Goal: Task Accomplishment & Management: Manage account settings

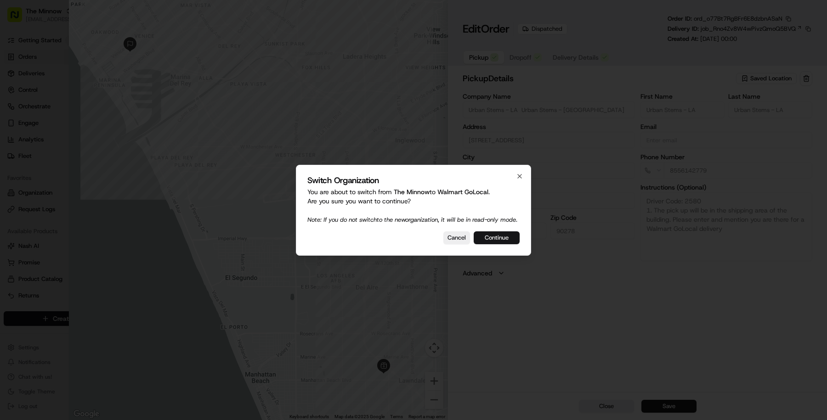
click at [500, 244] on button "Continue" at bounding box center [497, 237] width 46 height 13
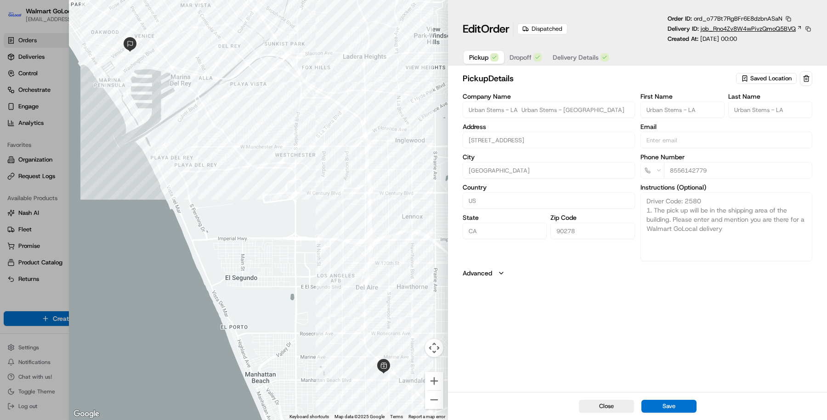
click at [730, 30] on span "job_Rno4Zv8W4wPivzQmoQ5BVQ" at bounding box center [747, 29] width 95 height 8
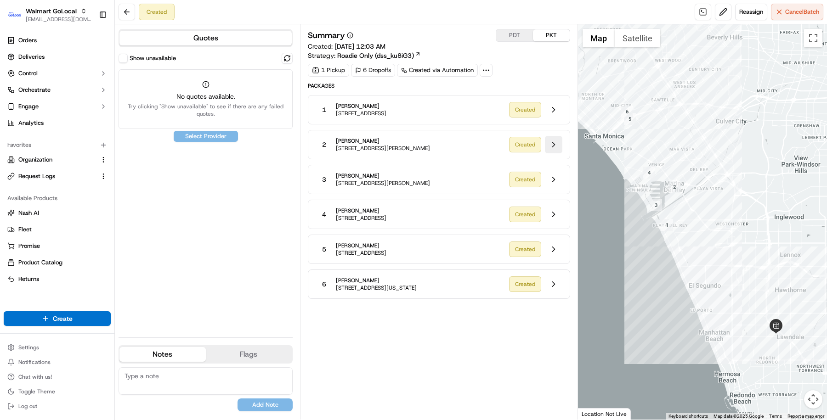
click at [557, 140] on button at bounding box center [553, 144] width 17 height 17
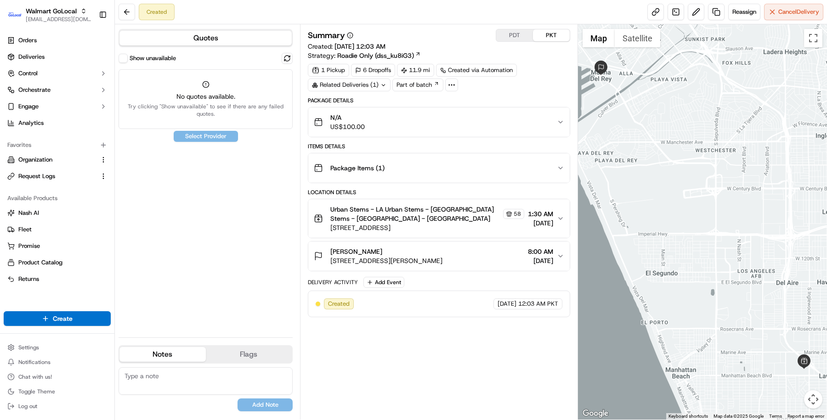
click at [554, 254] on div "Kendall Johnson 13603 Mar Pt Dr, Apt A525, Marina Del Rey, CA, 90292, US 8:00 A…" at bounding box center [435, 256] width 243 height 18
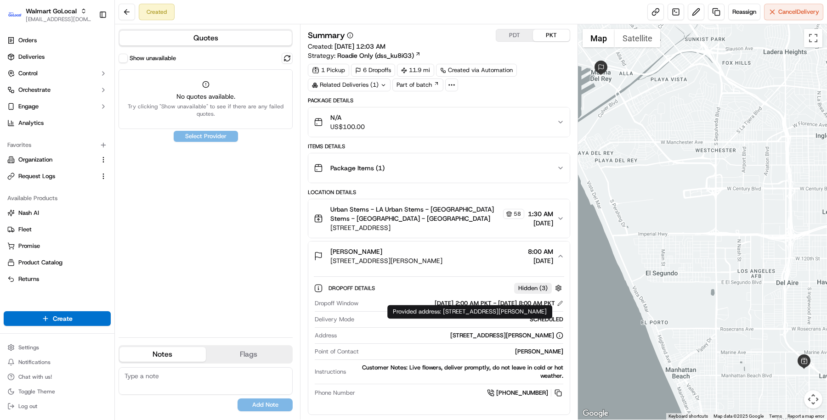
drag, startPoint x: 444, startPoint y: 312, endPoint x: 457, endPoint y: 321, distance: 15.8
click at [457, 319] on div "Provided address: 13603 Mar Pt Dr, Apt A525, Marina Del Rey, CA, 90292, US Prov…" at bounding box center [469, 312] width 165 height 14
copy div "13603 Mar Pt Dr, Apt A525, Marina Del Rey, CA, 90292, US"
click at [483, 335] on div "13603 Mar Pt Dr, Apt A525, Marina Del Rey, CA, 90292, US" at bounding box center [506, 336] width 113 height 8
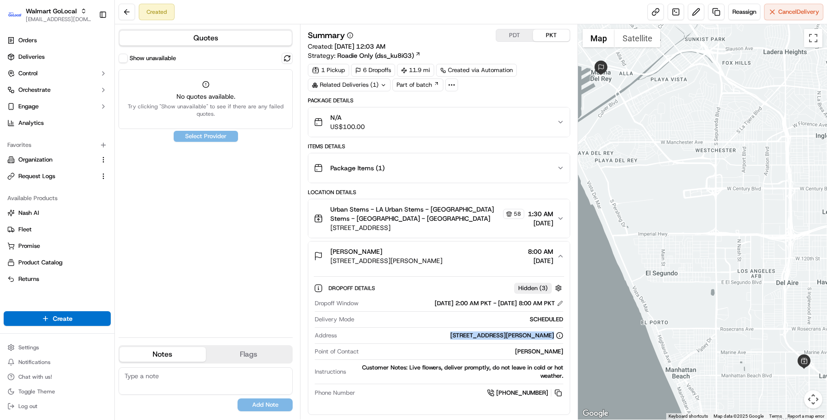
click at [483, 335] on div "13603 Mar Pt Dr, Apt A525, Marina Del Rey, CA, 90292, US" at bounding box center [506, 336] width 113 height 8
copy div "13603 Mar Pt Dr, Apt A525, Marina Del Rey, CA, 90292, US"
click at [355, 247] on span "Kendall Johnson" at bounding box center [356, 251] width 52 height 9
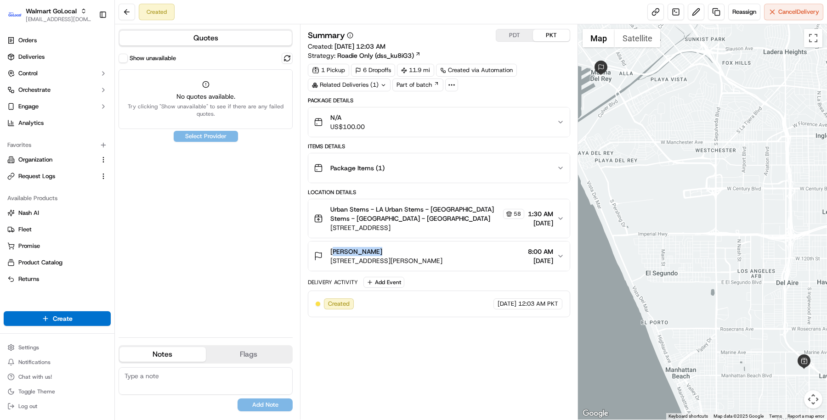
click at [355, 247] on span "Kendall Johnson" at bounding box center [356, 251] width 52 height 9
copy span "Kendall Johnson"
click at [82, 60] on link "Deliveries" at bounding box center [57, 57] width 107 height 15
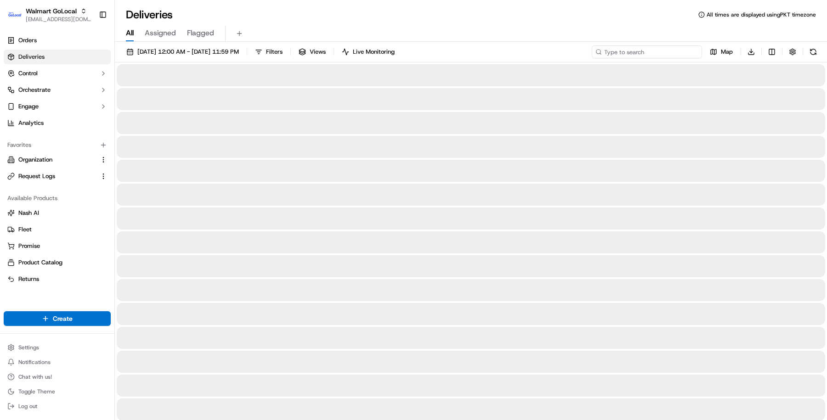
click at [653, 56] on input at bounding box center [647, 51] width 110 height 13
paste input "Kendall Johnson"
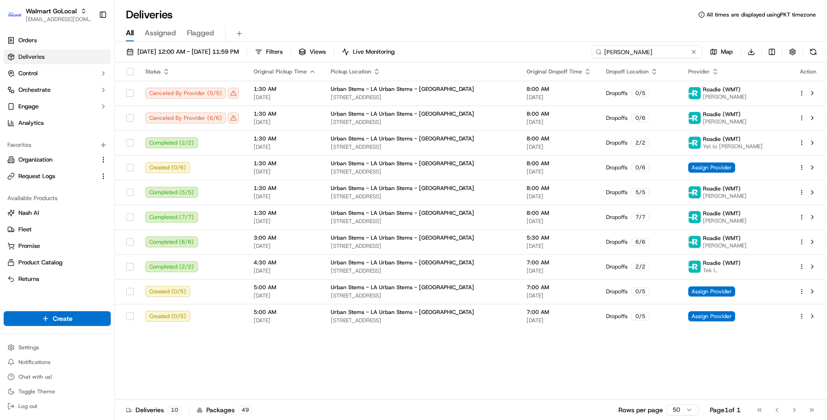
type input "Kendall Johnson"
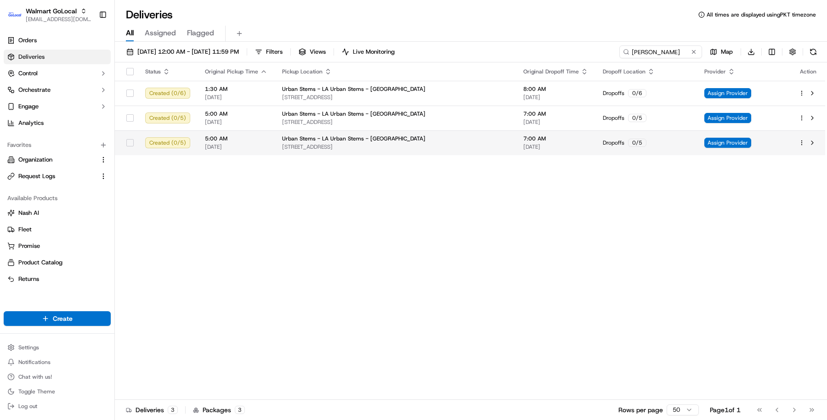
click at [595, 153] on td "Dropoffs 0 / 5" at bounding box center [646, 142] width 102 height 25
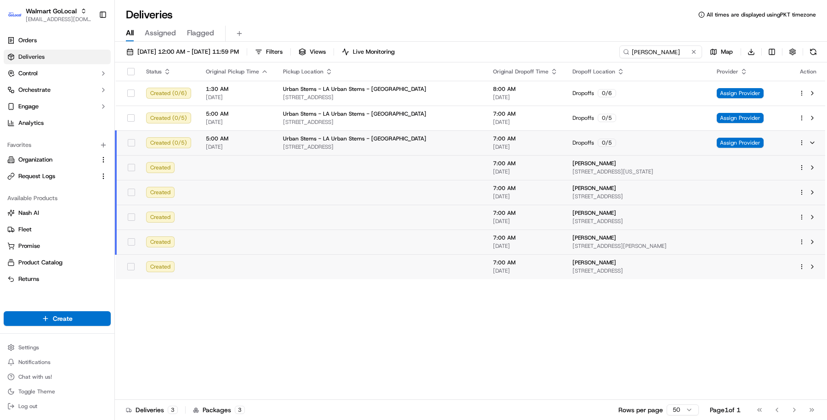
click at [486, 333] on div "Status Original Pickup Time Pickup Location Original Dropoff Time Dropoff Locat…" at bounding box center [470, 231] width 710 height 338
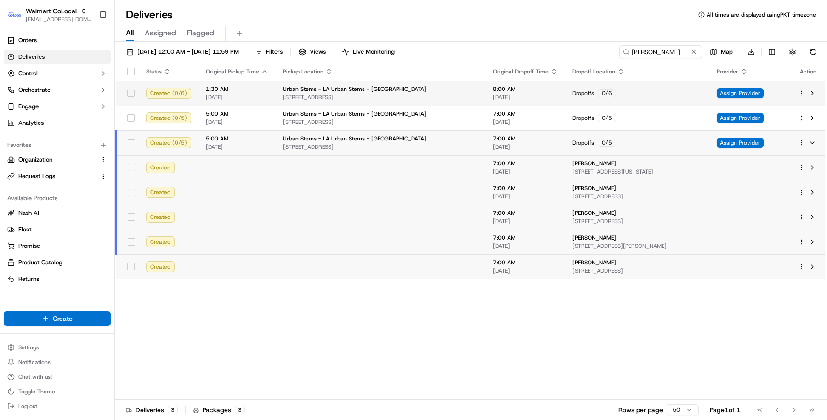
click at [572, 93] on div "Dropoffs 0 / 6" at bounding box center [637, 93] width 130 height 8
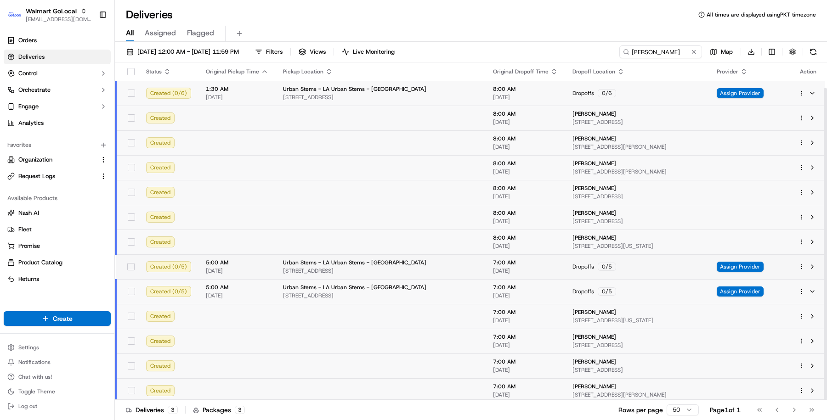
scroll to position [28, 0]
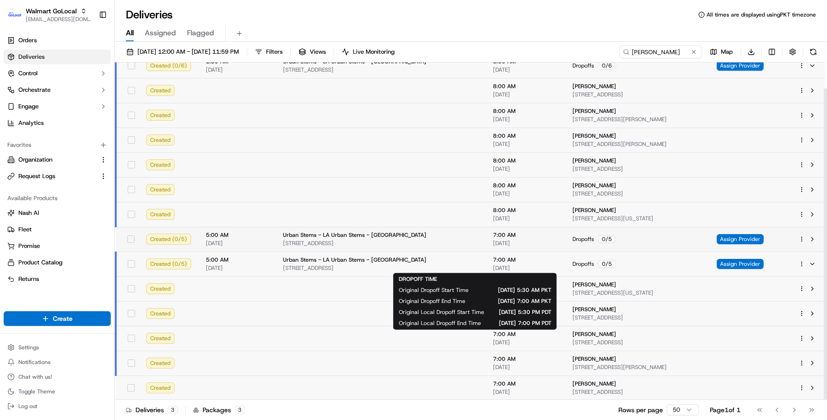
click at [503, 243] on span "[DATE]" at bounding box center [525, 243] width 65 height 7
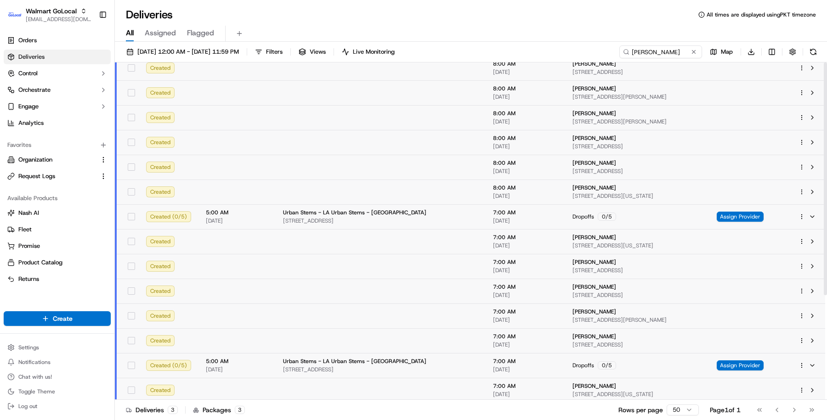
scroll to position [0, 0]
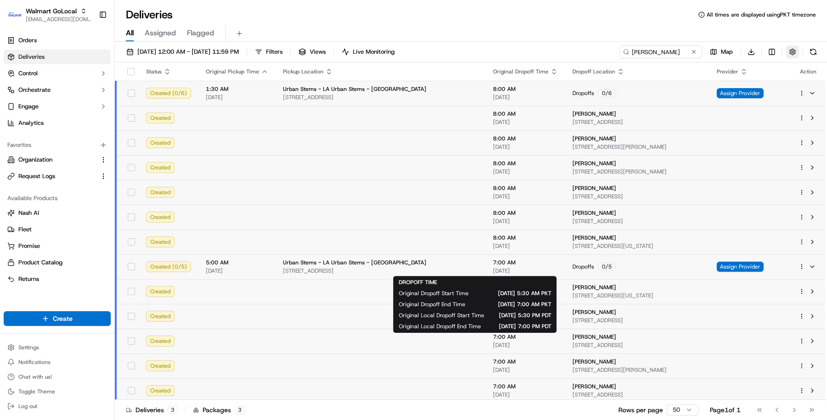
click at [792, 50] on button "button" at bounding box center [792, 51] width 13 height 13
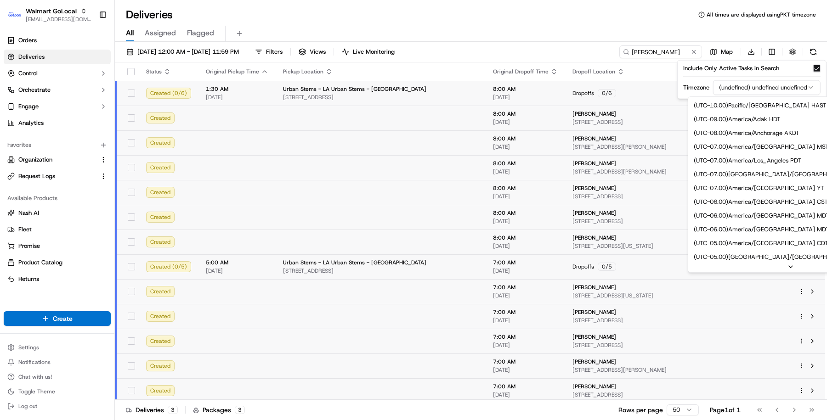
click at [779, 89] on html "Walmart GoLocal masood@usenash.com Toggle Sidebar Orders Deliveries Control Orc…" at bounding box center [413, 210] width 827 height 420
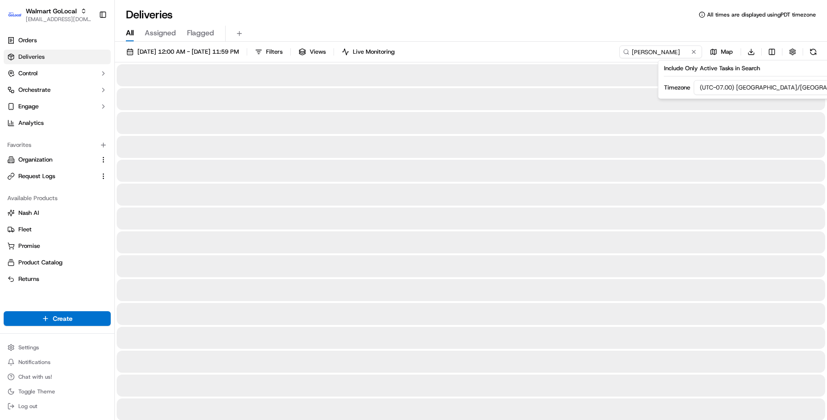
click at [580, 26] on div "All Assigned Flagged" at bounding box center [471, 34] width 712 height 16
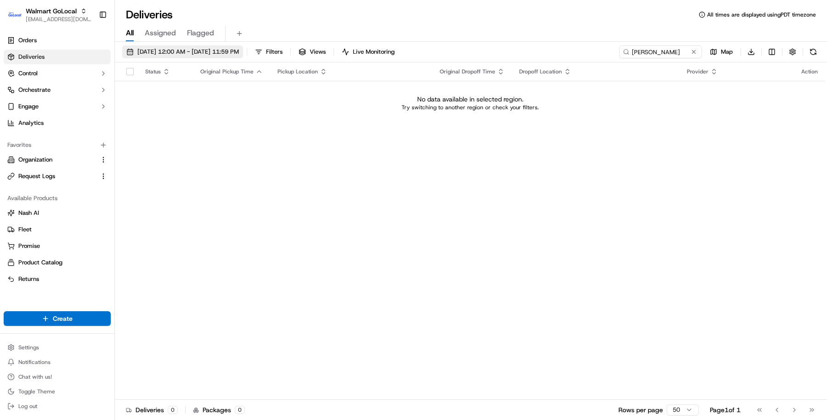
click at [239, 55] on span "09/16/2025 12:00 AM - 09/16/2025 11:59 PM" at bounding box center [188, 52] width 102 height 8
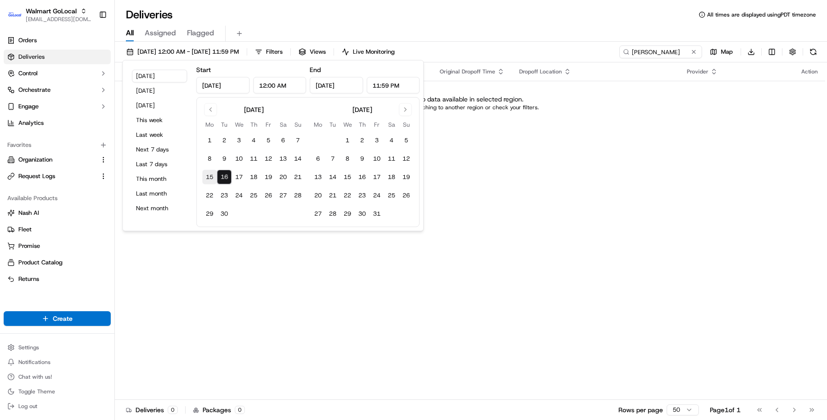
click at [210, 178] on button "15" at bounding box center [209, 177] width 15 height 15
type input "Sep 15, 2025"
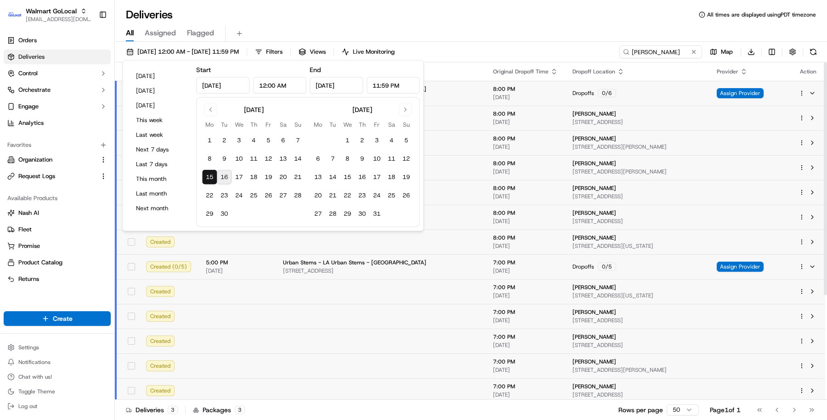
click at [523, 37] on div "All Assigned Flagged" at bounding box center [471, 34] width 712 height 16
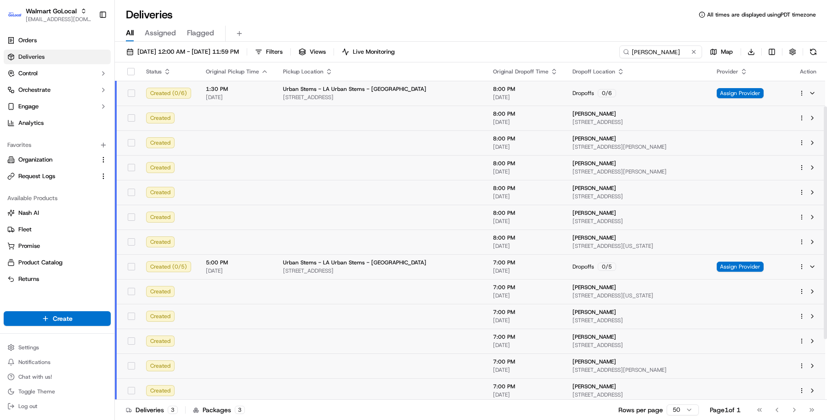
scroll to position [152, 0]
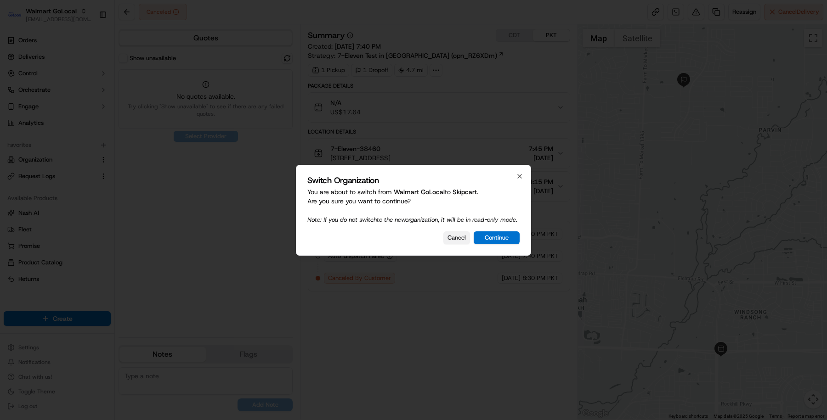
click at [456, 241] on button "Cancel" at bounding box center [456, 237] width 27 height 13
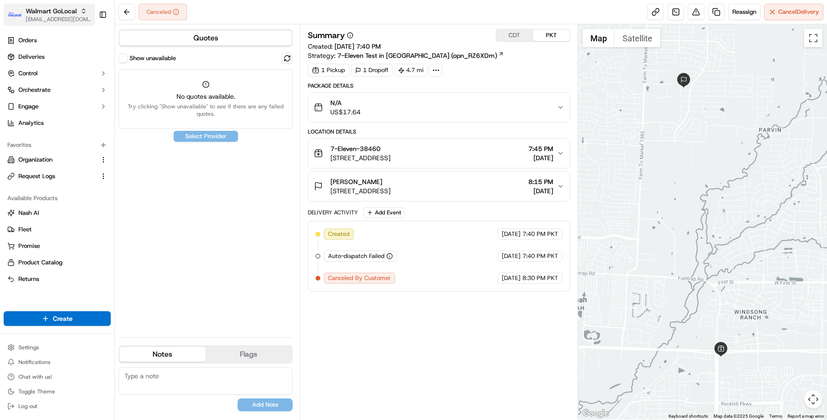
click at [48, 23] on span "[EMAIL_ADDRESS][DOMAIN_NAME]" at bounding box center [59, 19] width 66 height 7
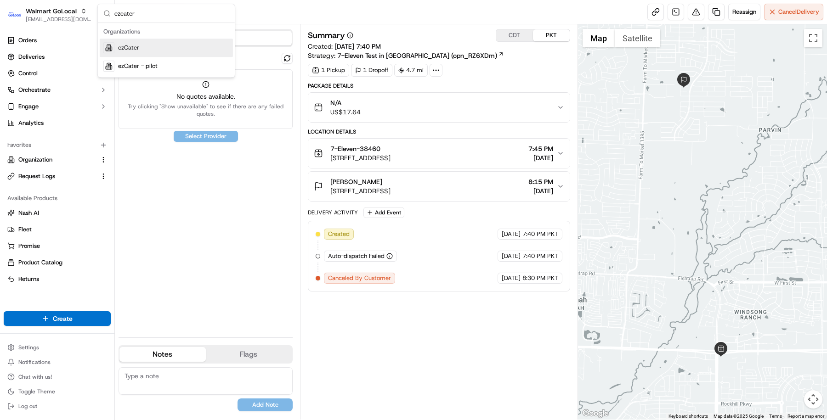
type input "ezcater"
click at [150, 56] on div "ezCater" at bounding box center [166, 48] width 133 height 18
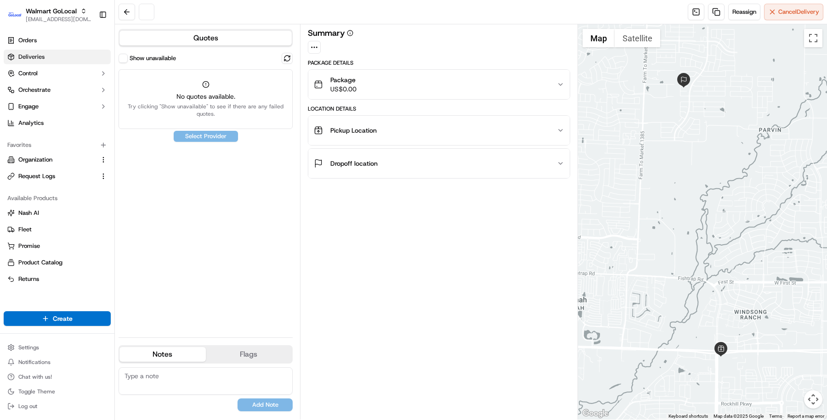
click at [57, 61] on link "Deliveries" at bounding box center [57, 57] width 107 height 15
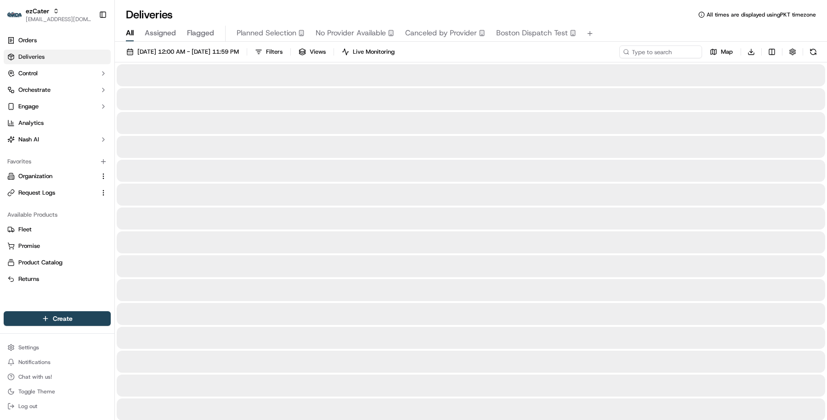
click at [647, 51] on input at bounding box center [647, 51] width 110 height 13
paste input "Q97J3F"
type input "Q97J3F"
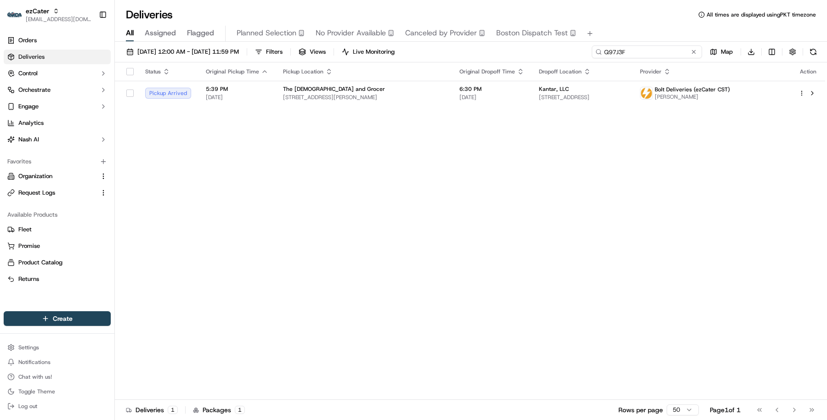
click at [615, 53] on input "Q97J3F" at bounding box center [647, 51] width 110 height 13
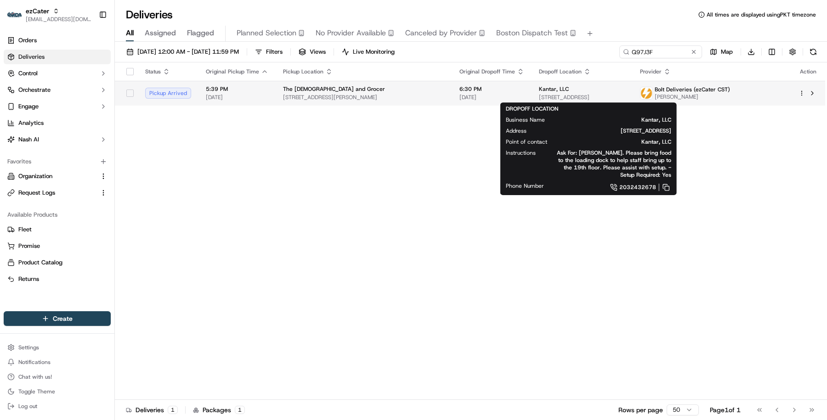
click at [603, 92] on div "Kantar, LLC" at bounding box center [582, 88] width 86 height 7
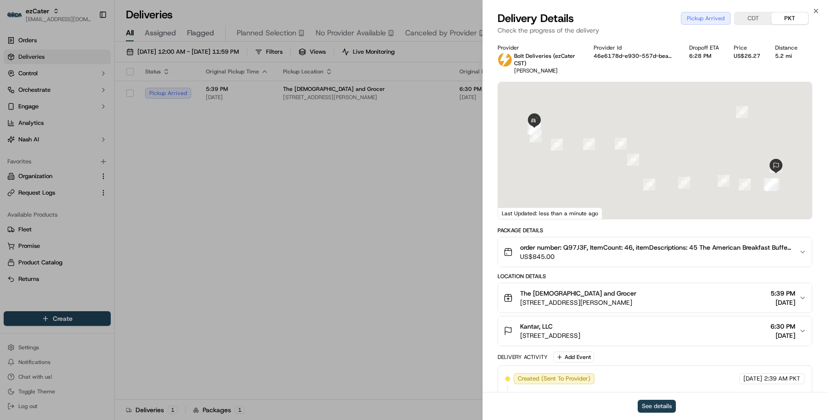
click at [652, 407] on button "See details" at bounding box center [657, 406] width 38 height 13
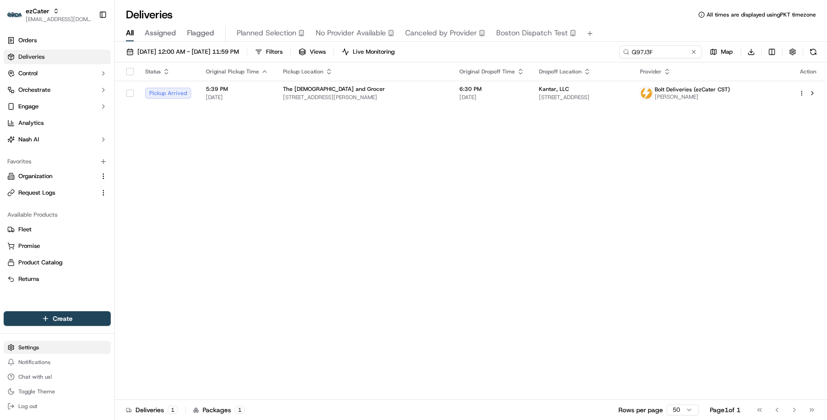
click at [82, 351] on html "ezCater masood@usenash.com Toggle Sidebar Orders Deliveries Control Orchestrate…" at bounding box center [413, 210] width 827 height 420
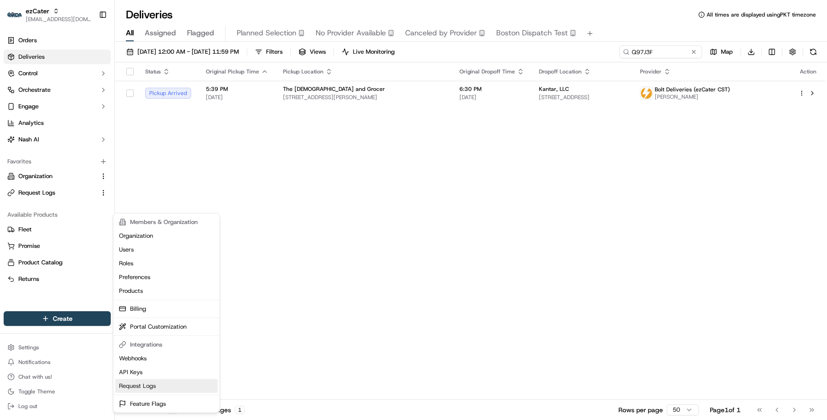
click at [172, 390] on link "Request Logs" at bounding box center [166, 386] width 102 height 14
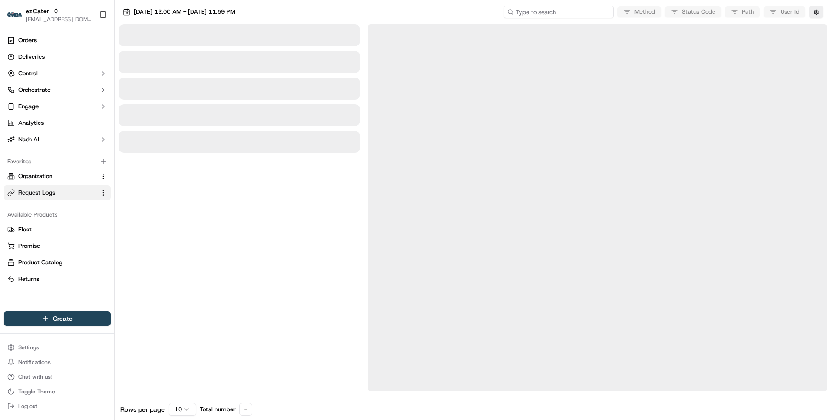
click at [563, 14] on input at bounding box center [558, 12] width 110 height 13
paste input "job_D3DVu23D6sQgrNEmwhnSgE"
type input "job_D3DVu23D6sQgrNEmwhnSgE"
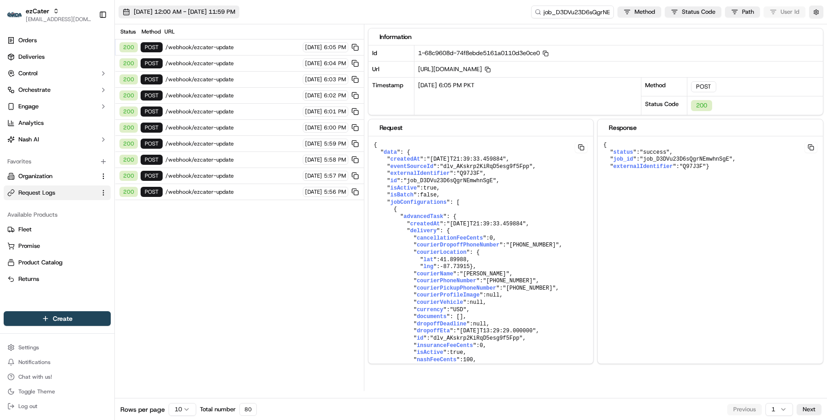
click at [235, 15] on span "09/16/2025 12:00 AM - 09/16/2025 11:59 PM" at bounding box center [185, 12] width 102 height 8
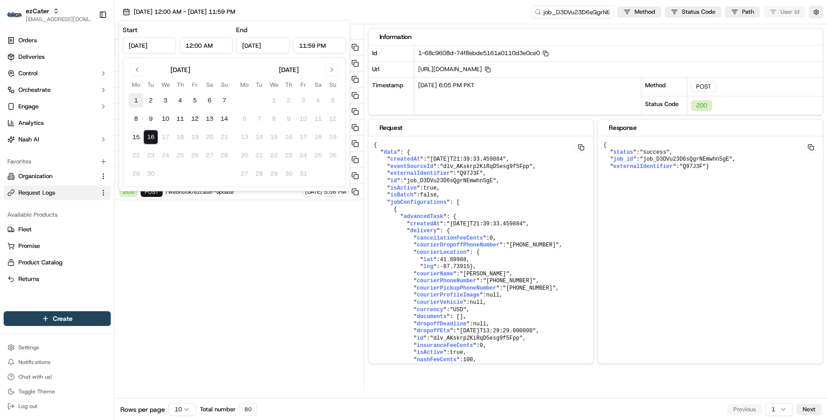
drag, startPoint x: 135, startPoint y: 101, endPoint x: 142, endPoint y: 114, distance: 15.2
click at [135, 101] on button "1" at bounding box center [136, 100] width 15 height 15
type input "Sep 1, 2025"
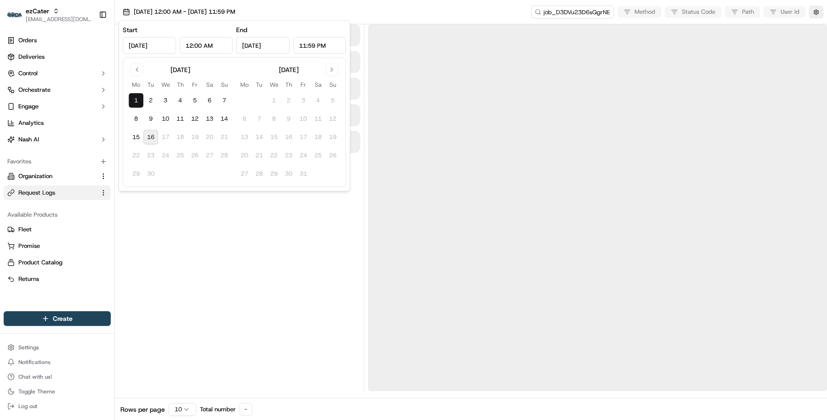
click at [149, 138] on button "16" at bounding box center [150, 137] width 15 height 15
type input "Sep 16, 2025"
click at [179, 247] on div at bounding box center [240, 207] width 242 height 367
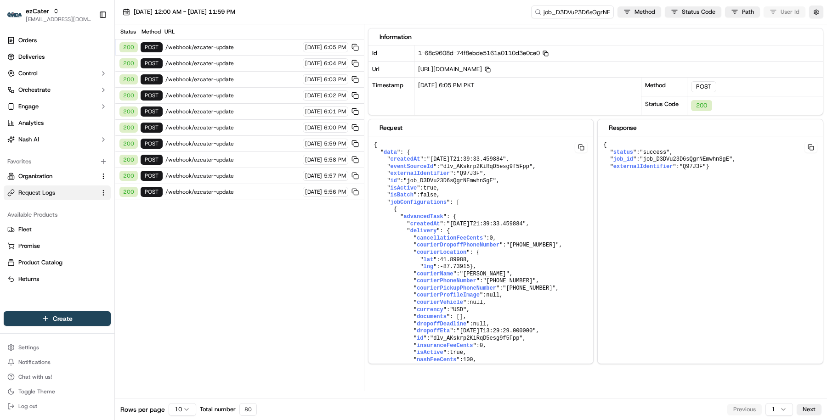
click at [179, 404] on html "ezCater masood@usenash.com Toggle Sidebar Orders Deliveries Control Orchestrate…" at bounding box center [413, 210] width 827 height 420
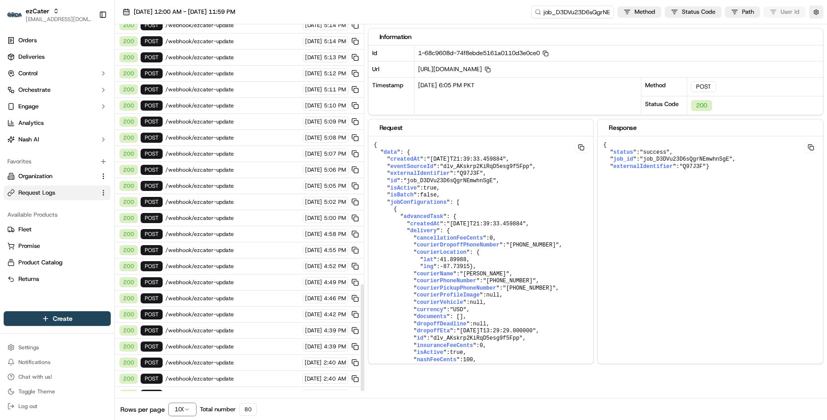
scroll to position [892, 0]
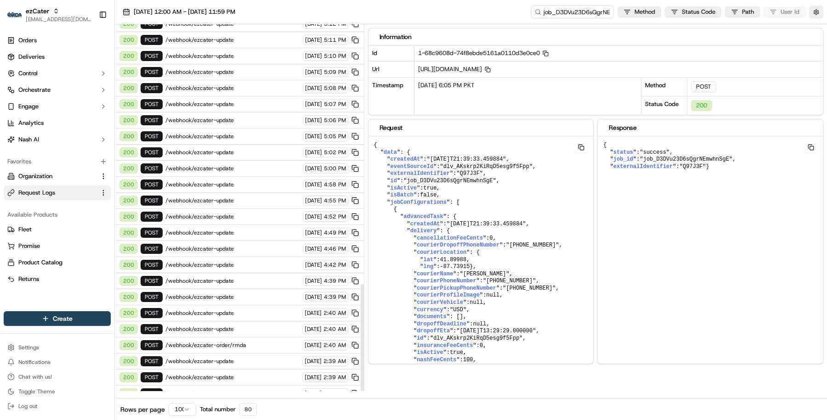
click at [233, 342] on span "/webhook/ezcater-order/rmda" at bounding box center [232, 345] width 134 height 7
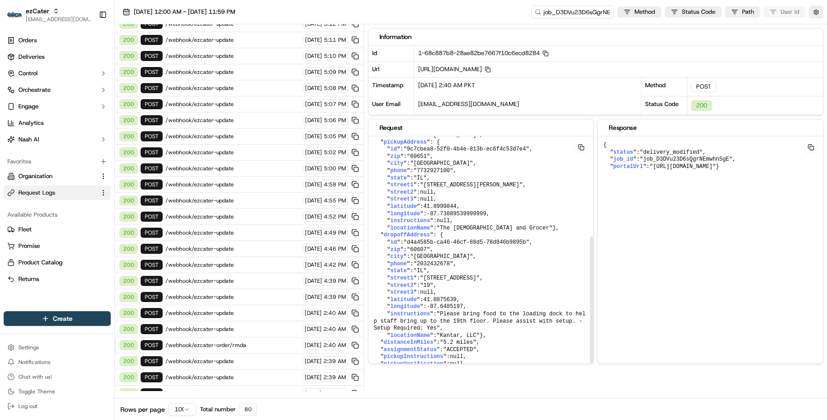
scroll to position [186, 0]
click at [814, 15] on button "button" at bounding box center [816, 12] width 14 height 13
click at [816, 30] on button "Display Only Provider Logs" at bounding box center [816, 28] width 7 height 7
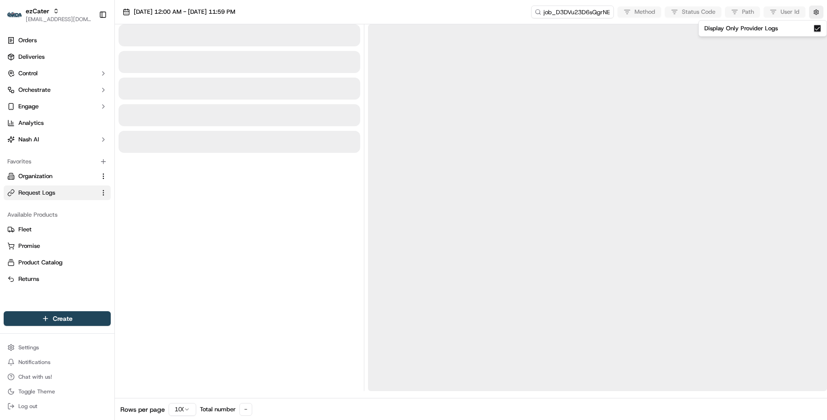
scroll to position [0, 0]
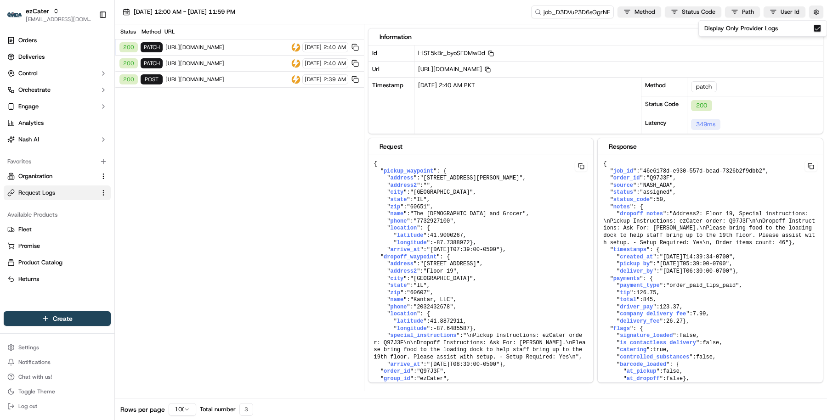
click at [230, 46] on span "https://arizonadeliveryalliance.cartwheel.tech/app-portal/dynamic/nash_ada/jobs…" at bounding box center [226, 47] width 123 height 7
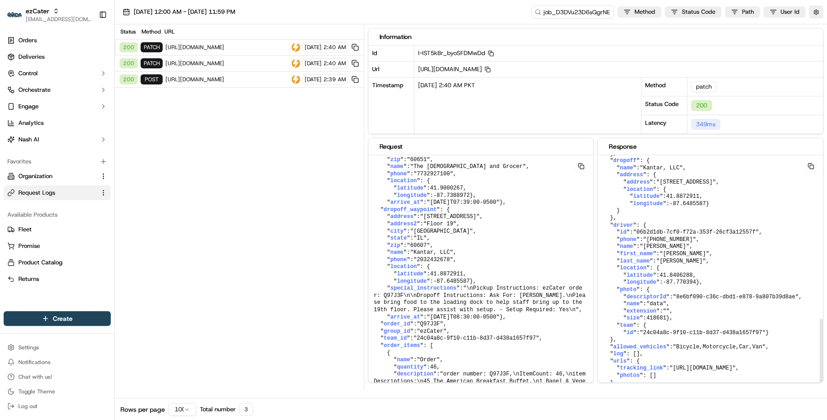
scroll to position [497, 0]
click at [245, 45] on span "https://arizonadeliveryalliance.cartwheel.tech/app-portal/dynamic/nash_ada/jobs…" at bounding box center [226, 47] width 123 height 7
click at [245, 60] on span "https://arizonadeliveryalliance.cartwheel.tech/app-portal/dynamic/nash_ada/jobs…" at bounding box center [226, 63] width 123 height 7
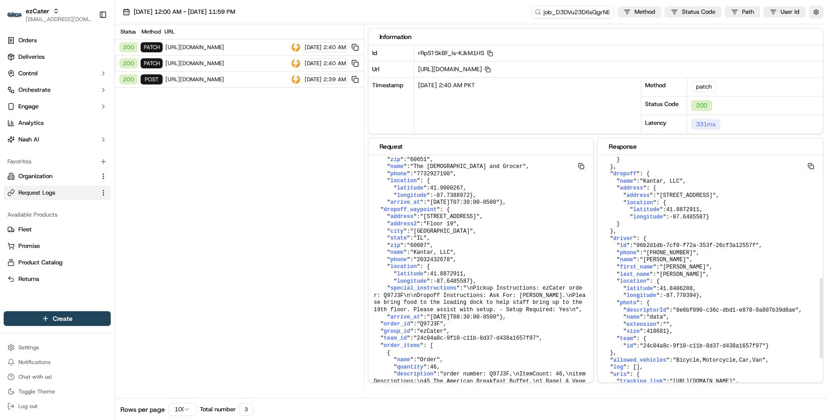
scroll to position [373, 0]
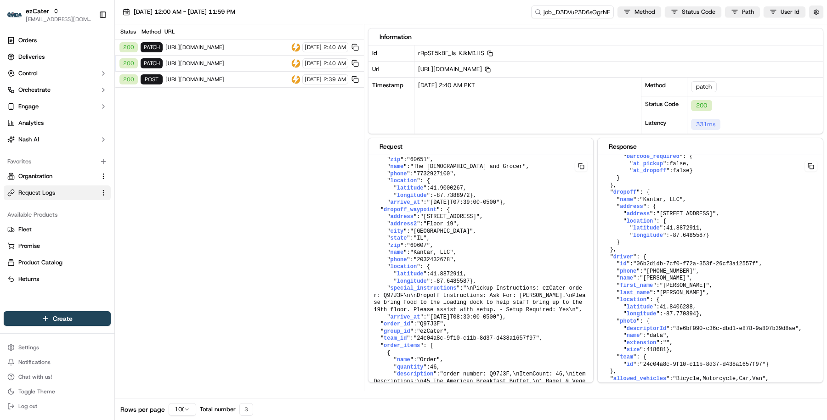
click at [238, 78] on span "https://arizonadeliveryalliance.cartwheel.tech/app-portal/dynamic/nash_ada/jobs" at bounding box center [226, 79] width 123 height 7
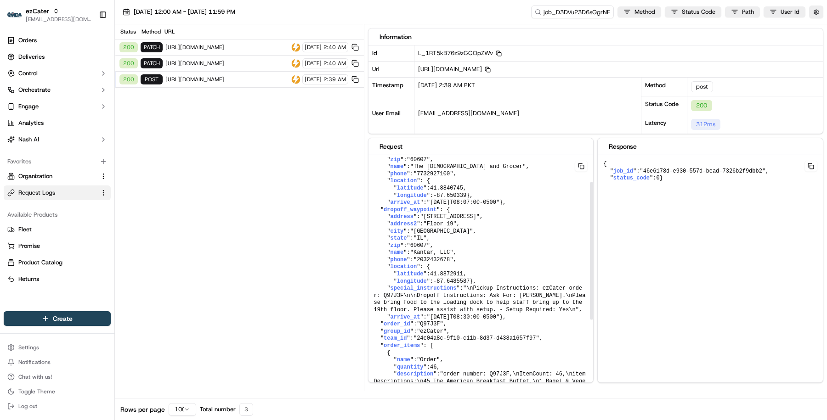
scroll to position [0, 0]
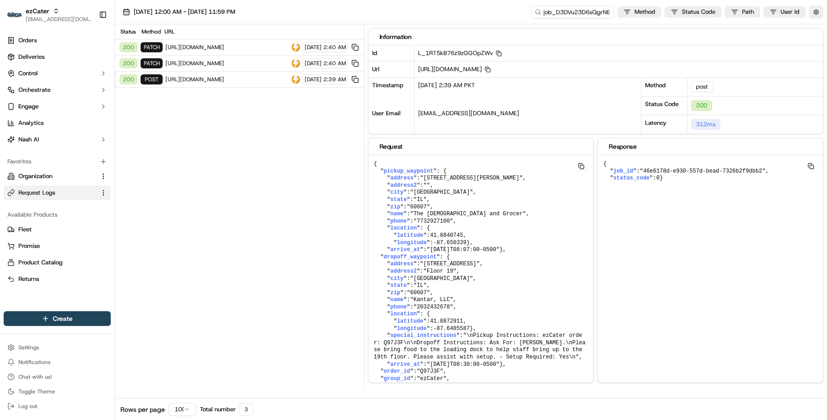
click at [256, 50] on span "https://arizonadeliveryalliance.cartwheel.tech/app-portal/dynamic/nash_ada/jobs…" at bounding box center [226, 47] width 123 height 7
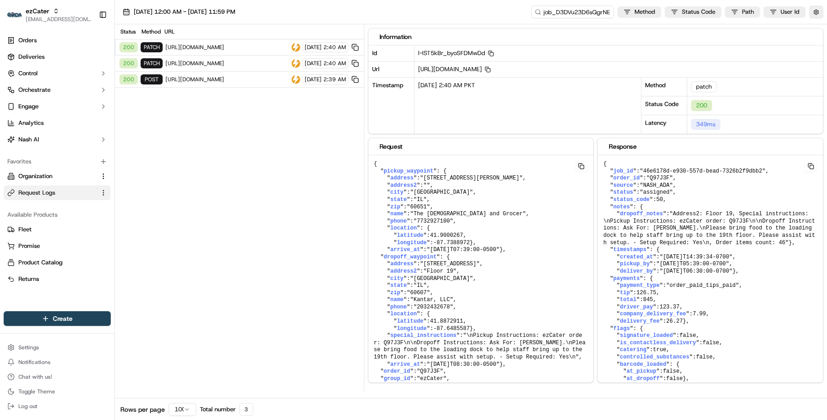
click at [247, 47] on span "https://arizonadeliveryalliance.cartwheel.tech/app-portal/dynamic/nash_ada/jobs…" at bounding box center [226, 47] width 123 height 7
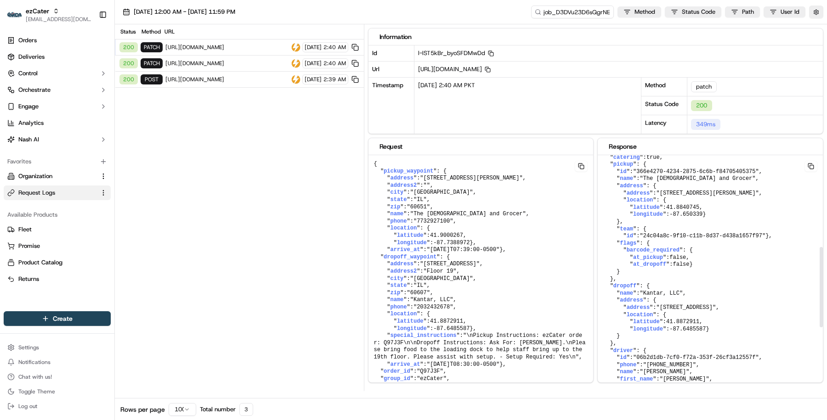
scroll to position [312, 0]
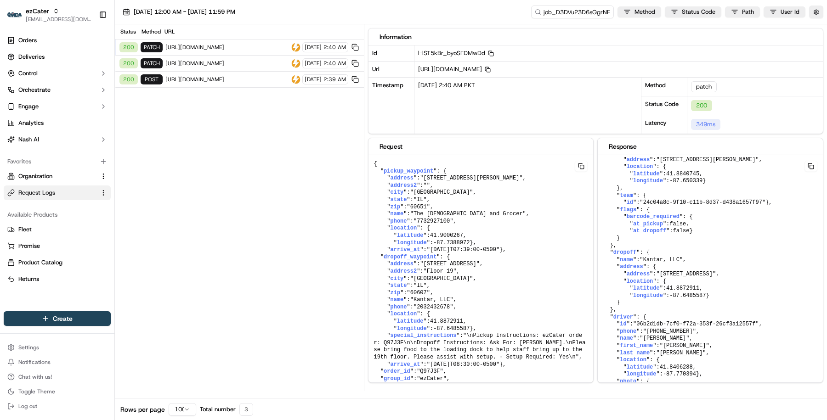
click at [252, 62] on span "https://arizonadeliveryalliance.cartwheel.tech/app-portal/dynamic/nash_ada/jobs…" at bounding box center [226, 63] width 123 height 7
click at [243, 76] on span "https://arizonadeliveryalliance.cartwheel.tech/app-portal/dynamic/nash_ada/jobs" at bounding box center [226, 79] width 123 height 7
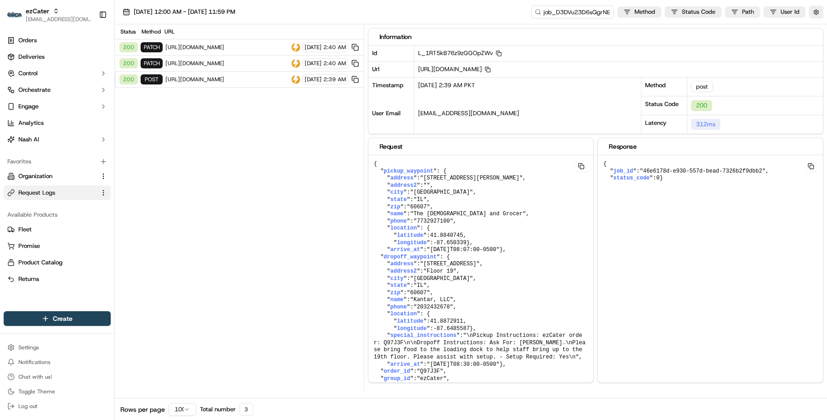
scroll to position [0, 0]
click at [221, 49] on span "https://arizonadeliveryalliance.cartwheel.tech/app-portal/dynamic/nash_ada/jobs…" at bounding box center [226, 47] width 123 height 7
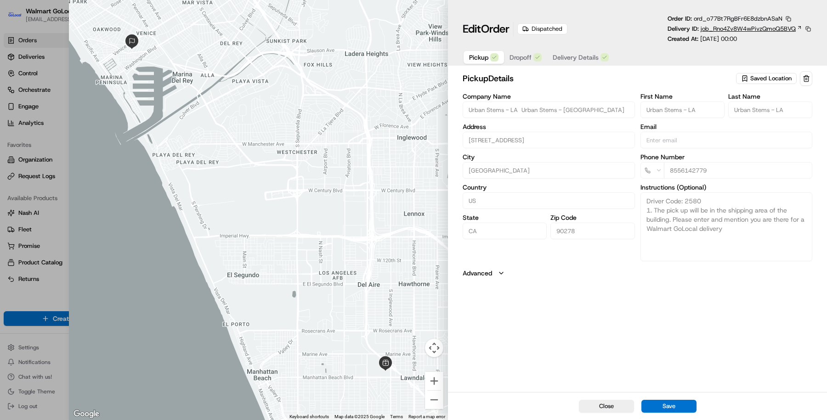
click at [710, 31] on span "job_Rno4Zv8W4wPivzQmoQ5BVQ" at bounding box center [747, 29] width 95 height 8
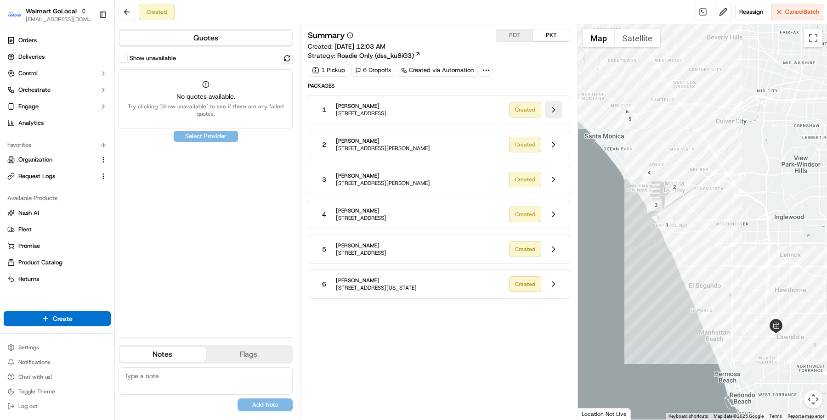
click at [554, 109] on button at bounding box center [553, 109] width 17 height 17
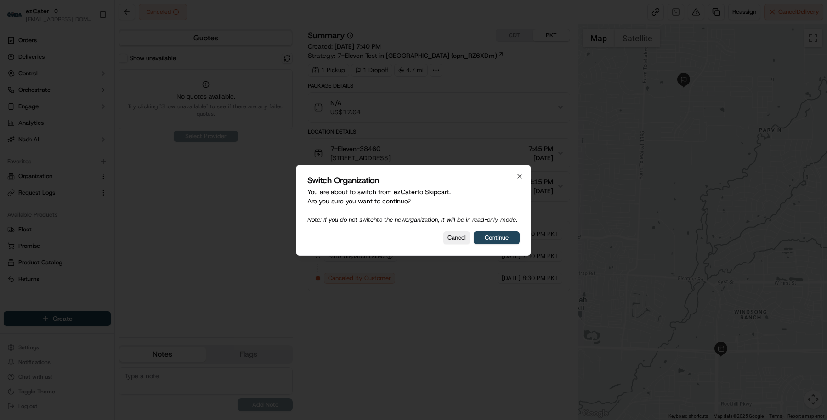
click at [456, 254] on div "Switch Organization You are about to switch from ezCater to Skipcart . Are you …" at bounding box center [413, 210] width 235 height 91
click at [456, 244] on button "Cancel" at bounding box center [456, 237] width 27 height 13
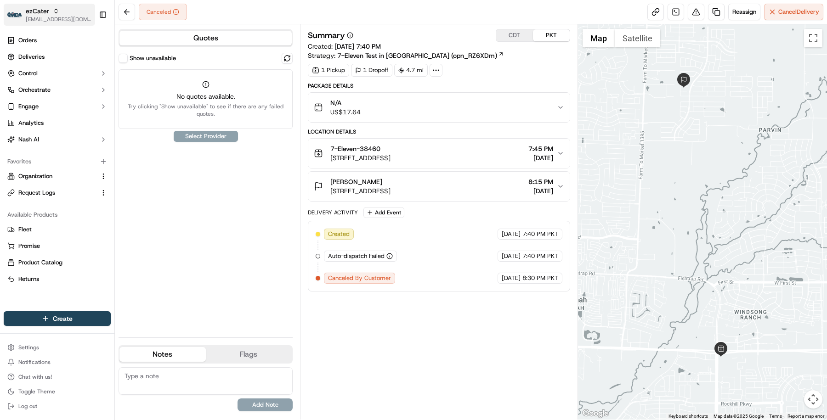
click at [50, 24] on button "ezCater masood@usenash.com" at bounding box center [49, 15] width 91 height 22
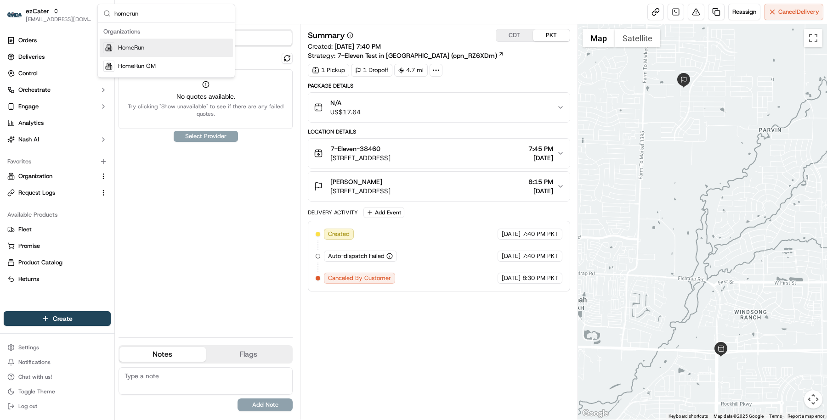
type input "homerun"
click at [131, 47] on span "HomeRun" at bounding box center [131, 48] width 26 height 8
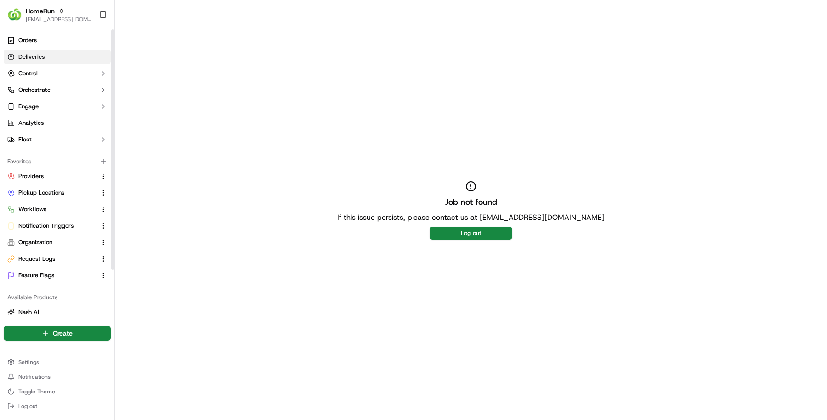
click at [62, 60] on link "Deliveries" at bounding box center [57, 57] width 107 height 15
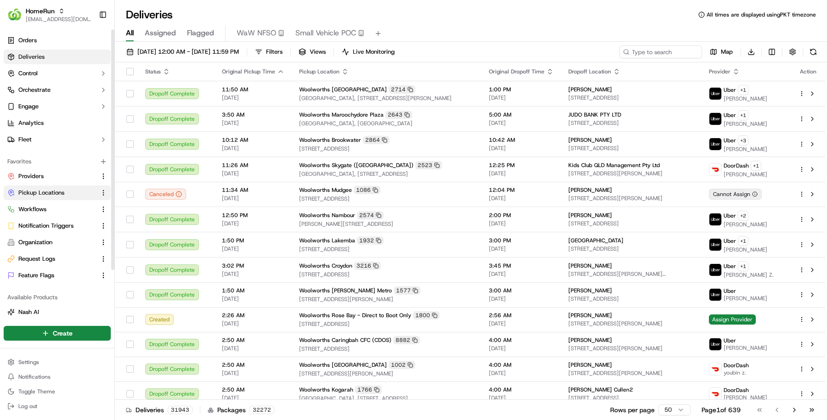
click at [57, 189] on span "Pickup Locations" at bounding box center [41, 193] width 46 height 8
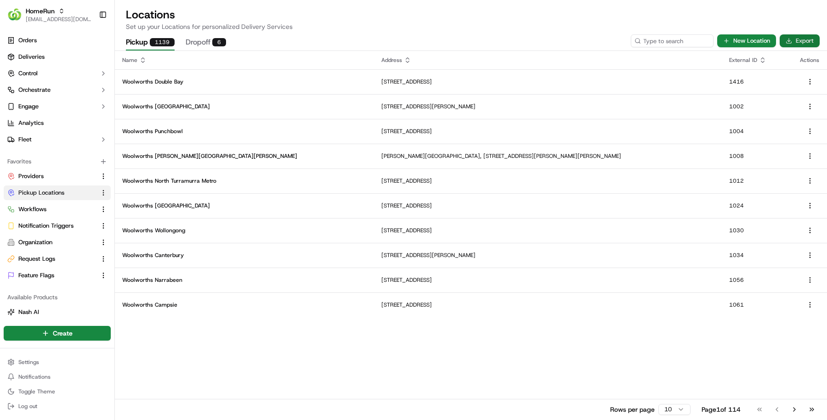
click at [801, 37] on button "Export" at bounding box center [799, 40] width 40 height 13
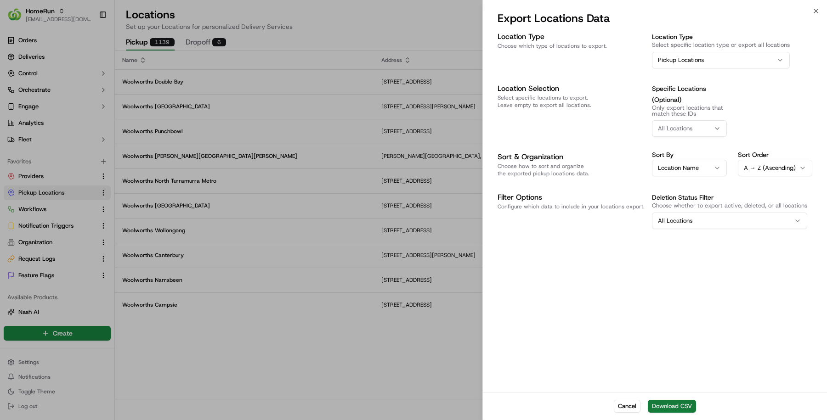
click at [661, 403] on button "Download CSV" at bounding box center [672, 406] width 48 height 13
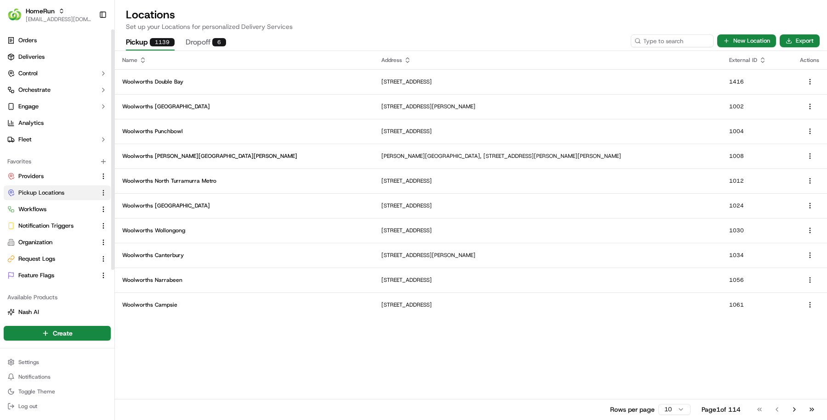
click at [69, 188] on button "Pickup Locations" at bounding box center [57, 193] width 107 height 15
click at [189, 82] on p "Woolworths Double Bay" at bounding box center [244, 81] width 244 height 7
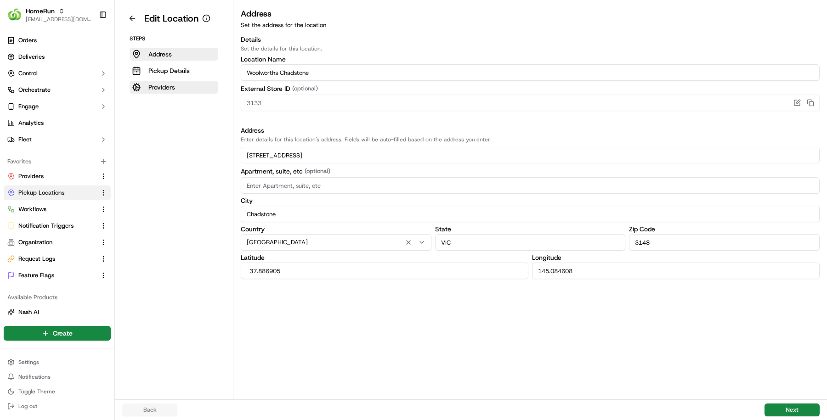
click at [167, 92] on button "Providers" at bounding box center [174, 87] width 89 height 13
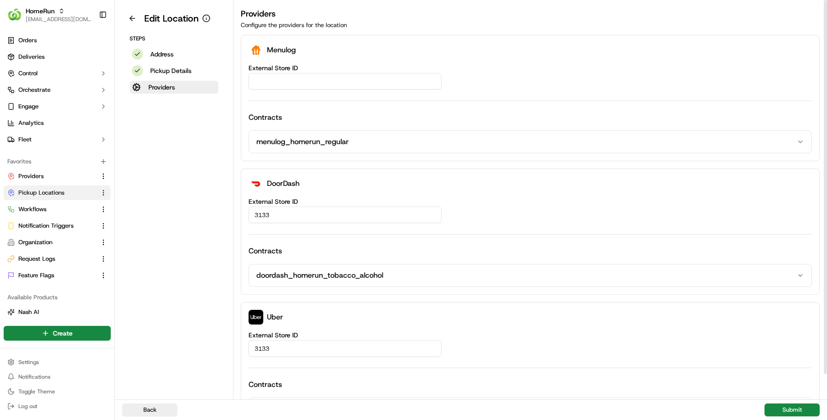
click at [311, 88] on input "External Store ID" at bounding box center [344, 81] width 193 height 17
paste input "a3a84293-908c-4d05-8317-3a6e27f8377a"
type input "a3a84293-908c-4d05-8317-3a6e27f8377a"
click at [797, 412] on button "Submit" at bounding box center [791, 410] width 55 height 13
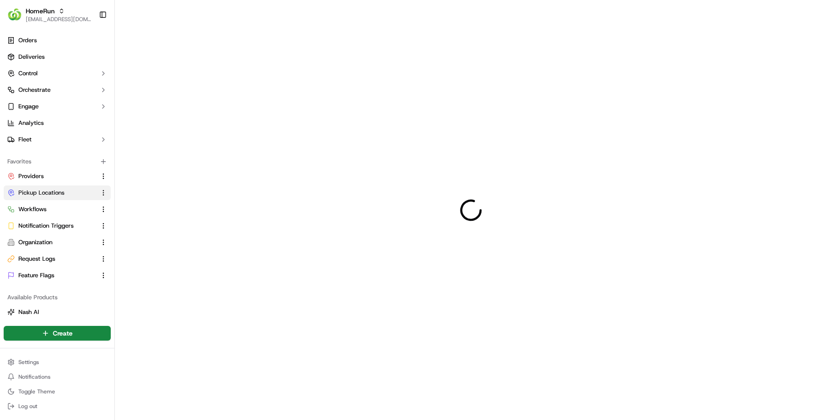
click at [797, 412] on div at bounding box center [471, 210] width 712 height 420
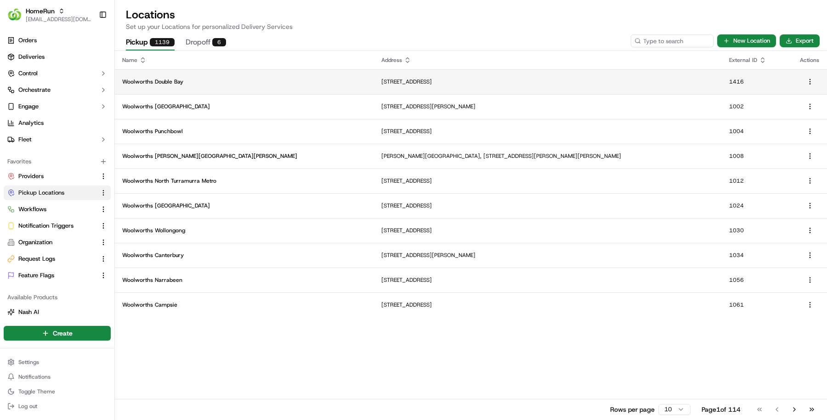
click at [243, 77] on td "Woolworths Double Bay" at bounding box center [244, 81] width 259 height 25
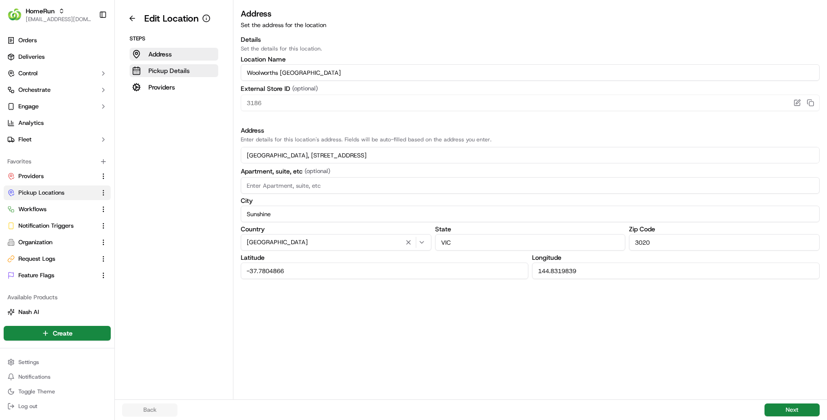
click at [209, 74] on button "Pickup Details" at bounding box center [174, 70] width 89 height 13
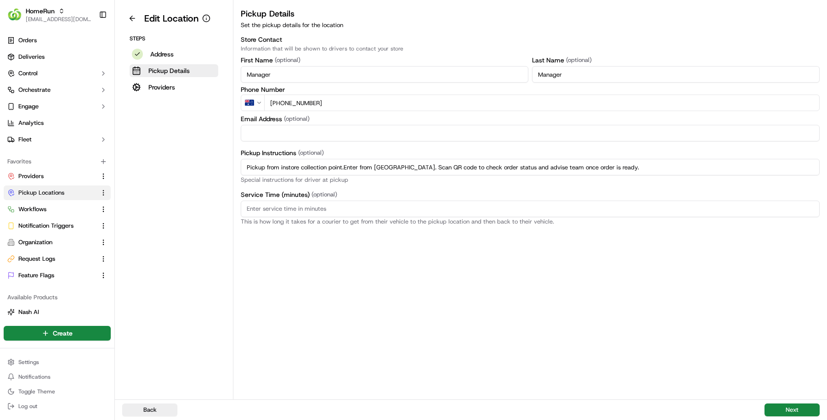
click at [179, 95] on aside "Edit Location Steps Address Pickup Details Providers" at bounding box center [174, 200] width 119 height 400
click at [179, 90] on button "Providers" at bounding box center [174, 87] width 89 height 13
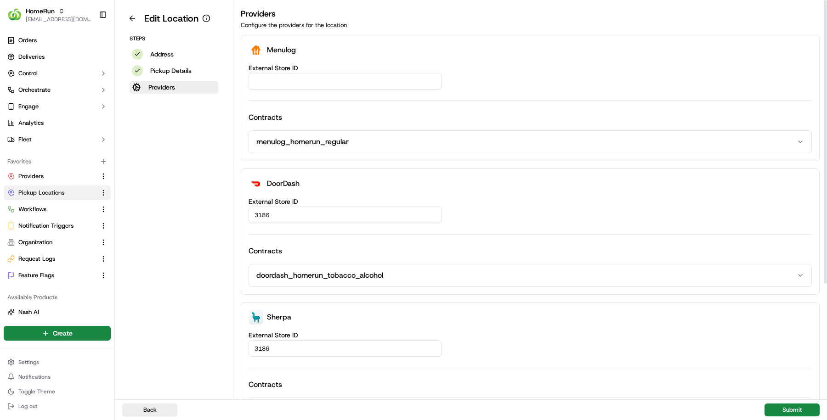
click at [322, 86] on input "External Store ID" at bounding box center [344, 81] width 193 height 17
paste input "b1ad551a-6f7a-4b91-a4d2-d27eb216cb6a"
type input "b1ad551a-6f7a-4b91-a4d2-d27eb216cb6a"
click at [800, 413] on button "Submit" at bounding box center [791, 410] width 55 height 13
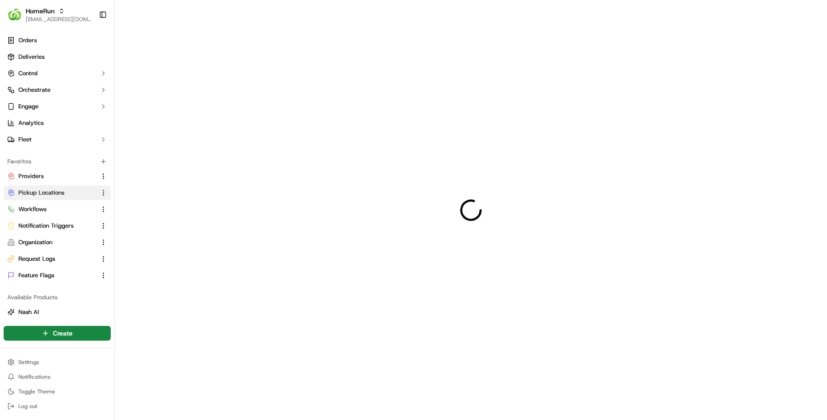
click at [800, 413] on div at bounding box center [471, 210] width 712 height 420
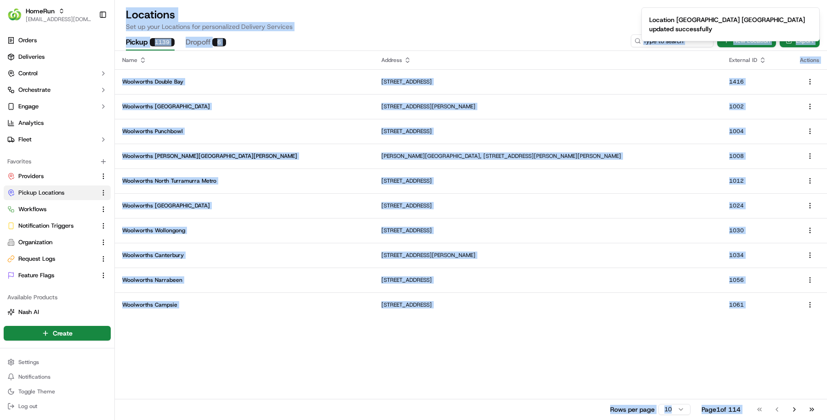
click at [611, 355] on div "Name Address External ID Actions Woolworths Double Bay Kiaora Lane and Kiaora R…" at bounding box center [471, 235] width 712 height 369
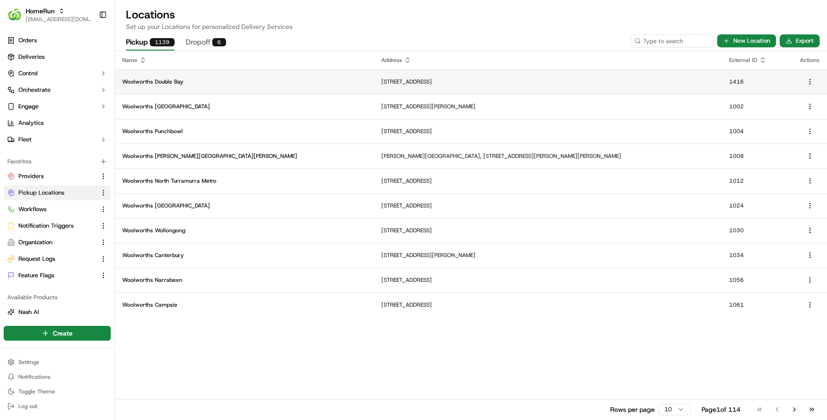
click at [196, 77] on td "Woolworths Double Bay" at bounding box center [244, 81] width 259 height 25
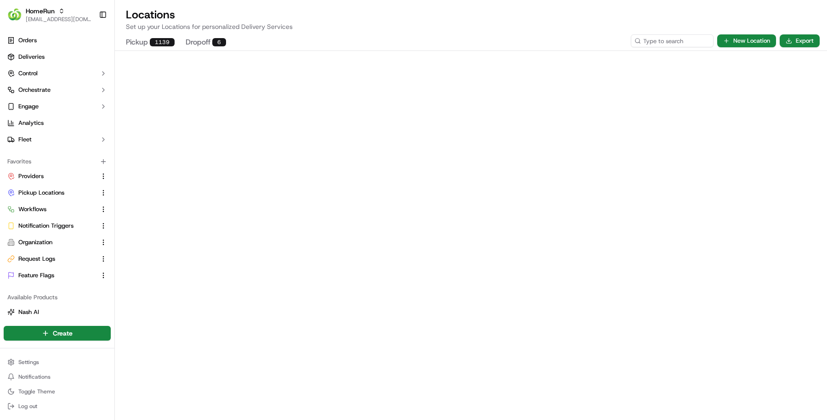
click at [656, 31] on div "Pickup 1139 Dropoff 6 New Location Export" at bounding box center [471, 40] width 712 height 19
click at [44, 63] on link "Deliveries" at bounding box center [57, 57] width 107 height 15
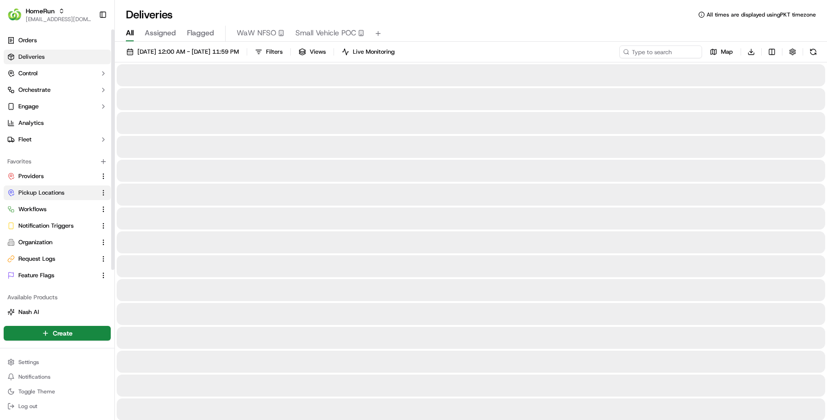
click at [43, 193] on span "Pickup Locations" at bounding box center [41, 193] width 46 height 8
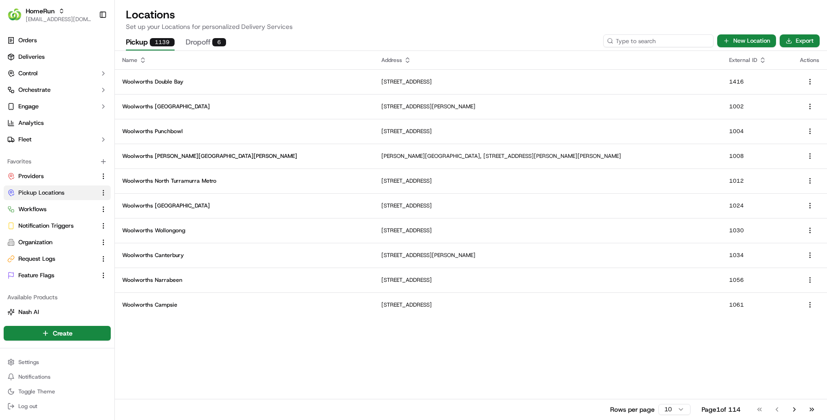
click at [663, 37] on input at bounding box center [658, 40] width 110 height 13
paste input "3188"
type input "3188"
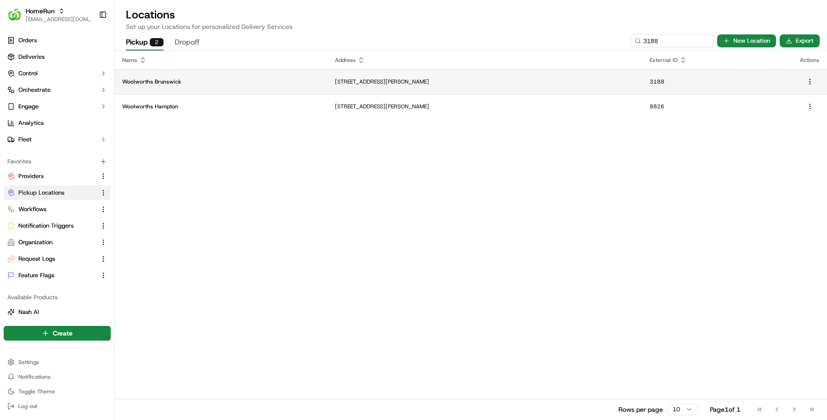
click at [586, 85] on p "[STREET_ADDRESS][PERSON_NAME]" at bounding box center [485, 81] width 300 height 7
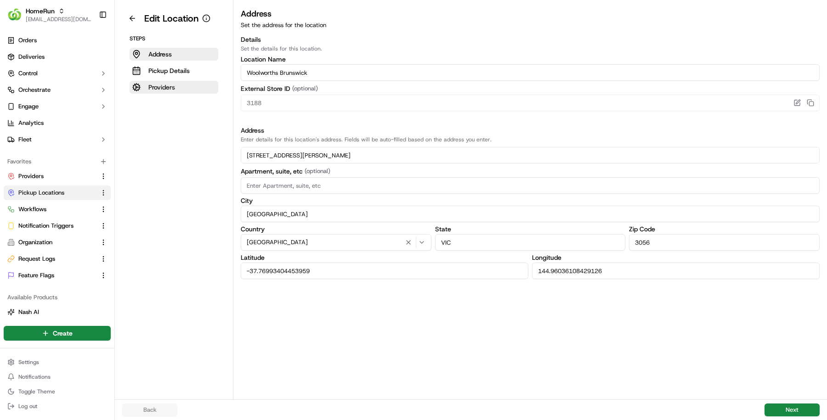
click at [176, 93] on button "Providers" at bounding box center [174, 87] width 89 height 13
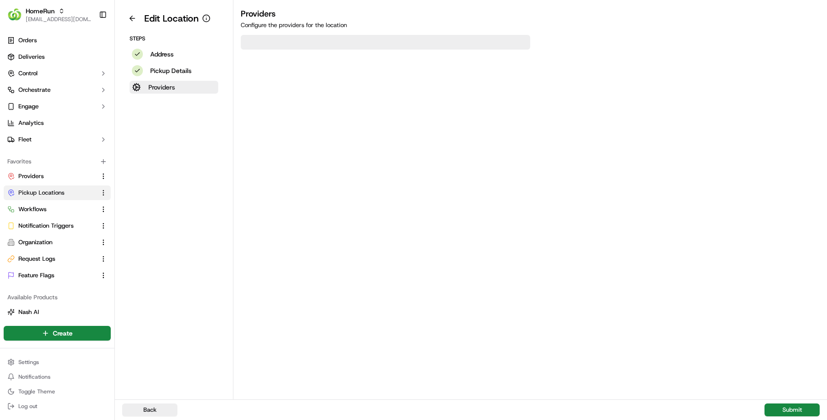
click at [176, 86] on button "Providers" at bounding box center [174, 87] width 89 height 13
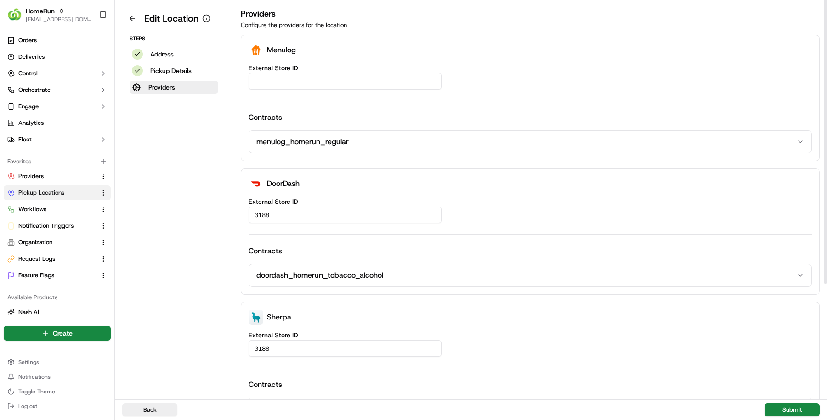
click at [331, 96] on div "External Store ID Contracts menulog_homerun_regular" at bounding box center [529, 109] width 563 height 89
click at [331, 71] on label "External Store ID" at bounding box center [529, 68] width 563 height 6
click at [331, 73] on input "External Store ID" at bounding box center [344, 81] width 193 height 17
paste input "69ca316e-0ee8-44fd-9d00-10045c477a6d"
type input "69ca316e-0ee8-44fd-9d00-10045c477a6d"
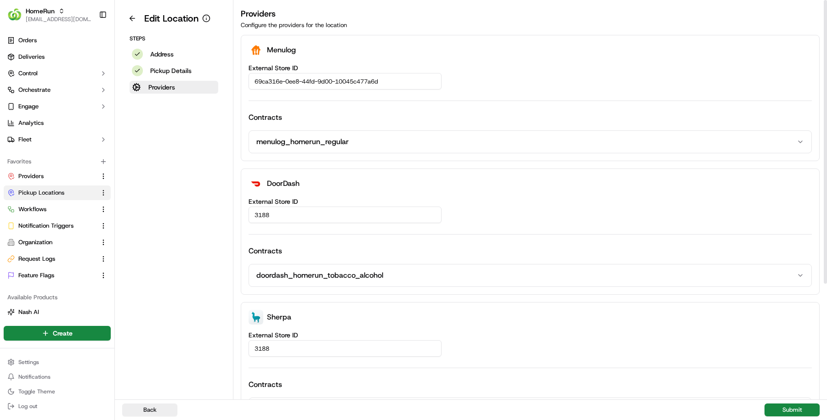
click at [800, 403] on div "Back Submit" at bounding box center [471, 410] width 712 height 21
click at [800, 404] on button "Submit" at bounding box center [791, 410] width 55 height 13
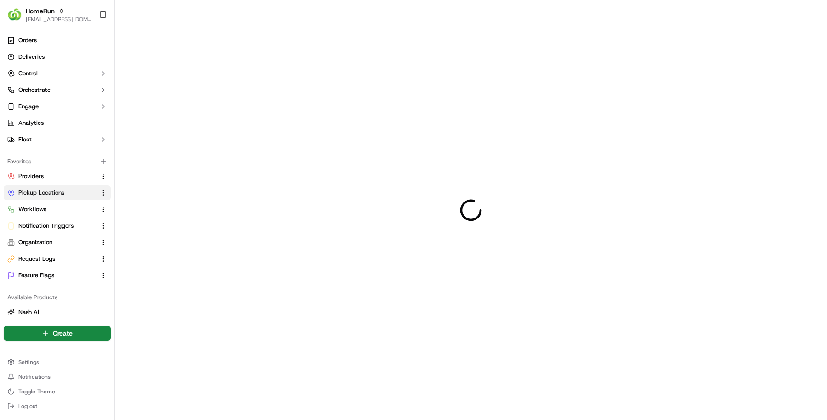
click at [800, 403] on div at bounding box center [471, 210] width 712 height 420
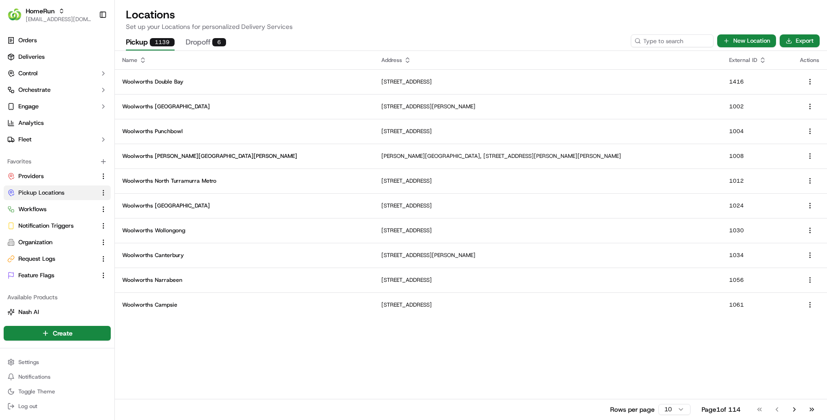
click at [665, 49] on div "Pickup 1139 Dropoff 6 New Location Export" at bounding box center [471, 40] width 712 height 19
click at [664, 41] on input at bounding box center [658, 40] width 110 height 13
paste input "3197"
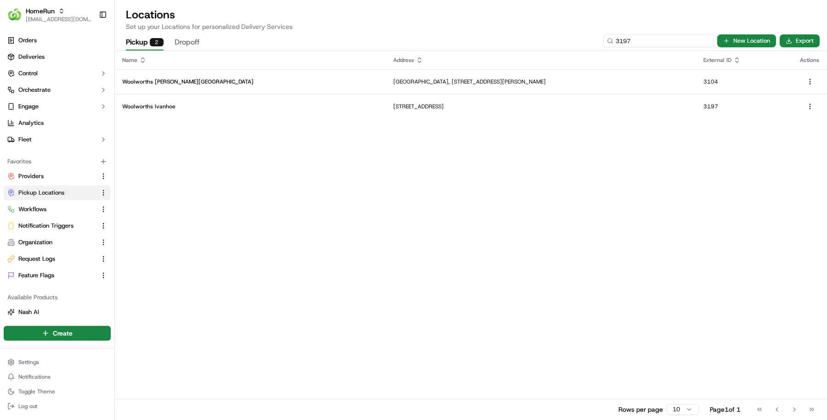
type input "3197"
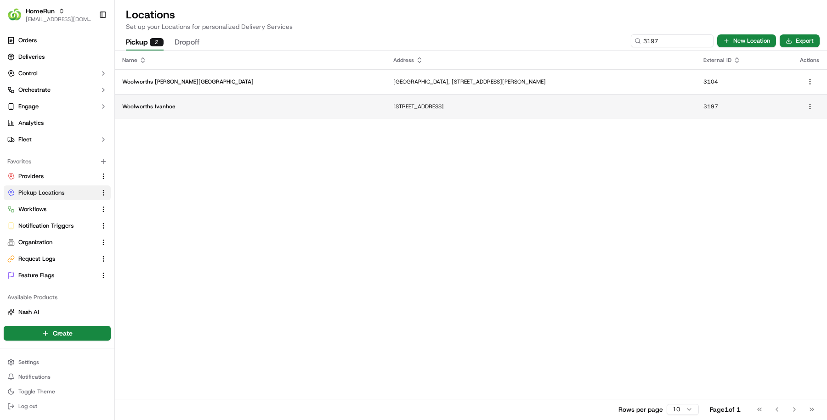
click at [532, 102] on td "72-84 Upper Heidelberg Road, Ivanhoe, VIC 3079, AU" at bounding box center [541, 106] width 310 height 25
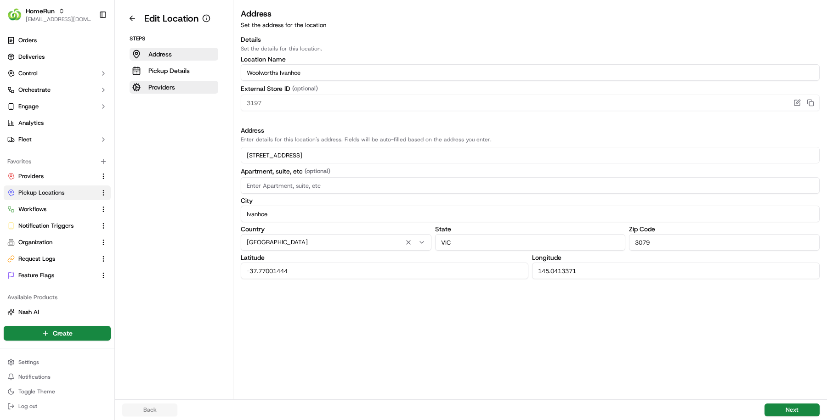
click at [152, 85] on p "Providers" at bounding box center [161, 87] width 27 height 9
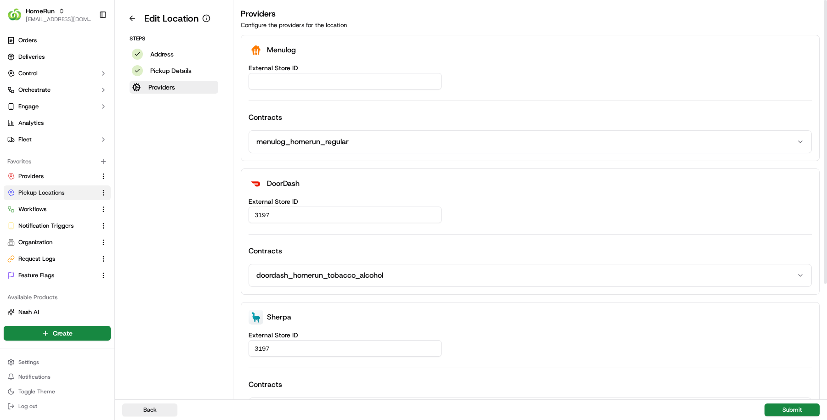
click at [348, 79] on input "External Store ID" at bounding box center [344, 81] width 193 height 17
paste input "06a7ed0b-76ce-4668-9ac8-7e691aca4a7a"
type input "06a7ed0b-76ce-4668-9ac8-7e691aca4a7a"
click at [787, 418] on div "Back Submit" at bounding box center [471, 410] width 712 height 21
click at [788, 416] on button "Submit" at bounding box center [791, 410] width 55 height 13
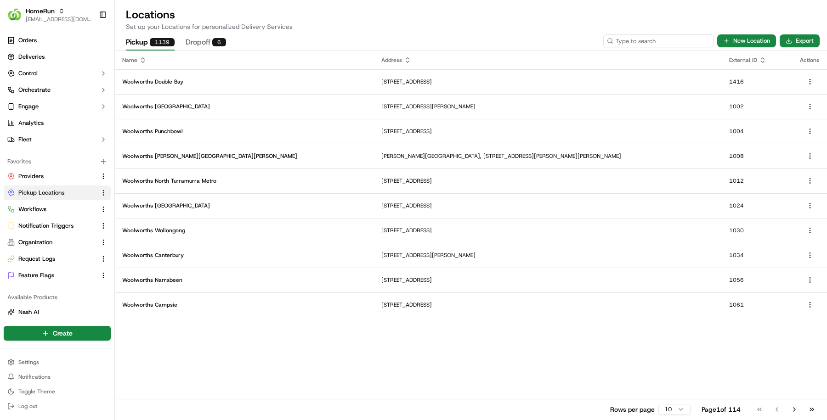
click at [706, 43] on input at bounding box center [658, 40] width 110 height 13
paste input "1008"
type input "1008"
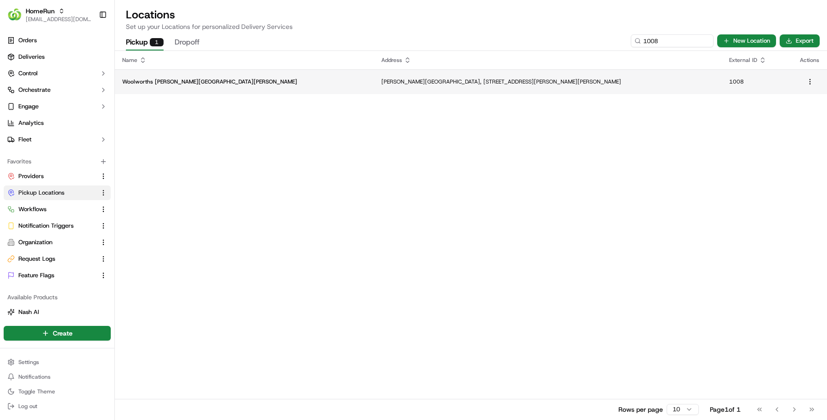
click at [374, 74] on td "[PERSON_NAME][GEOGRAPHIC_DATA], [STREET_ADDRESS][PERSON_NAME][PERSON_NAME]" at bounding box center [548, 81] width 348 height 25
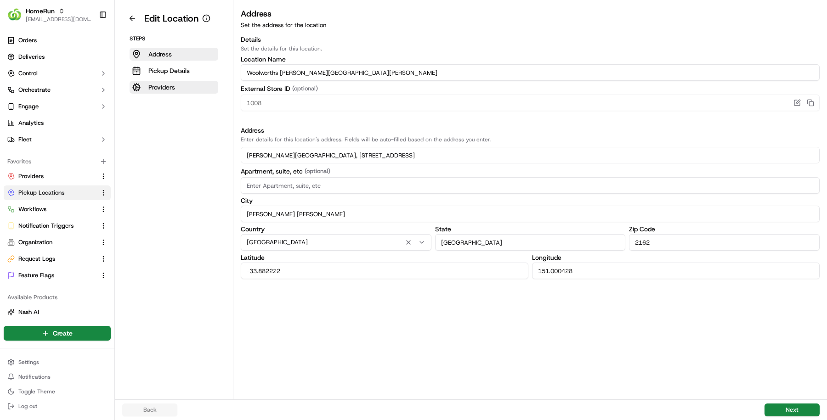
click at [189, 84] on button "Providers" at bounding box center [174, 87] width 89 height 13
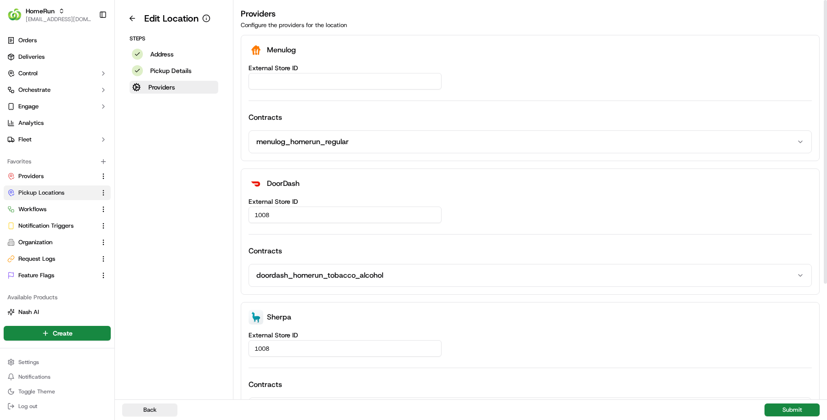
click at [279, 88] on input "External Store ID" at bounding box center [344, 81] width 193 height 17
paste input "d98389fc-091f-4ac6-8e28-16b772fa1646"
type input "d98389fc-091f-4ac6-8e28-16b772fa1646"
click at [794, 402] on div "Back Submit" at bounding box center [471, 410] width 712 height 21
click at [794, 405] on button "Submit" at bounding box center [791, 410] width 55 height 13
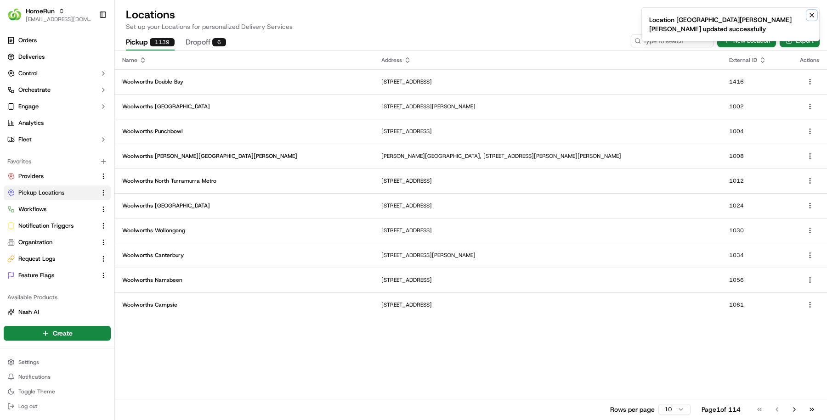
click at [811, 15] on icon "Notifications (F8)" at bounding box center [812, 15] width 4 height 4
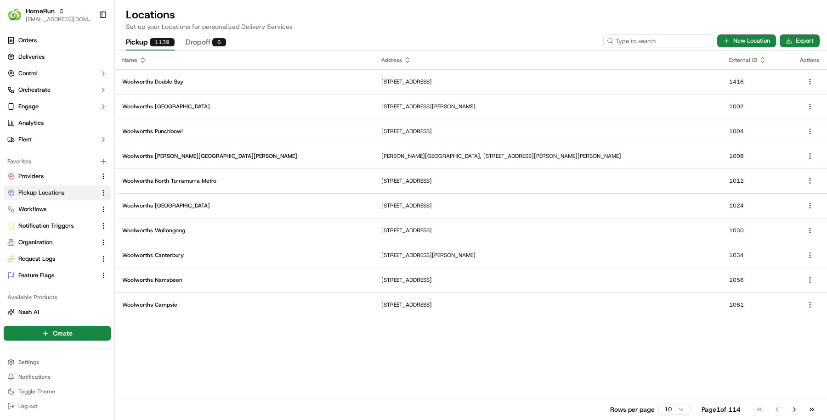
click at [681, 35] on input at bounding box center [658, 40] width 110 height 13
paste input "1070"
type input "1070"
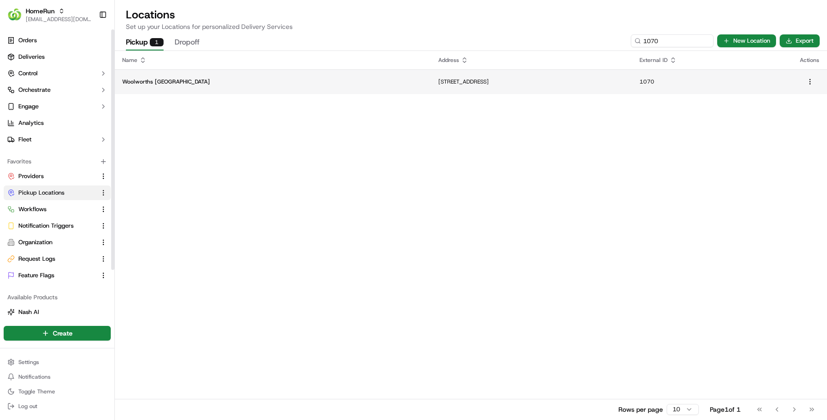
click at [204, 86] on td "Woolworths North Parramatta" at bounding box center [273, 81] width 316 height 25
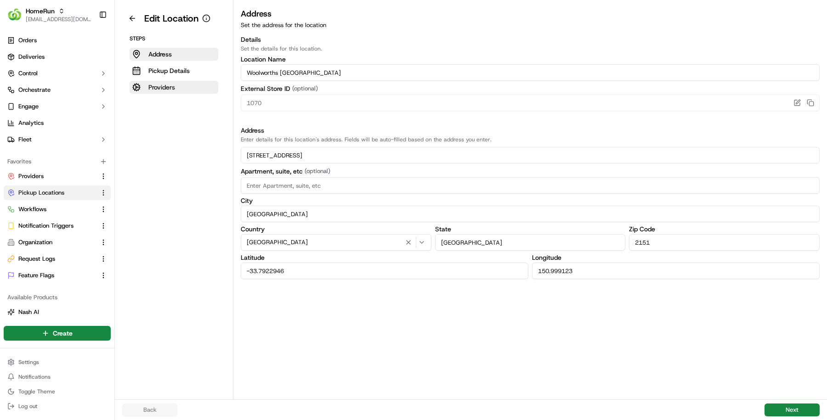
click at [168, 87] on p "Providers" at bounding box center [161, 87] width 27 height 9
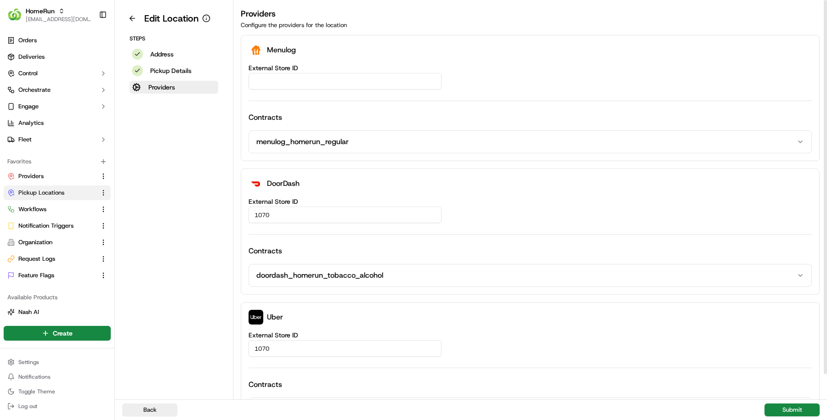
click at [298, 73] on input "External Store ID" at bounding box center [344, 81] width 193 height 17
paste input "27412344-cca2-451d-a6f4-0deffab63460"
type input "27412344-cca2-451d-a6f4-0deffab63460"
click at [783, 415] on button "Submit" at bounding box center [791, 410] width 55 height 13
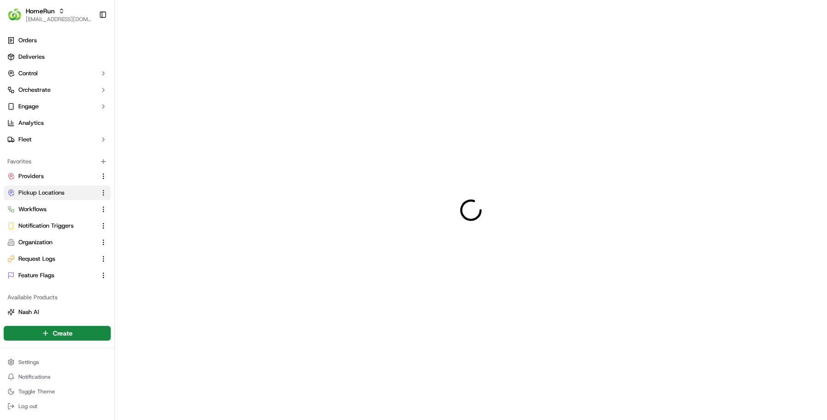
click at [783, 415] on div at bounding box center [471, 210] width 712 height 420
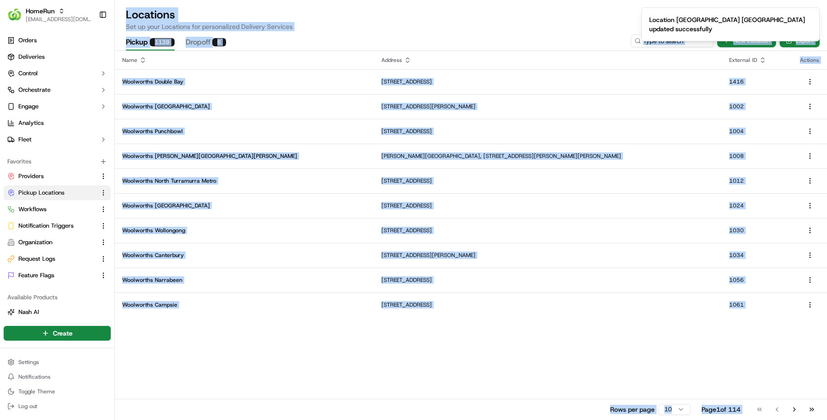
click at [535, 28] on p "Set up your Locations for personalized Delivery Services" at bounding box center [471, 26] width 690 height 9
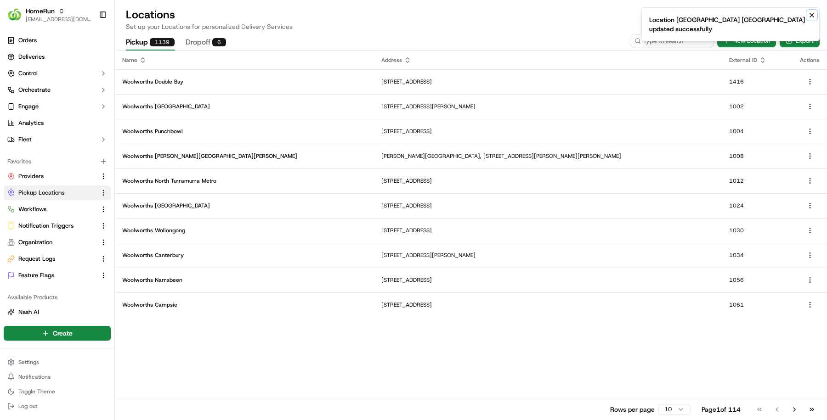
click at [815, 17] on button "Notifications (F8)" at bounding box center [811, 15] width 11 height 11
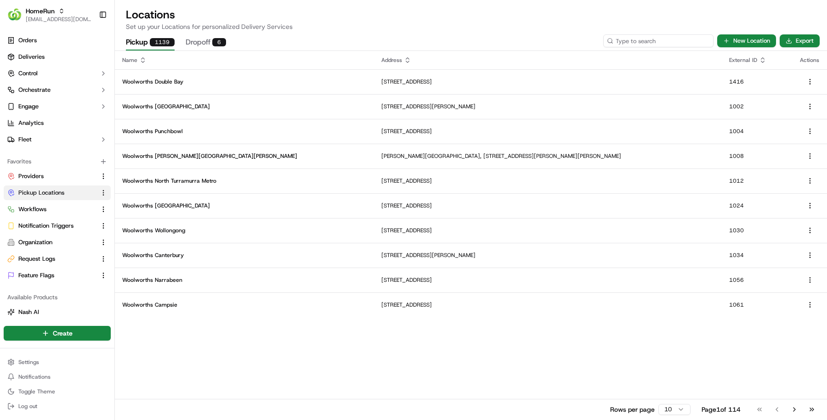
click at [671, 38] on input at bounding box center [658, 40] width 110 height 13
paste input "1097"
type input "1097"
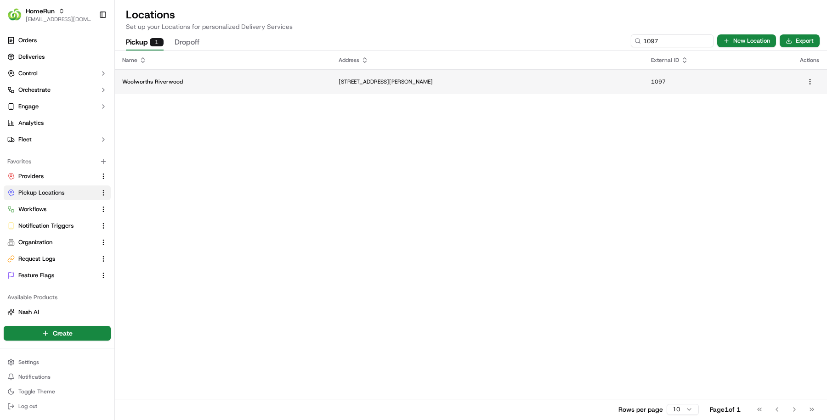
click at [389, 89] on td "247 Belmore Road, Riverwood, NSW 2210, AU" at bounding box center [487, 81] width 312 height 25
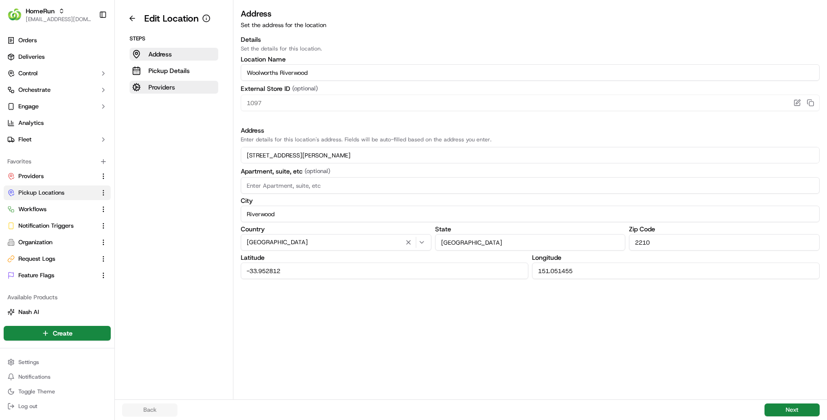
click at [185, 84] on button "Providers" at bounding box center [174, 87] width 89 height 13
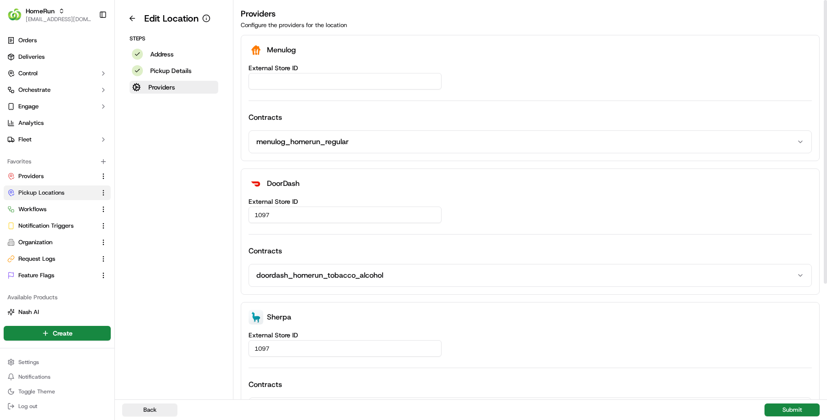
click at [330, 84] on input "External Store ID" at bounding box center [344, 81] width 193 height 17
paste input "ec557cfa-e992-4122-8a7e-0d15f2dedd04"
type input "ec557cfa-e992-4122-8a7e-0d15f2dedd04"
click at [786, 413] on button "Submit" at bounding box center [791, 410] width 55 height 13
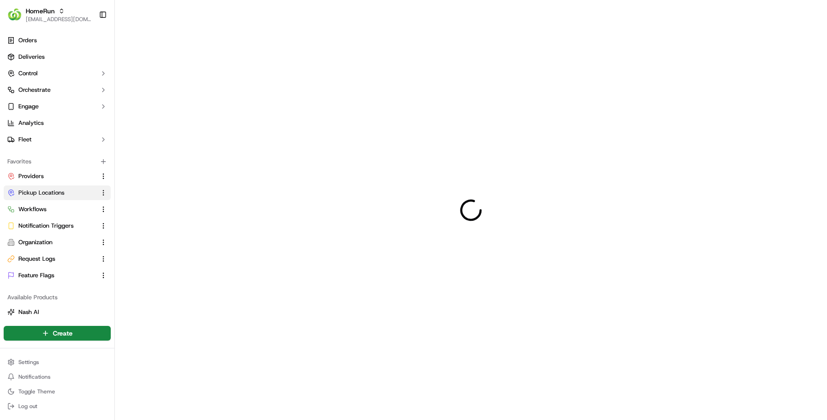
click at [786, 413] on div at bounding box center [471, 210] width 712 height 420
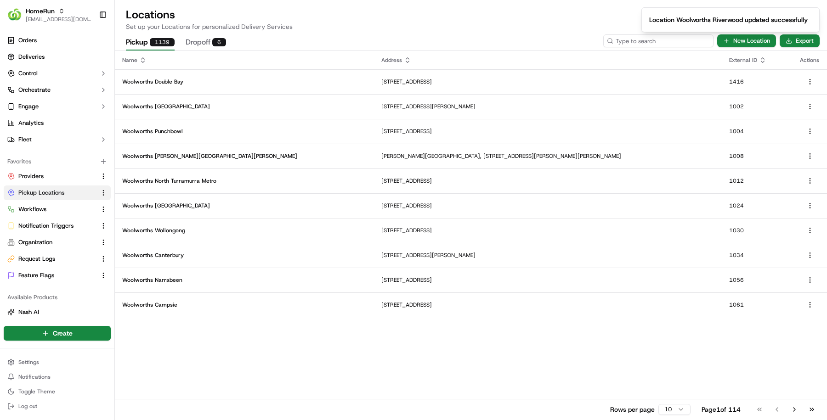
click at [652, 41] on input at bounding box center [658, 40] width 110 height 13
paste input "1104"
type input "1104"
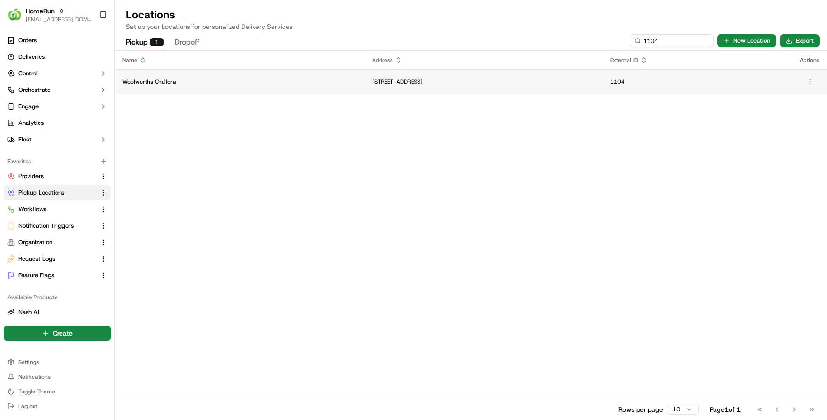
click at [269, 74] on td "Woolworths Chullora" at bounding box center [240, 81] width 250 height 25
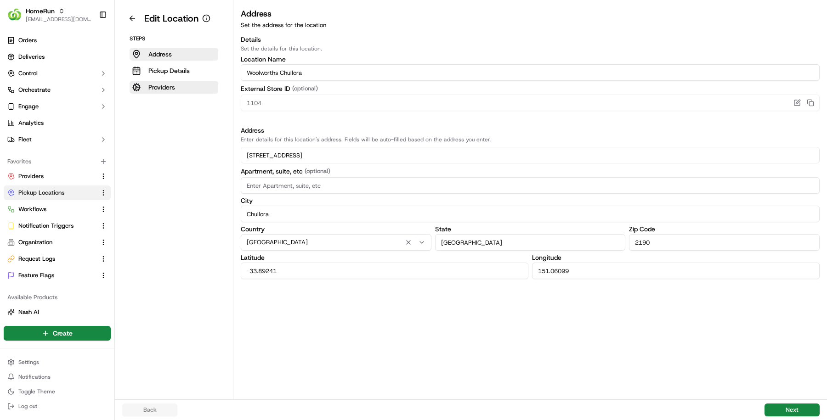
click at [188, 83] on button "Providers" at bounding box center [174, 87] width 89 height 13
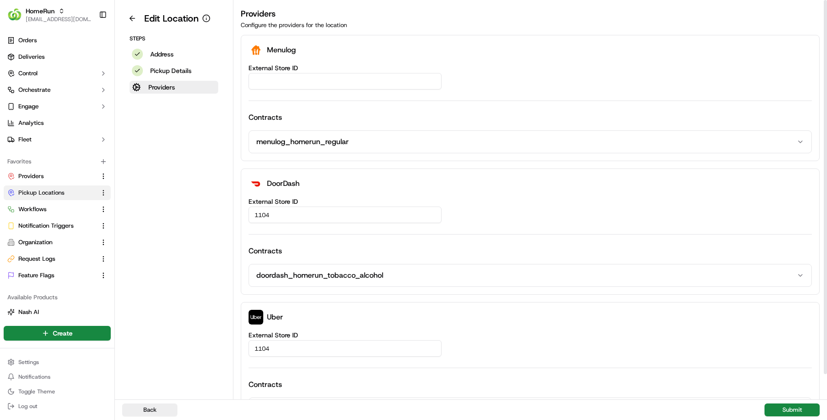
click at [296, 86] on input "External Store ID" at bounding box center [344, 81] width 193 height 17
paste input "d077e337-b420-4c5f-9741-d0a223136198"
type input "d077e337-b420-4c5f-9741-d0a223136198"
click at [793, 410] on button "Submit" at bounding box center [791, 410] width 55 height 13
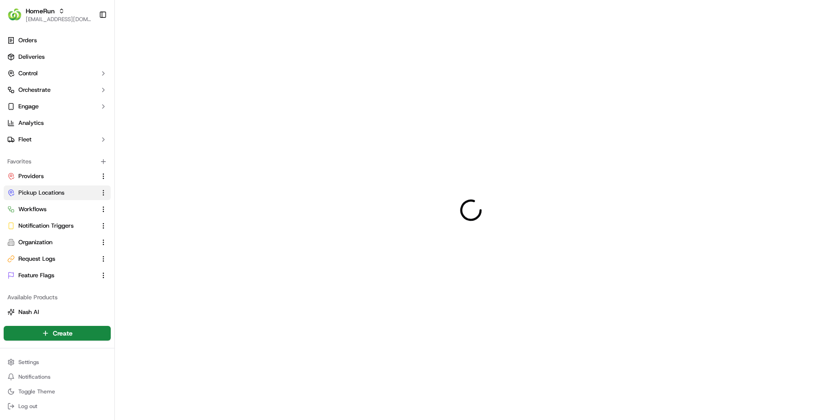
click at [793, 410] on div at bounding box center [471, 210] width 712 height 420
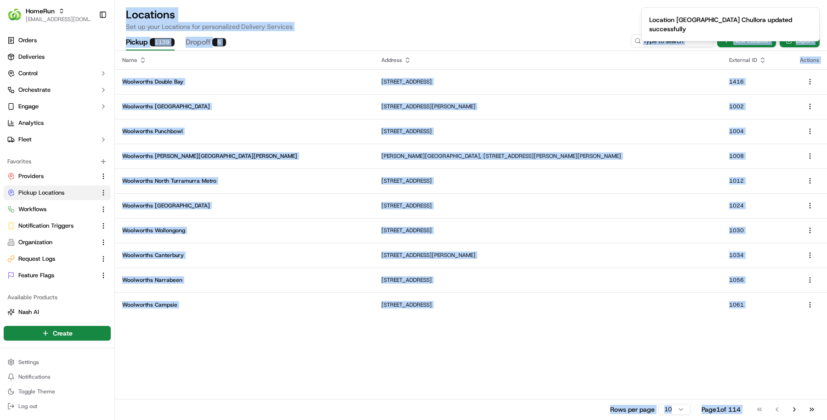
click at [649, 35] on ol "Location Woolworths Chullora updated successfully" at bounding box center [730, 24] width 193 height 49
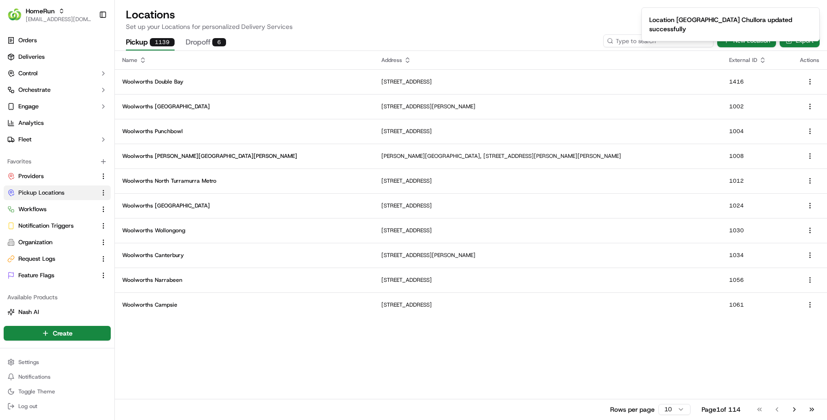
click at [655, 41] on input at bounding box center [658, 40] width 110 height 13
paste input "1122"
type input "1122"
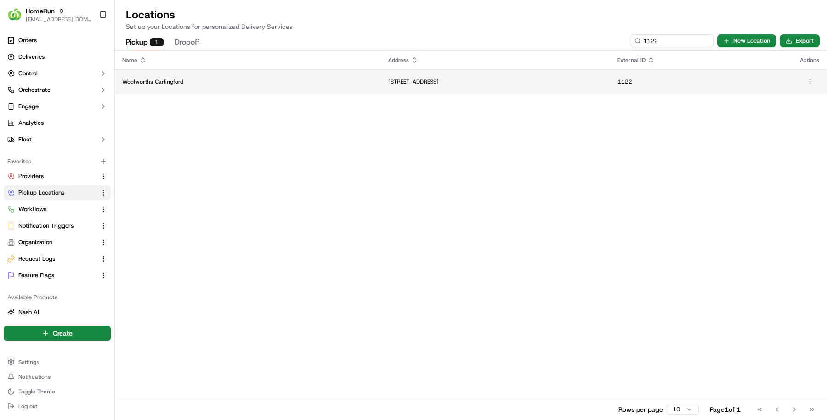
click at [192, 82] on p "Woolworths Carlingford" at bounding box center [247, 81] width 251 height 7
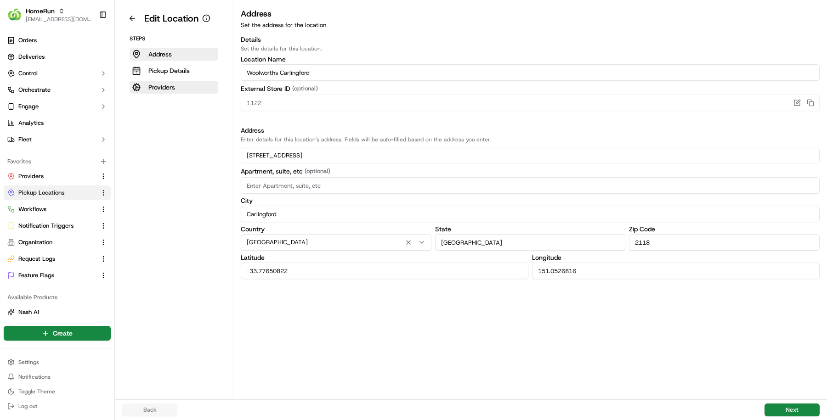
click at [172, 90] on p "Providers" at bounding box center [161, 87] width 27 height 9
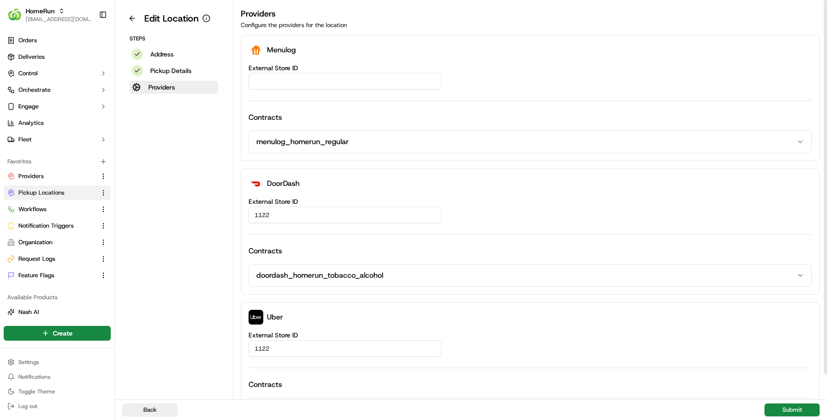
click at [313, 88] on input "External Store ID" at bounding box center [344, 81] width 193 height 17
paste input "0c9b847c-eb14-4e3a-81f1-e3181f178964"
type input "0c9b847c-eb14-4e3a-81f1-e3181f178964"
click at [553, 88] on div "0c9b847c-eb14-4e3a-81f1-e3181f178964" at bounding box center [529, 81] width 563 height 17
click at [776, 410] on button "Submit" at bounding box center [791, 410] width 55 height 13
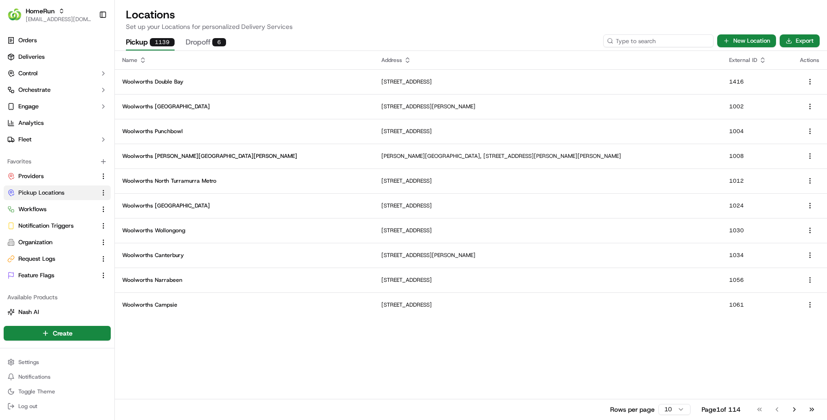
click at [667, 45] on input at bounding box center [658, 40] width 110 height 13
paste input "1128"
type input "1128"
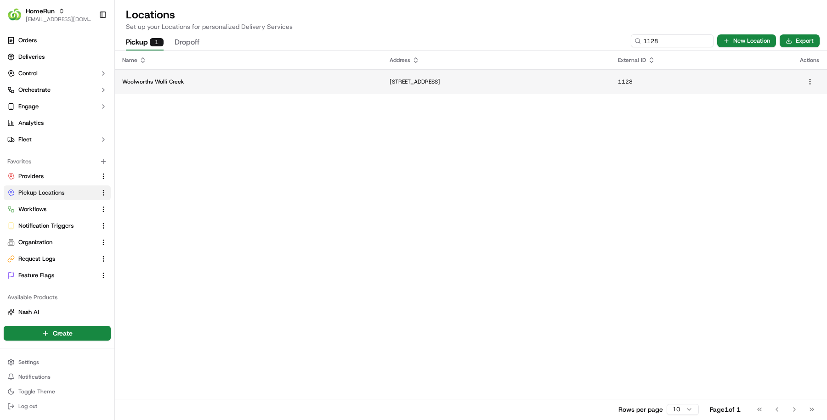
click at [449, 83] on p "78-96 Arncliffe Street, Wolli Creek, NSW 2205, AU" at bounding box center [497, 81] width 214 height 7
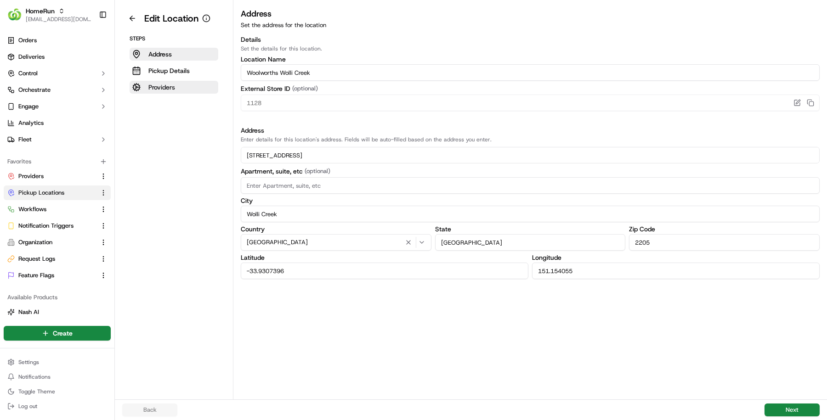
click at [186, 89] on button "Providers" at bounding box center [174, 87] width 89 height 13
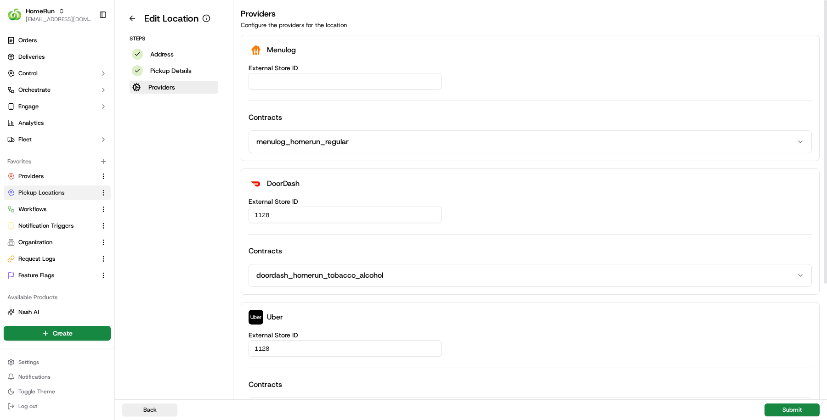
click at [335, 89] on div at bounding box center [529, 81] width 563 height 17
paste input "1d666c92-3eb1-4735-84e5-1f31990c88e1"
type input "1d666c92-3eb1-4735-84e5-1f31990c88e1"
click at [775, 410] on button "Submit" at bounding box center [791, 410] width 55 height 13
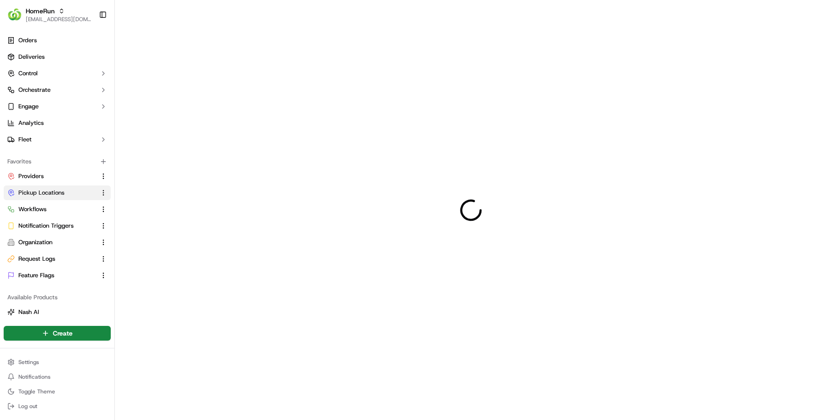
click at [775, 410] on div at bounding box center [471, 210] width 712 height 420
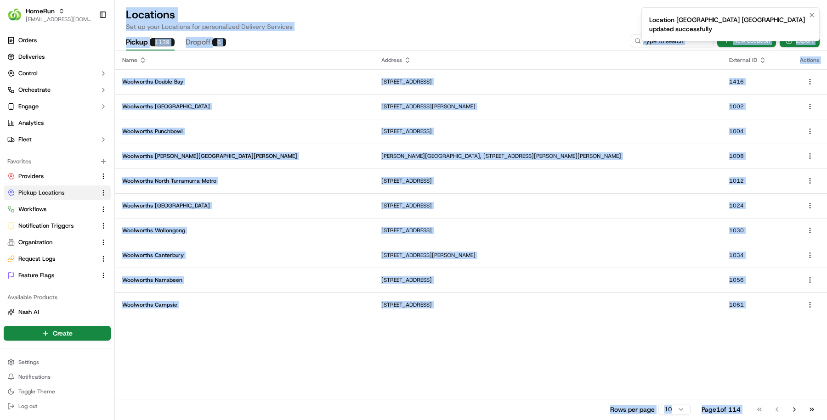
click at [656, 41] on li "Location Woolworths Wolli Creek updated successfully" at bounding box center [730, 24] width 178 height 34
click at [549, 47] on div "Pickup 1139 Dropoff 6" at bounding box center [376, 43] width 508 height 16
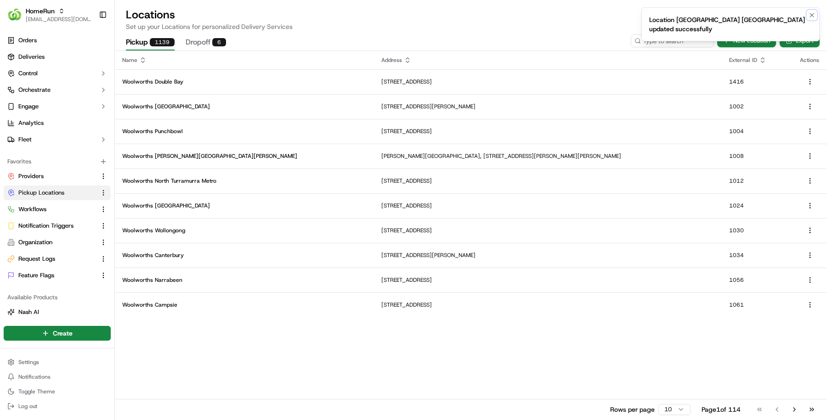
drag, startPoint x: 814, startPoint y: 12, endPoint x: 780, endPoint y: 22, distance: 34.8
click at [814, 12] on icon "Notifications (F8)" at bounding box center [811, 14] width 7 height 7
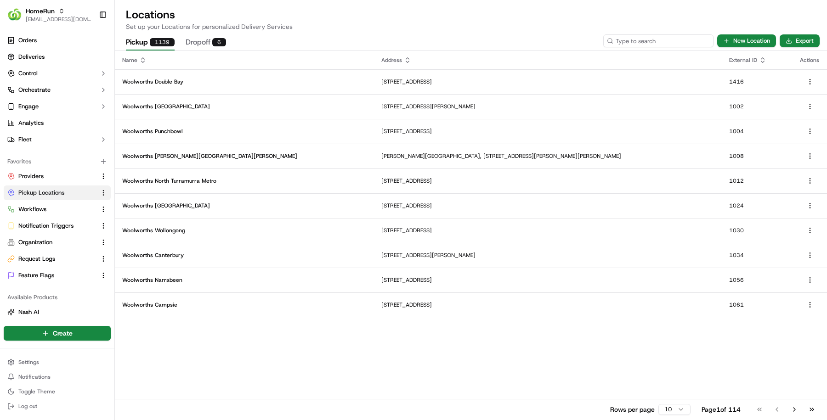
click at [680, 40] on input at bounding box center [658, 40] width 110 height 13
paste input "1129"
type input "1129"
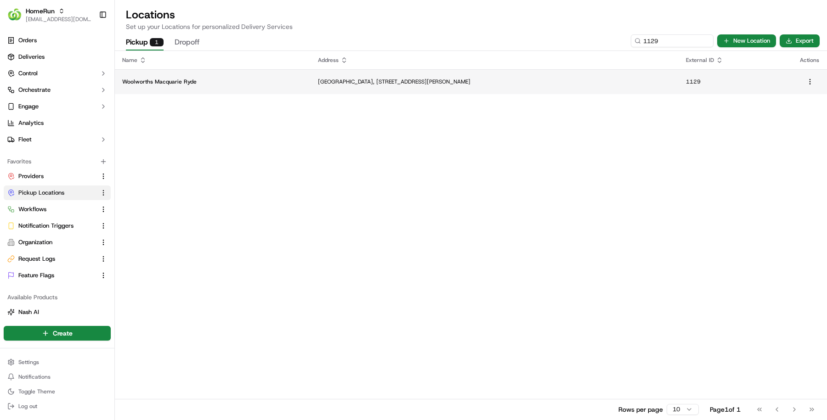
click at [259, 84] on p "Woolworths Macquarie Ryde" at bounding box center [212, 81] width 181 height 7
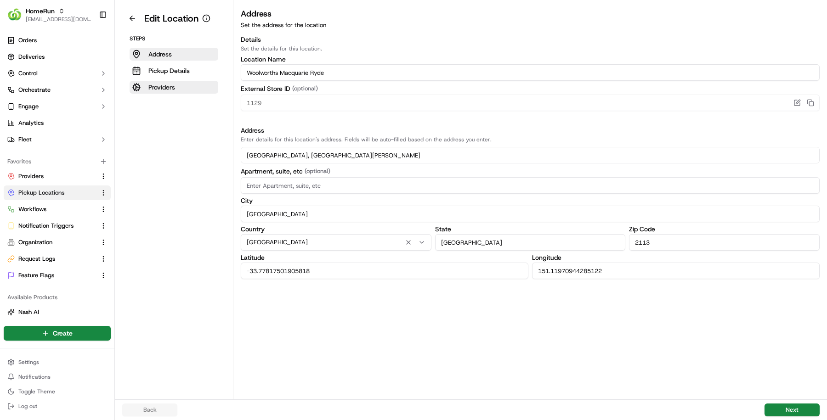
click at [185, 84] on button "Providers" at bounding box center [174, 87] width 89 height 13
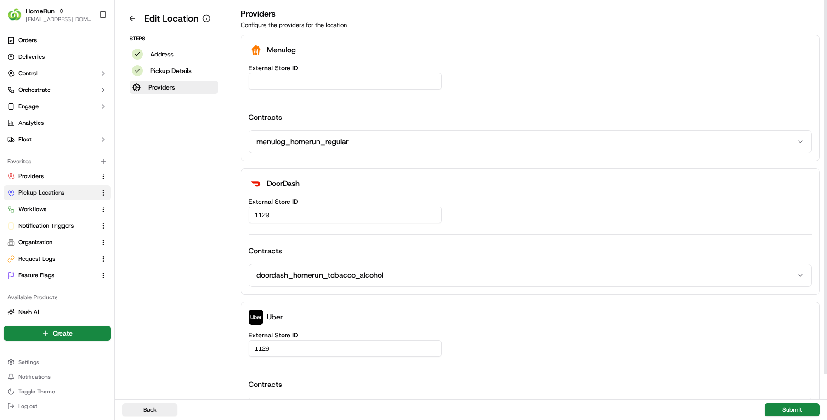
click at [333, 82] on input "External Store ID" at bounding box center [344, 81] width 193 height 17
paste input "2fbd514b-617d-4426-8b37-78c13caa0556"
type input "2fbd514b-617d-4426-8b37-78c13caa0556"
click at [783, 415] on button "Submit" at bounding box center [791, 410] width 55 height 13
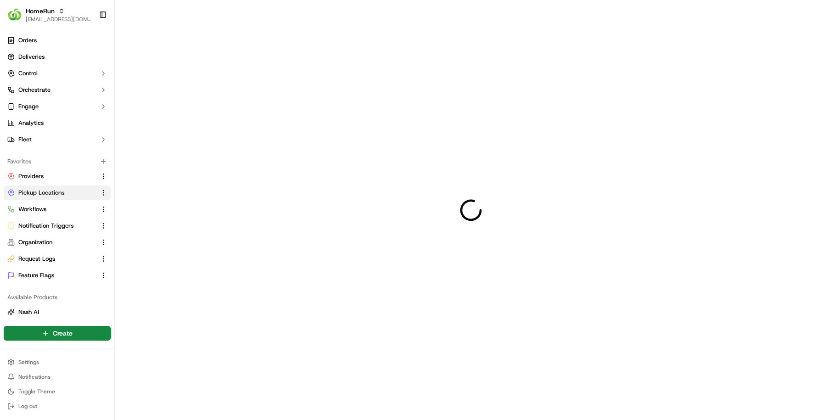
click at [783, 415] on div at bounding box center [471, 210] width 712 height 420
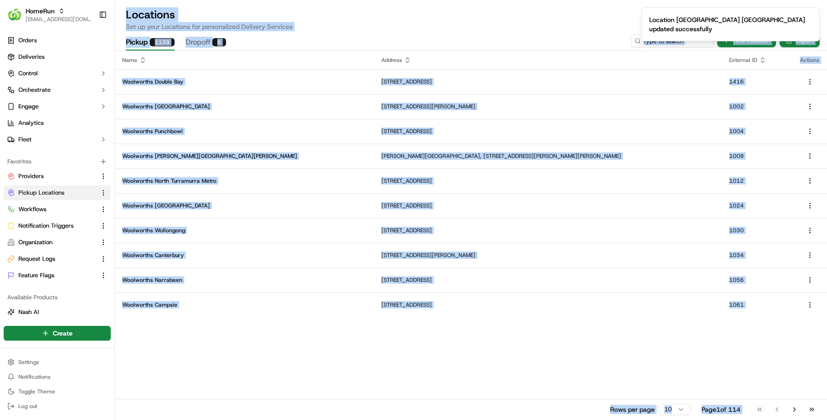
click at [546, 27] on p "Set up your Locations for personalized Delivery Services" at bounding box center [471, 26] width 690 height 9
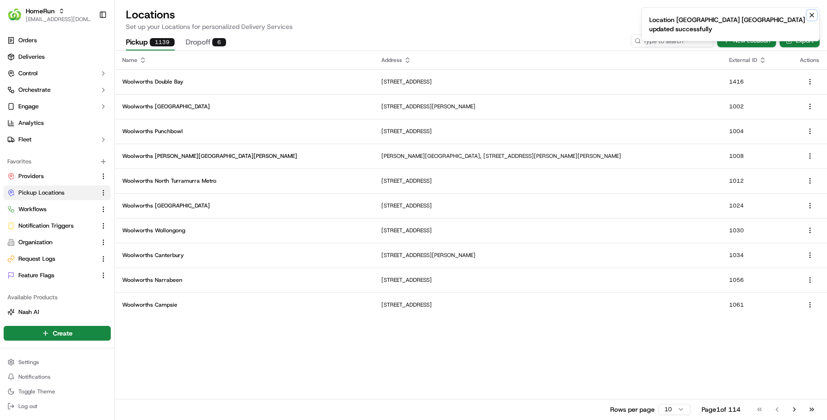
click at [812, 16] on icon "Notifications (F8)" at bounding box center [811, 14] width 7 height 7
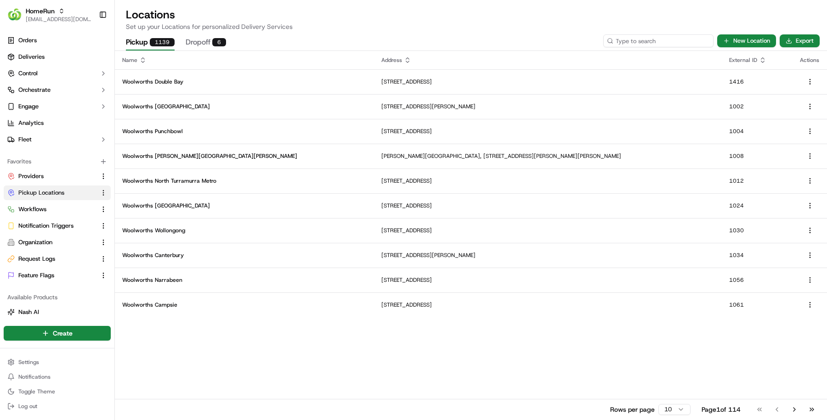
click at [688, 37] on input at bounding box center [658, 40] width 110 height 13
paste input "1131"
type input "1131"
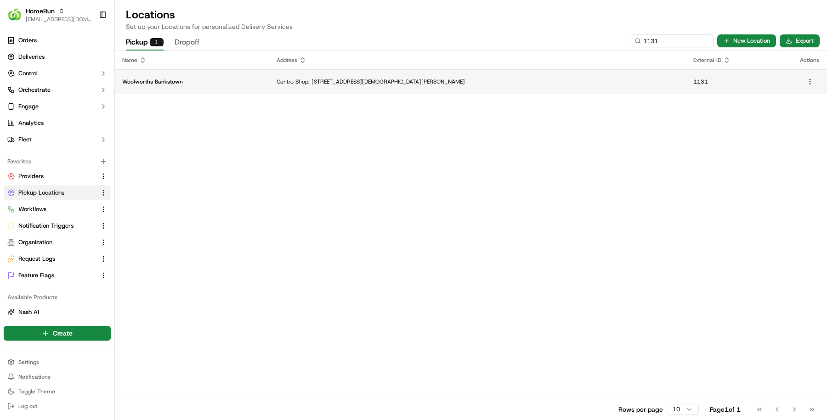
click at [177, 83] on p "Woolworths Bankstown" at bounding box center [192, 81] width 140 height 7
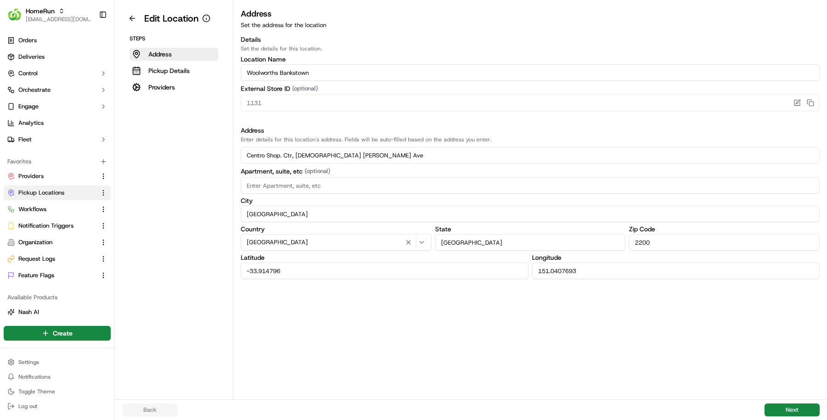
click at [179, 79] on div "Steps Address Pickup Details Providers" at bounding box center [173, 64] width 103 height 59
click at [178, 92] on button "Providers" at bounding box center [174, 87] width 89 height 13
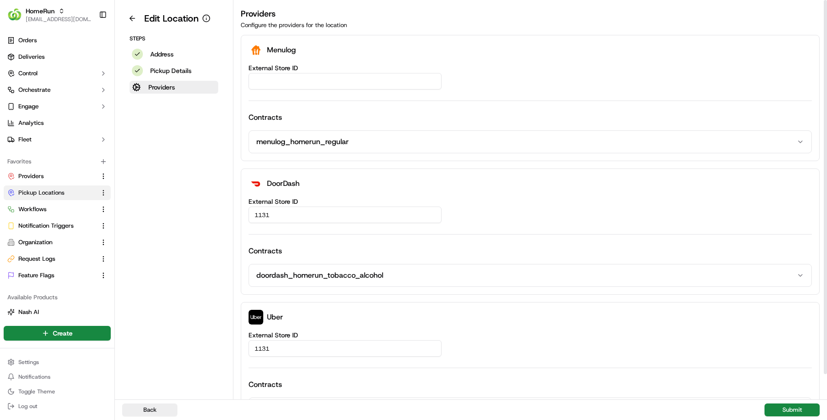
click at [300, 77] on input "External Store ID" at bounding box center [344, 81] width 193 height 17
paste input "a32bf51f-08d7-4893-8b1f-6a2cdb5f255e"
type input "a32bf51f-08d7-4893-8b1f-6a2cdb5f255e"
click at [785, 407] on button "Submit" at bounding box center [791, 410] width 55 height 13
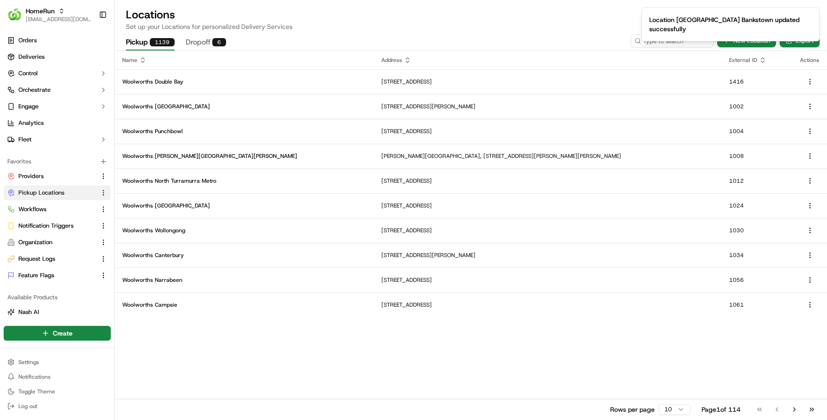
click at [651, 37] on ol "Location Woolworths Bankstown updated successfully" at bounding box center [730, 24] width 193 height 49
click at [652, 40] on input at bounding box center [658, 40] width 110 height 13
paste input "1135"
type input "1135"
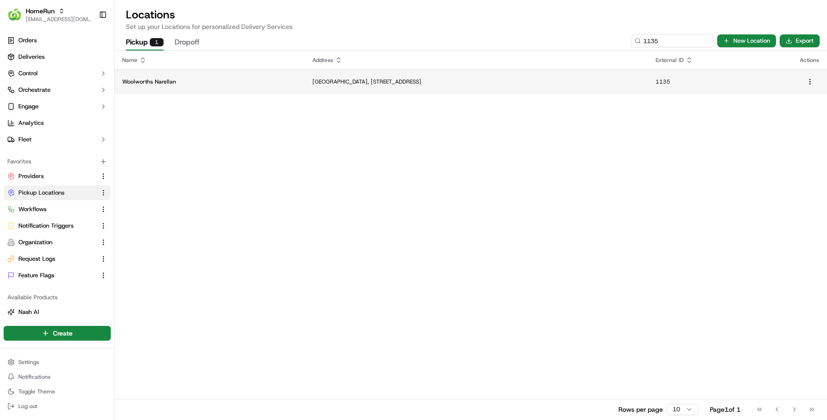
click at [465, 83] on p "Narellan Town Centre, 326 Camden Valley Way, Narellan, NSW 2567, AU" at bounding box center [476, 81] width 328 height 7
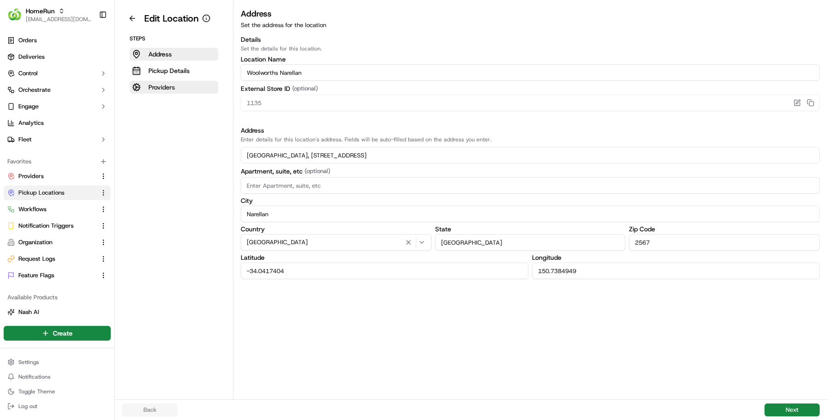
click at [158, 90] on p "Providers" at bounding box center [161, 87] width 27 height 9
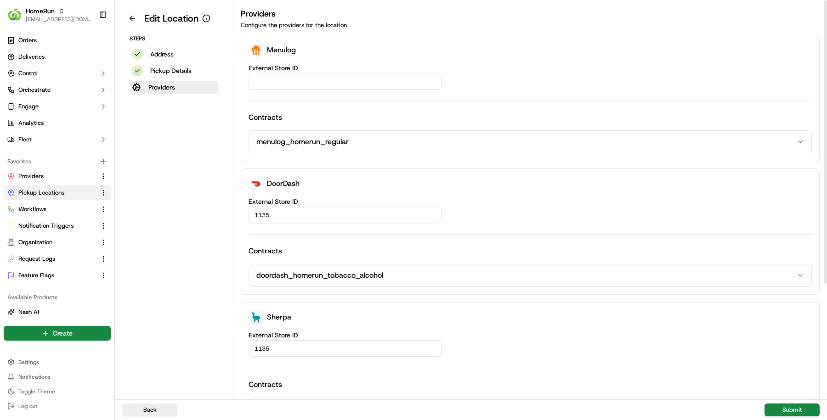
click at [303, 87] on input "External Store ID" at bounding box center [344, 81] width 193 height 17
paste input "7b6a6780-e087-47f6-9eef-23db7bc0a115"
type input "7b6a6780-e087-47f6-9eef-23db7bc0a115"
click at [788, 404] on button "Submit" at bounding box center [791, 410] width 55 height 13
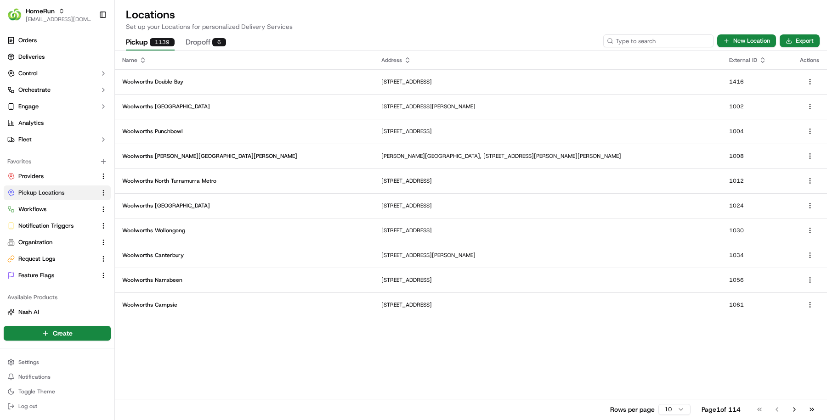
click at [656, 44] on input at bounding box center [658, 40] width 110 height 13
paste input "1184"
type input "1184"
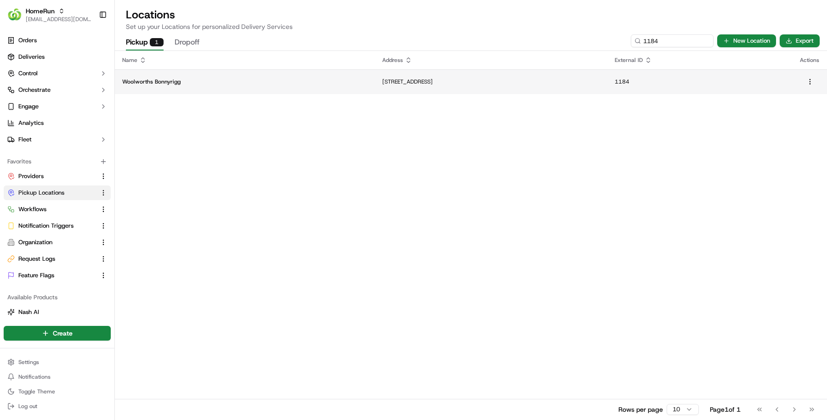
click at [209, 85] on p "Woolworths Bonnyrigg" at bounding box center [244, 81] width 245 height 7
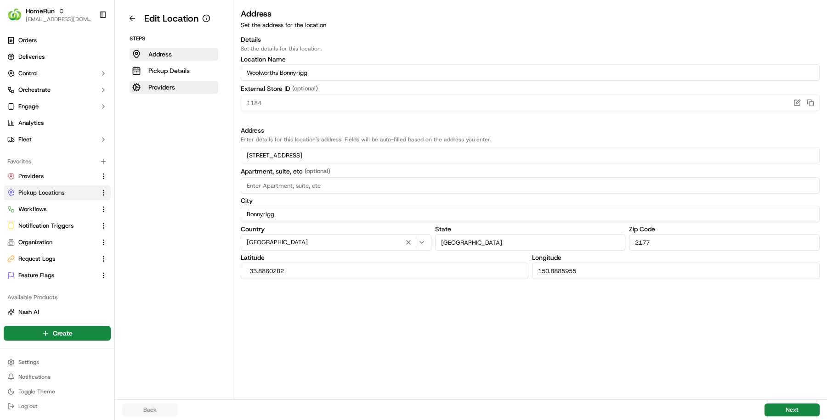
click at [166, 87] on p "Providers" at bounding box center [161, 87] width 27 height 9
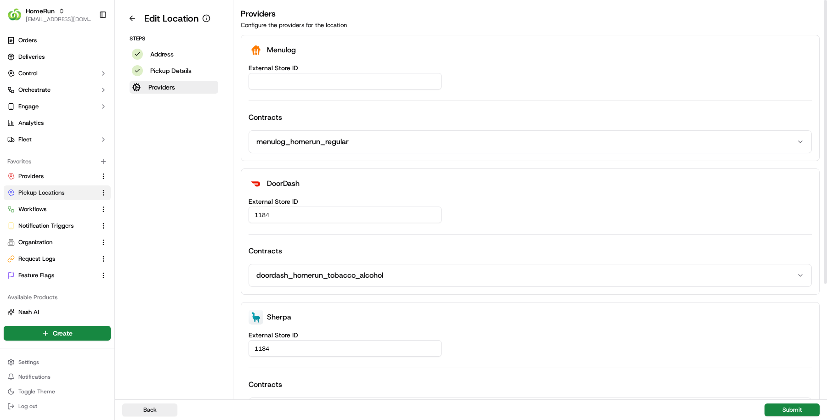
click at [261, 81] on input "External Store ID" at bounding box center [344, 81] width 193 height 17
paste input "13b45cab-5f35-488d-a431-d26b2be7dad2"
type input "13b45cab-5f35-488d-a431-d26b2be7dad2"
click at [777, 409] on button "Submit" at bounding box center [791, 410] width 55 height 13
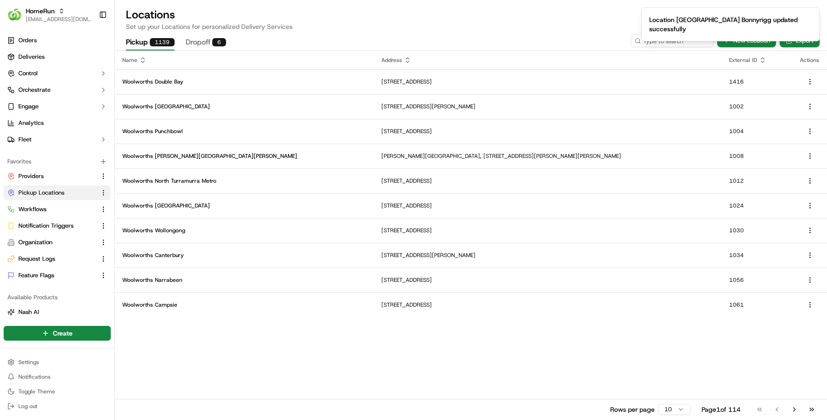
click at [649, 38] on ol "Location Woolworths Bonnyrigg updated successfully" at bounding box center [730, 24] width 193 height 49
click at [659, 42] on input at bounding box center [658, 40] width 110 height 13
paste input "1213"
type input "1213"
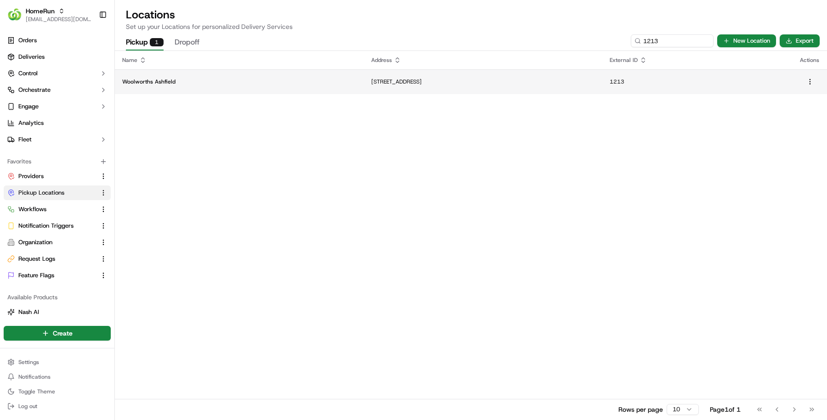
click at [262, 82] on p "Woolworths Ashfield" at bounding box center [239, 81] width 234 height 7
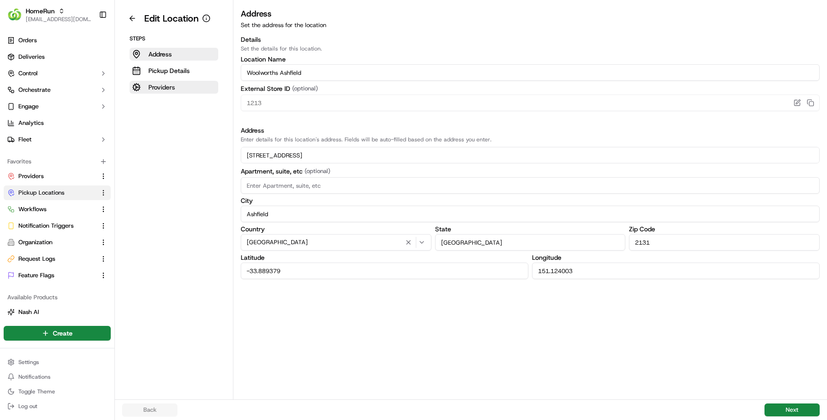
click at [170, 89] on p "Providers" at bounding box center [161, 87] width 27 height 9
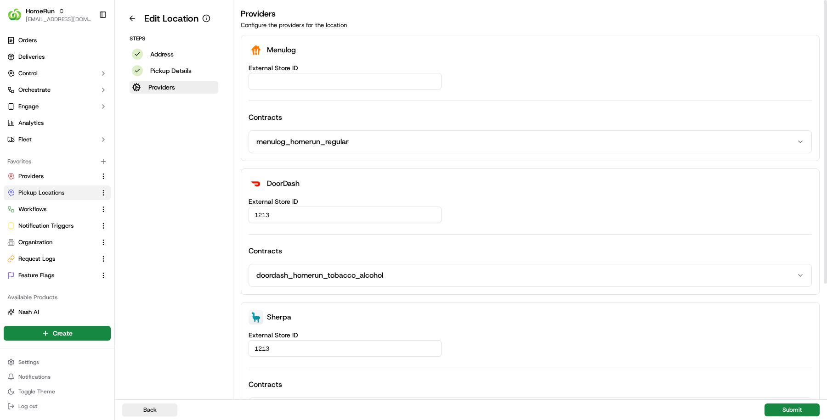
click at [294, 83] on input "External Store ID" at bounding box center [344, 81] width 193 height 17
paste input "64c53771-43bf-4da8-bc33-db1981c3acab"
type input "64c53771-43bf-4da8-bc33-db1981c3acab"
click at [782, 415] on button "Submit" at bounding box center [791, 410] width 55 height 13
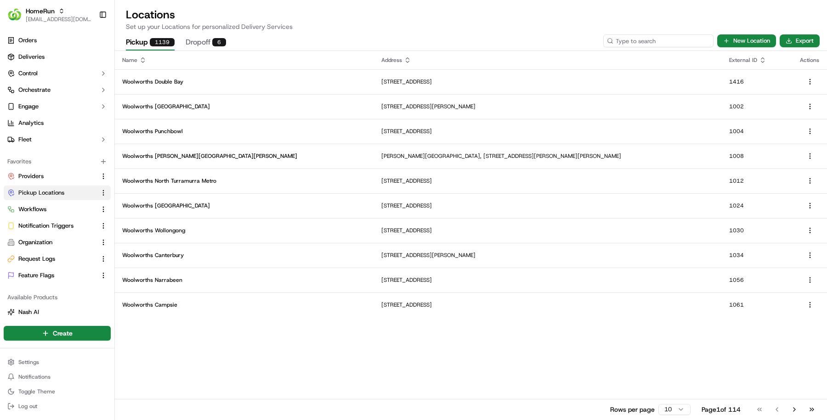
click at [663, 37] on input at bounding box center [658, 40] width 110 height 13
paste input "1269"
type input "1269"
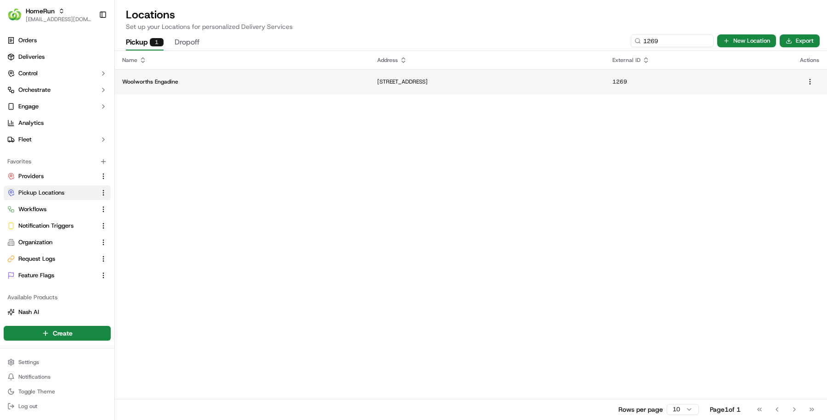
click at [383, 85] on td "1031 Old Princes Highway, Engadine, NSW 2233, AU" at bounding box center [487, 81] width 235 height 25
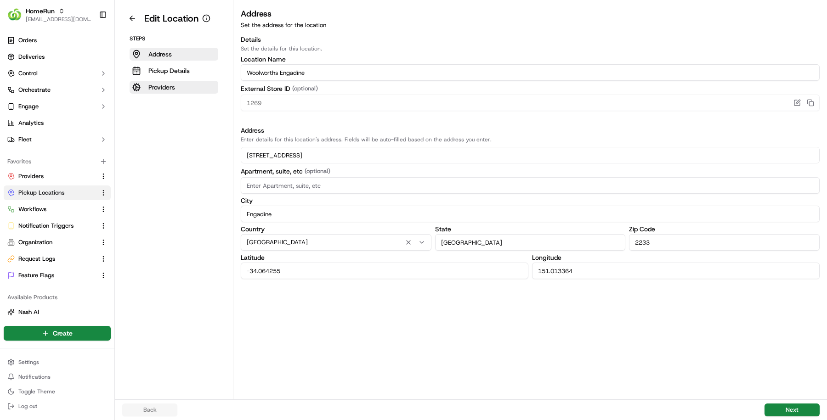
click at [158, 86] on p "Providers" at bounding box center [161, 87] width 27 height 9
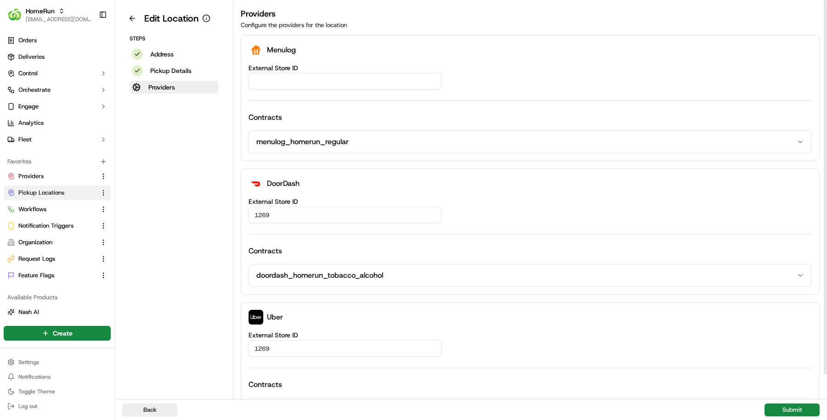
click at [323, 70] on label "External Store ID" at bounding box center [529, 68] width 563 height 6
click at [323, 73] on input "External Store ID" at bounding box center [344, 81] width 193 height 17
click at [322, 74] on input "External Store ID" at bounding box center [344, 81] width 193 height 17
paste input "8ad091ce-f244-4d39-80a3-e9f3e94ddf19"
type input "8ad091ce-f244-4d39-80a3-e9f3e94ddf19"
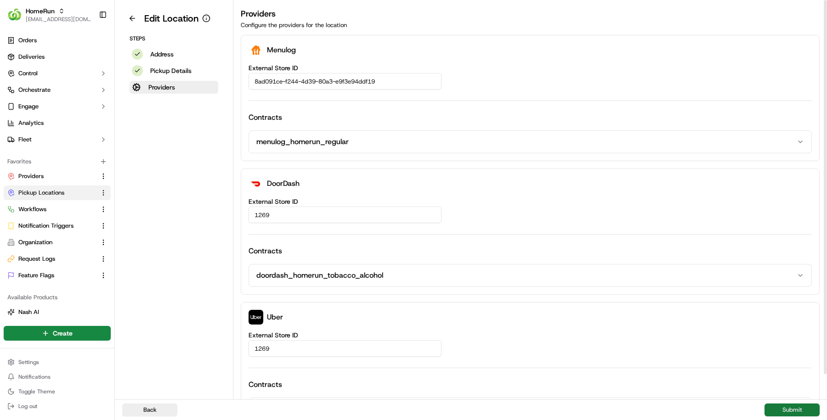
click at [793, 410] on button "Submit" at bounding box center [791, 410] width 55 height 13
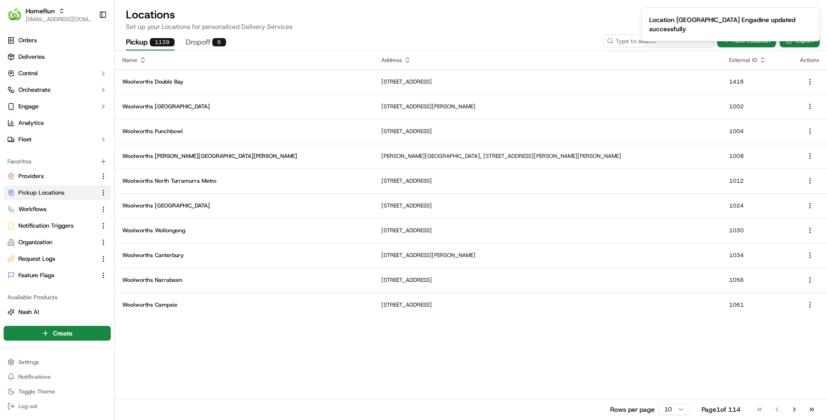
click at [653, 40] on input at bounding box center [658, 40] width 110 height 13
paste input "1282"
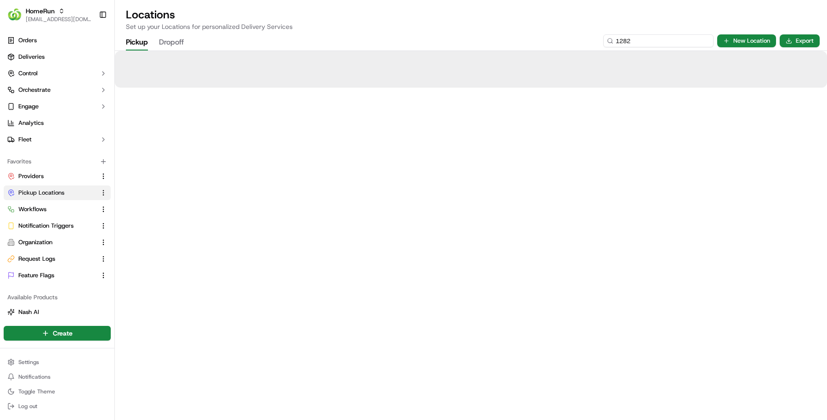
type input "1282"
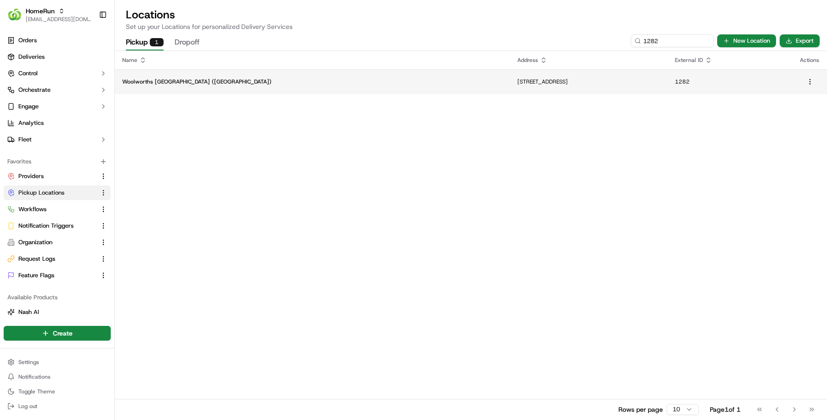
click at [517, 84] on p "Pittwater Road, Brookvale, NSW 2100, AU" at bounding box center [588, 81] width 142 height 7
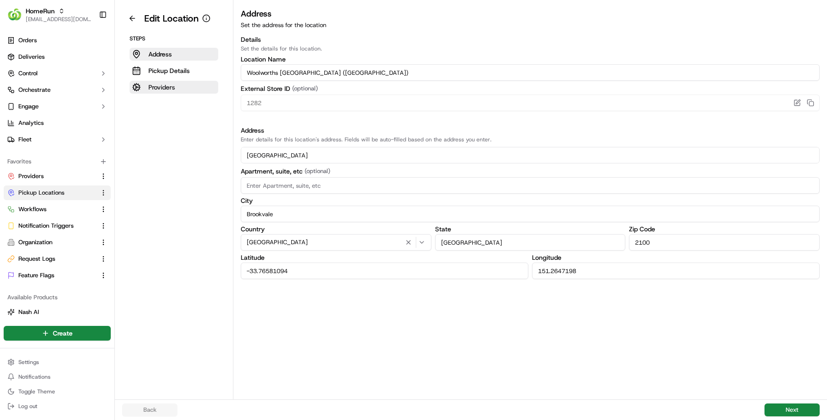
click at [185, 89] on button "Providers" at bounding box center [174, 87] width 89 height 13
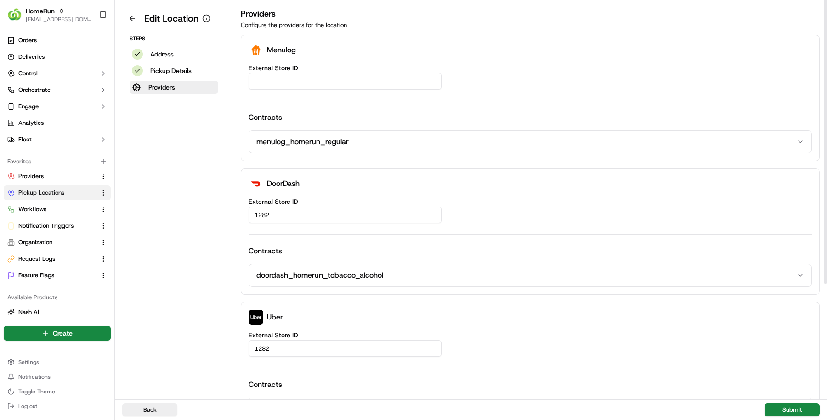
click at [314, 86] on input "External Store ID" at bounding box center [344, 81] width 193 height 17
paste input "821d6dea-e7f5-4403-b0a7-abbf2931673a"
type input "821d6dea-e7f5-4403-b0a7-abbf2931673a"
click at [781, 412] on button "Submit" at bounding box center [791, 410] width 55 height 13
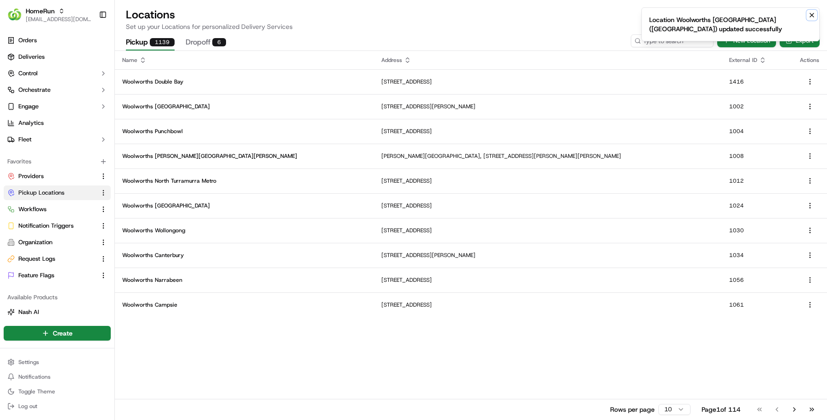
click at [809, 15] on icon "Notifications (F8)" at bounding box center [811, 14] width 7 height 7
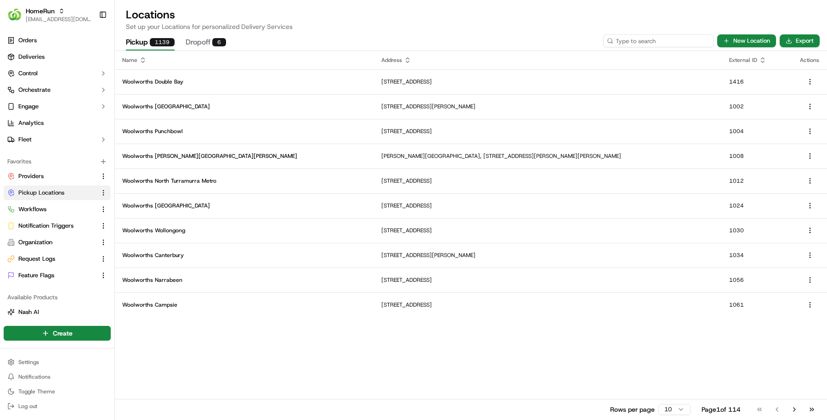
click at [672, 41] on input at bounding box center [658, 40] width 110 height 13
paste input "1294"
type input "1294"
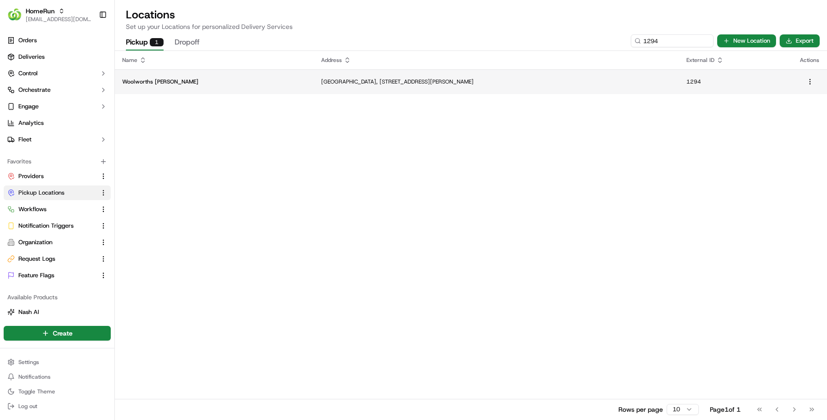
click at [204, 83] on p "Woolworths Hornsby" at bounding box center [214, 81] width 184 height 7
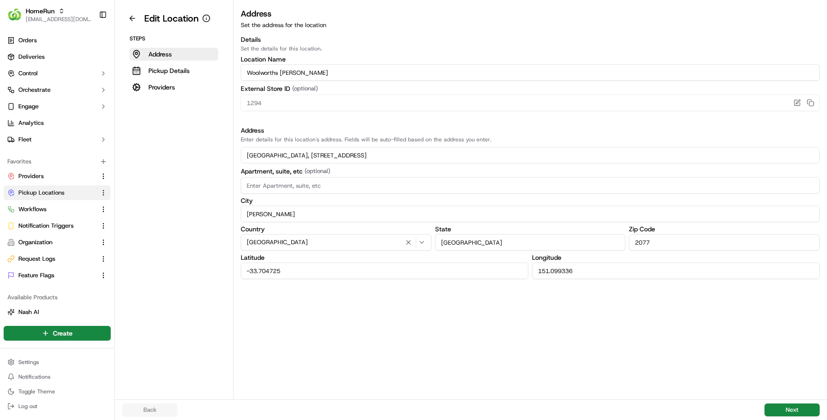
click at [204, 83] on button "Providers" at bounding box center [174, 87] width 89 height 13
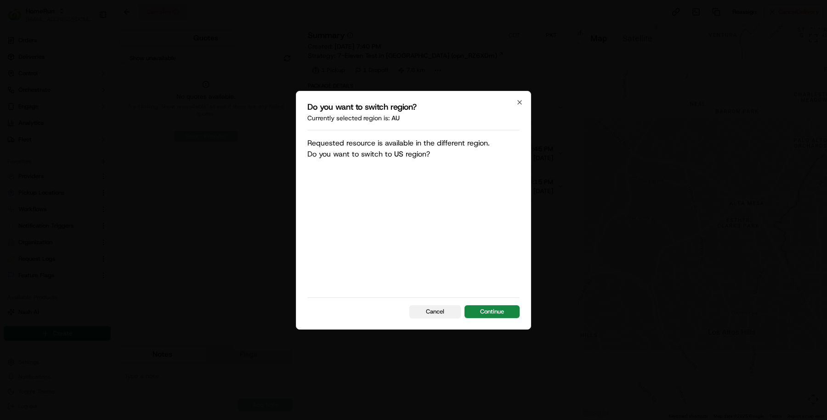
click at [423, 310] on button "Cancel" at bounding box center [434, 311] width 51 height 13
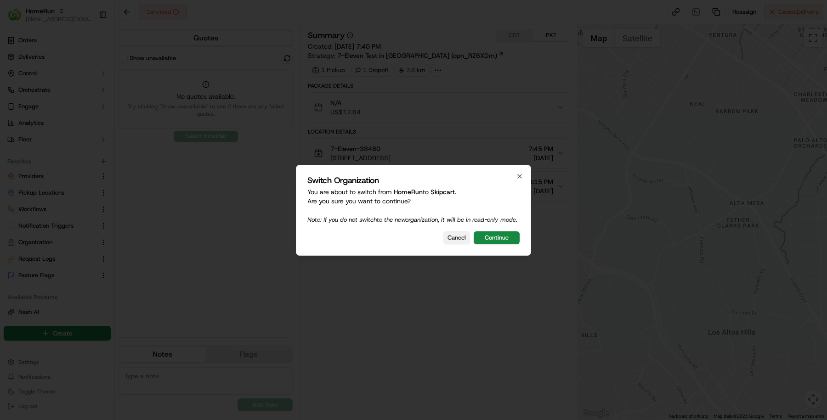
click at [446, 237] on button "Cancel" at bounding box center [456, 237] width 27 height 13
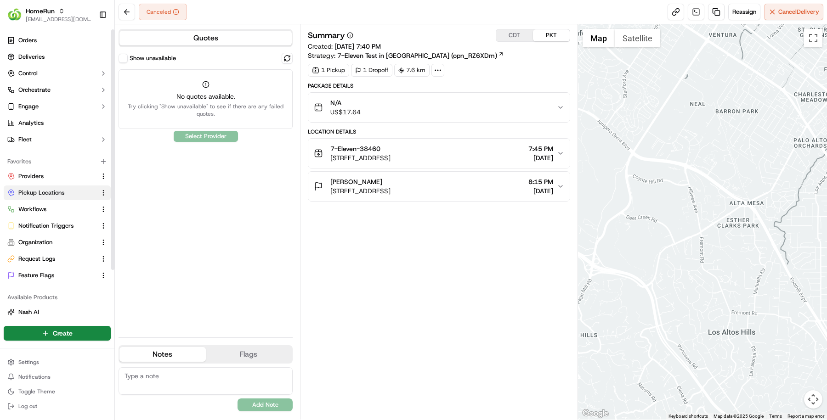
click at [71, 187] on button "Pickup Locations" at bounding box center [57, 193] width 107 height 15
click at [72, 186] on button "Pickup Locations" at bounding box center [57, 193] width 107 height 15
click at [22, 193] on span "Pickup Locations" at bounding box center [41, 193] width 46 height 8
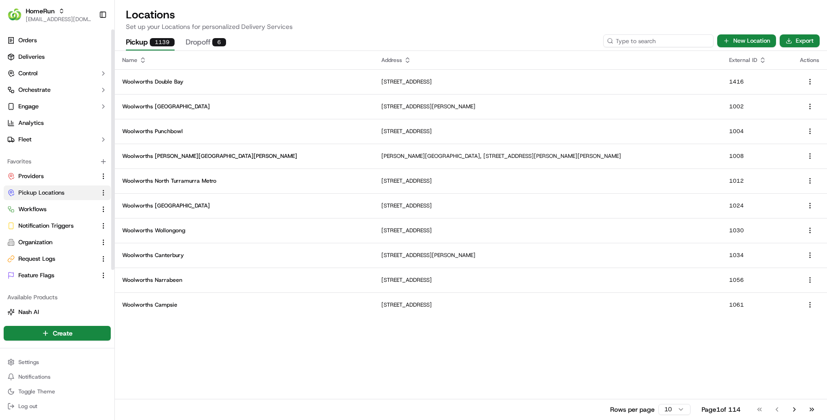
click at [677, 38] on input at bounding box center [658, 40] width 110 height 13
paste input "1294"
type input "1294"
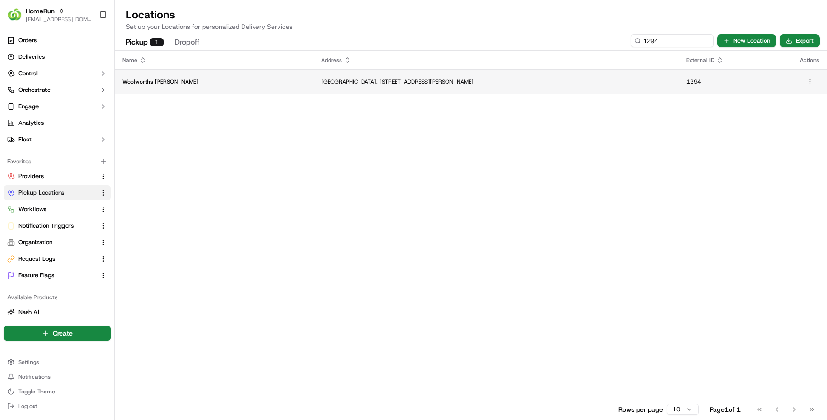
click at [527, 88] on td "Westfield Shopping Centre, 236 Pacific Highway, Hornsby, NSW 2077, AU" at bounding box center [496, 81] width 365 height 25
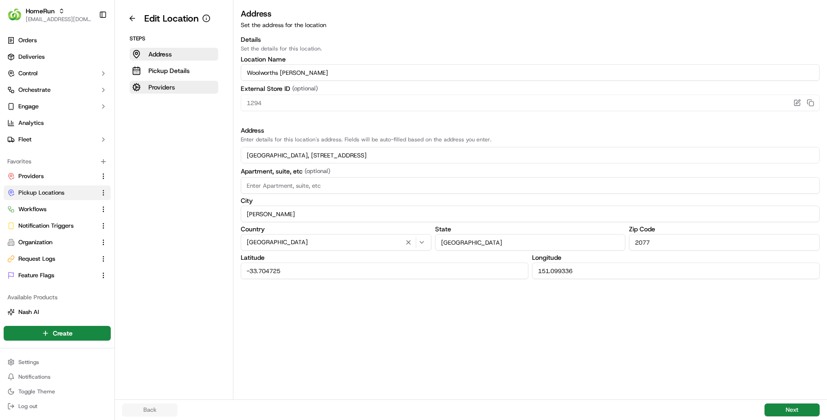
click at [178, 81] on button "Providers" at bounding box center [174, 87] width 89 height 13
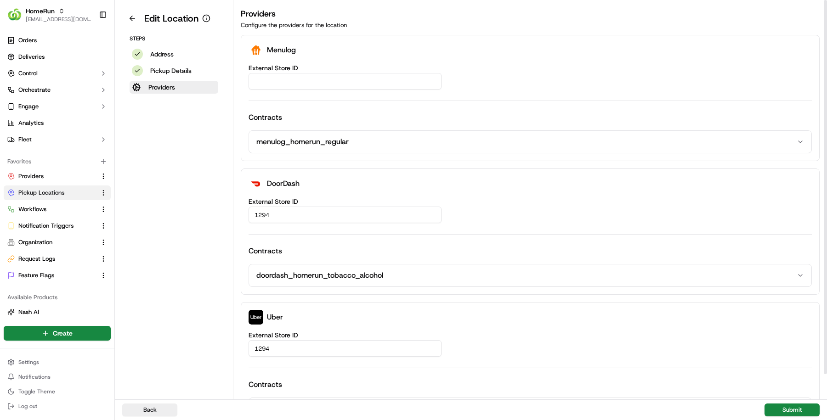
click at [338, 89] on input "External Store ID" at bounding box center [344, 81] width 193 height 17
paste input "2c6495ce-8dff-4cf1-b0ac-9d0d9961b92f"
type input "2c6495ce-8dff-4cf1-b0ac-9d0d9961b92f"
click at [780, 407] on button "Submit" at bounding box center [791, 410] width 55 height 13
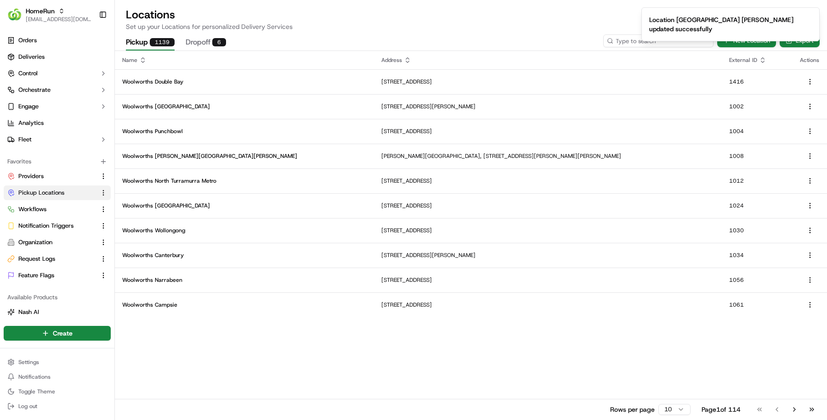
click at [666, 39] on input at bounding box center [658, 40] width 110 height 13
paste input "1315"
type input "1315"
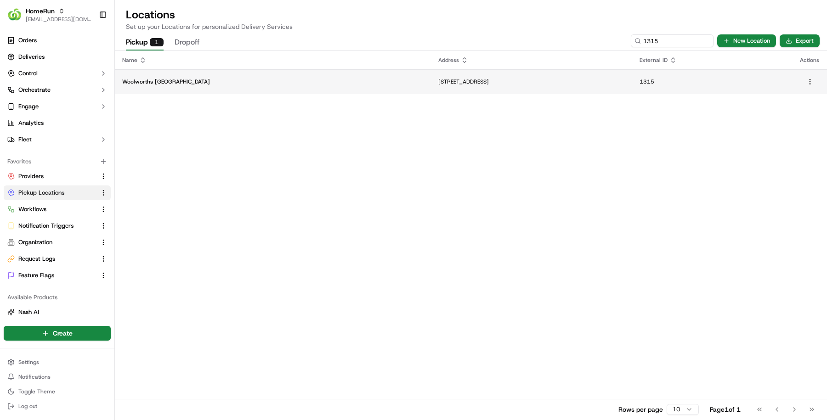
click at [538, 76] on td "1 Avenue Of Americas, Newington, NSW 2127, AU" at bounding box center [531, 81] width 201 height 25
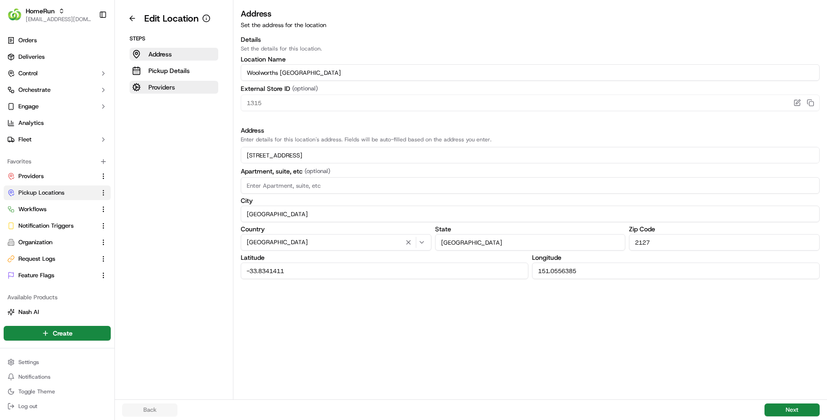
click at [175, 83] on p "Providers" at bounding box center [161, 87] width 27 height 9
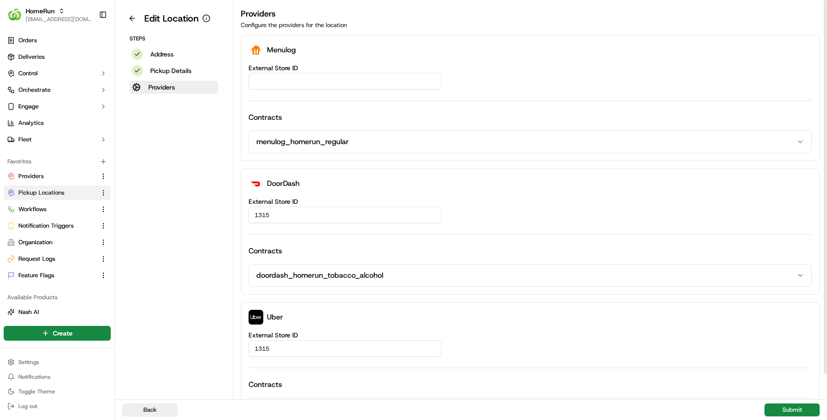
click at [341, 76] on input "External Store ID" at bounding box center [344, 81] width 193 height 17
paste input "00282bf8-49e1-4a2a-98d3-c4bef7f90c7d"
type input "00282bf8-49e1-4a2a-98d3-c4bef7f90c7d"
click at [784, 413] on button "Submit" at bounding box center [791, 410] width 55 height 13
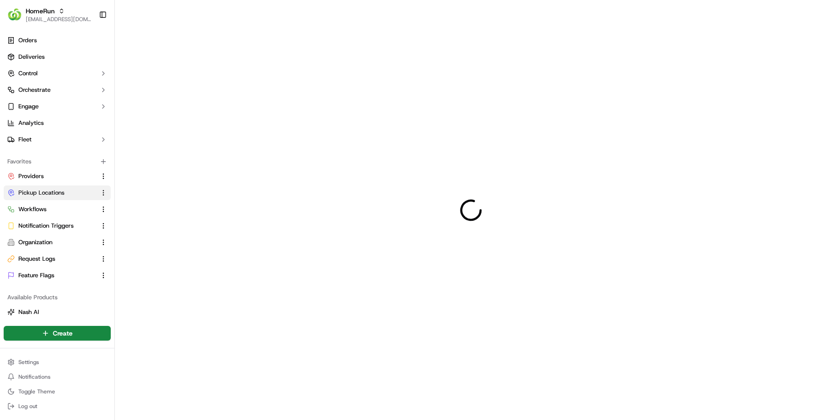
click at [784, 413] on div at bounding box center [471, 210] width 712 height 420
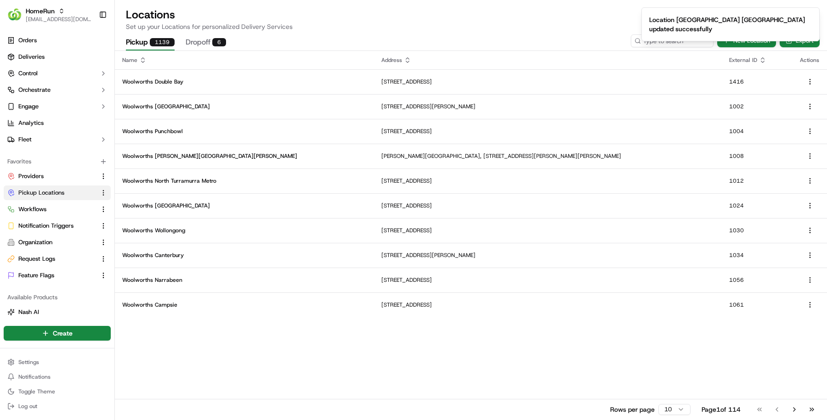
click at [547, 22] on p "Set up your Locations for personalized Delivery Services" at bounding box center [471, 26] width 690 height 9
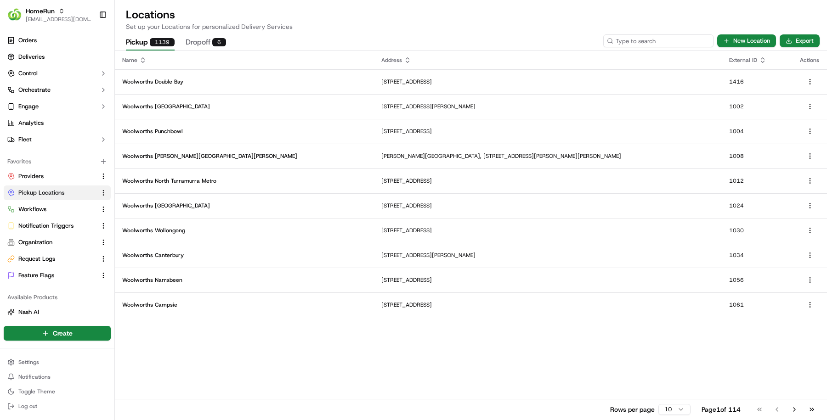
click at [683, 40] on input at bounding box center [658, 40] width 110 height 13
paste input "1351"
type input "1351"
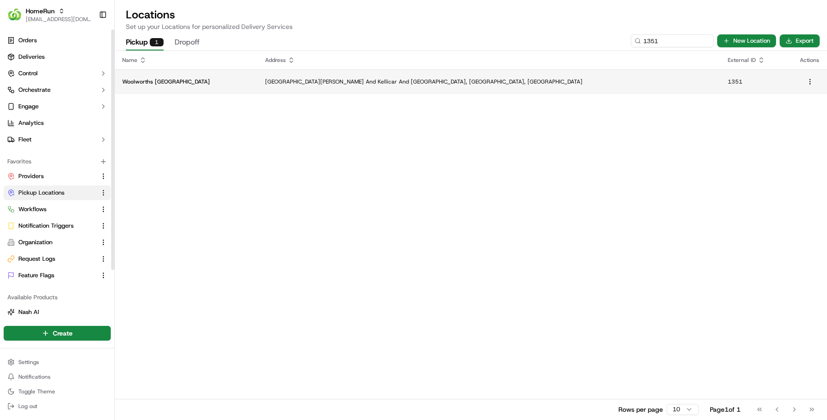
click at [202, 84] on p "Woolworths Campbelltown Marketfair" at bounding box center [186, 81] width 128 height 7
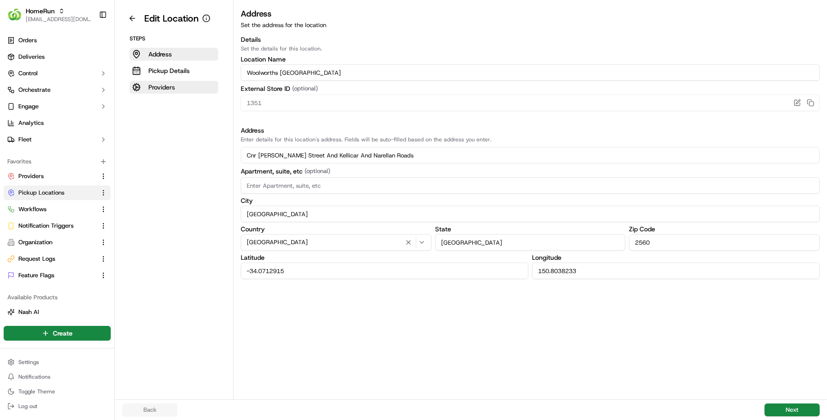
click at [173, 92] on button "Providers" at bounding box center [174, 87] width 89 height 13
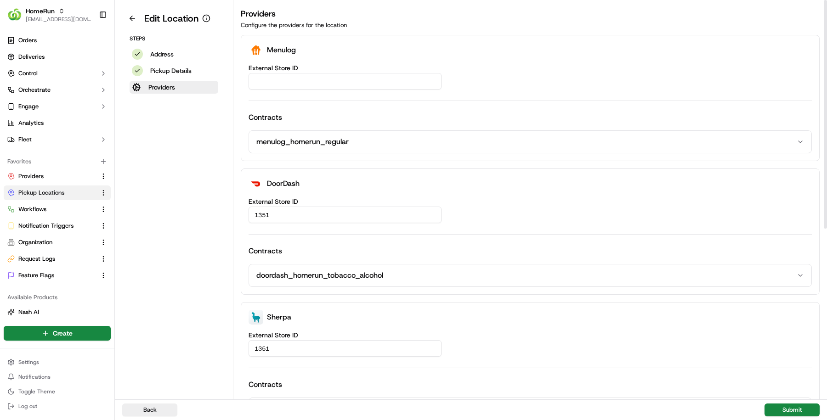
drag, startPoint x: 366, startPoint y: 90, endPoint x: 366, endPoint y: 85, distance: 5.1
click at [366, 90] on div "External Store ID Contracts menulog_homerun_regular" at bounding box center [529, 109] width 563 height 89
click at [366, 85] on input "External Store ID" at bounding box center [344, 81] width 193 height 17
paste input "9834aacf-b52a-4dd7-a2a5-2a80d1d80c1c"
type input "9834aacf-b52a-4dd7-a2a5-2a80d1d80c1c"
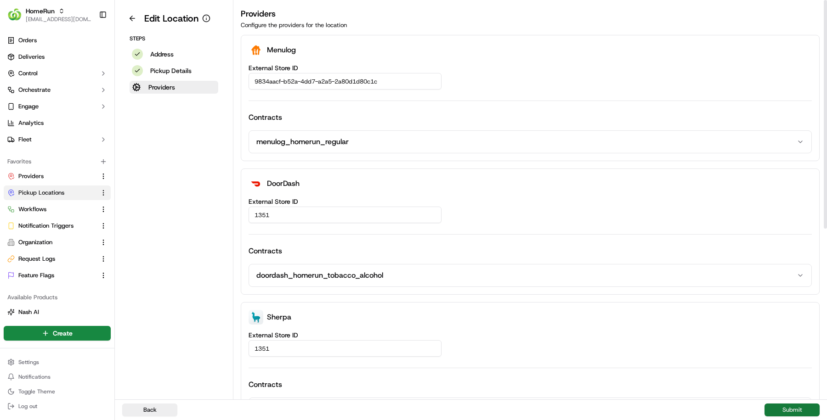
click at [777, 411] on button "Submit" at bounding box center [791, 410] width 55 height 13
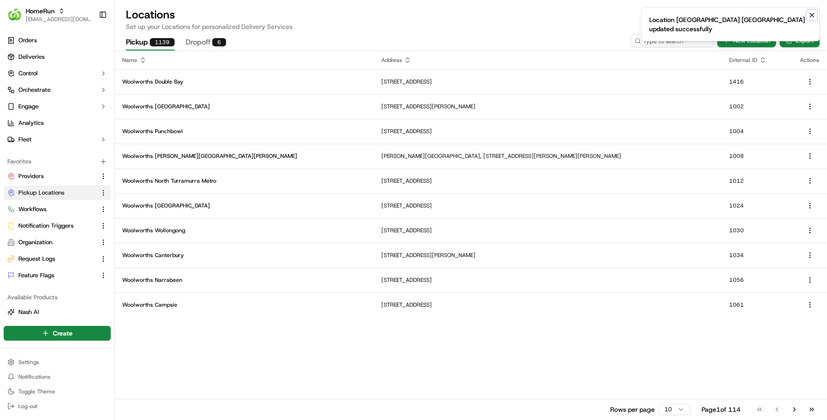
click at [811, 15] on icon "Notifications (F8)" at bounding box center [812, 15] width 4 height 4
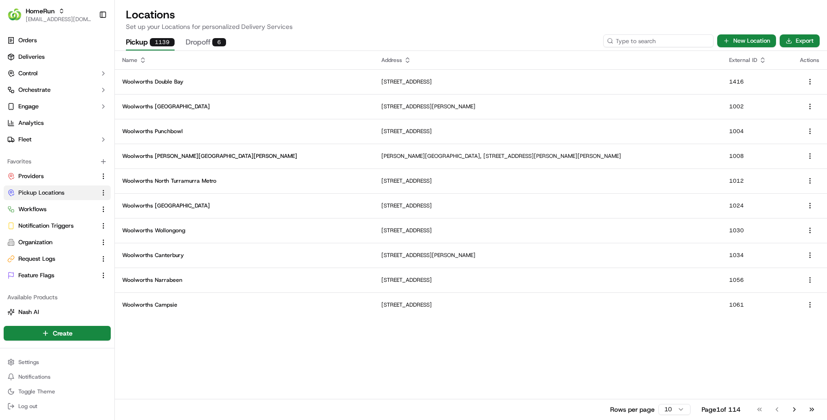
click at [677, 41] on input at bounding box center [658, 40] width 110 height 13
paste input "1364"
type input "1364"
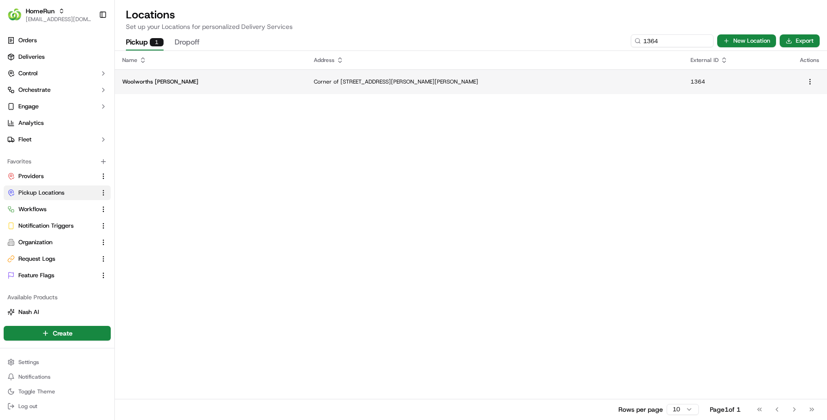
click at [339, 89] on td "Corner of Hannah Street and Beecroft Road, Beecroft, NSW 2119, AU" at bounding box center [494, 81] width 377 height 25
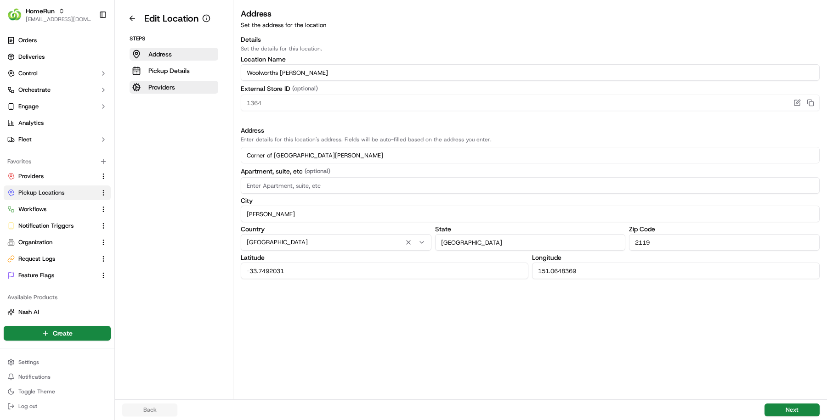
click at [179, 93] on button "Providers" at bounding box center [174, 87] width 89 height 13
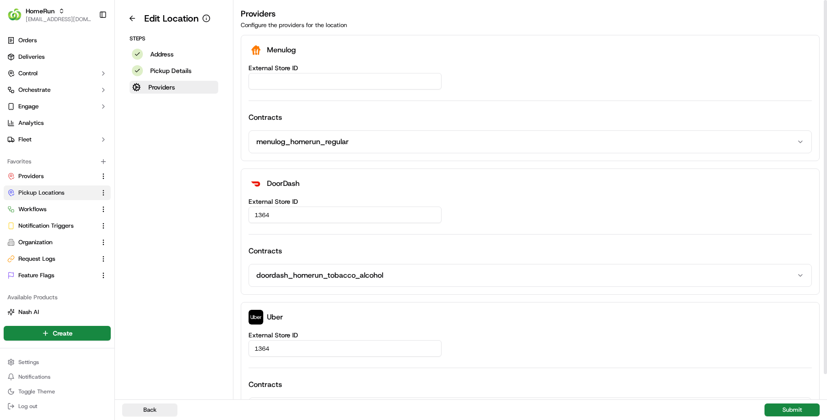
click at [386, 82] on input "External Store ID" at bounding box center [344, 81] width 193 height 17
paste input "43757ea8-c28b-4add-a2ff-be7f30d9f571"
type input "43757ea8-c28b-4add-a2ff-be7f30d9f571"
click at [791, 416] on button "Submit" at bounding box center [791, 410] width 55 height 13
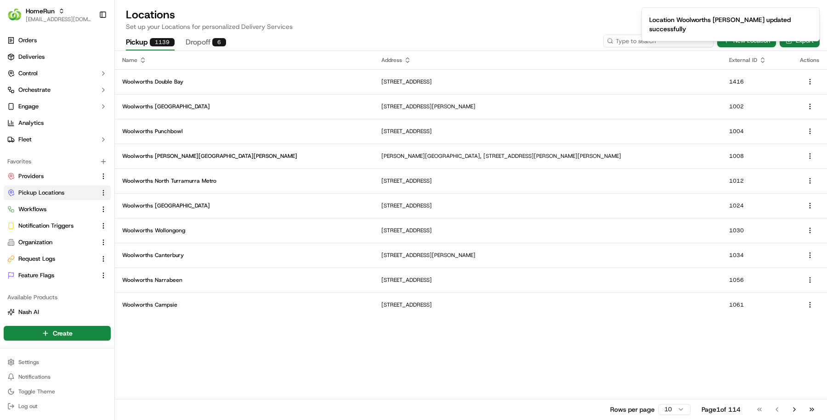
click at [661, 42] on input at bounding box center [658, 40] width 110 height 13
paste input "1412"
type input "1412"
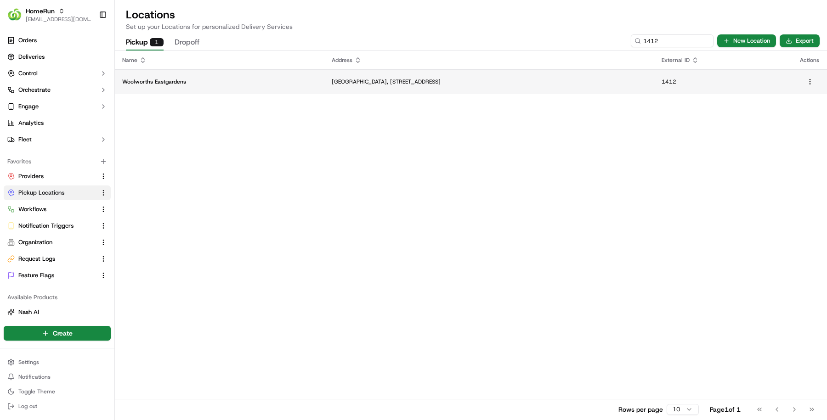
click at [488, 74] on td "Eastgardens Shopping Centre, 152 Bunnerong Road, Pagewood, NSW 2036, AU" at bounding box center [488, 81] width 329 height 25
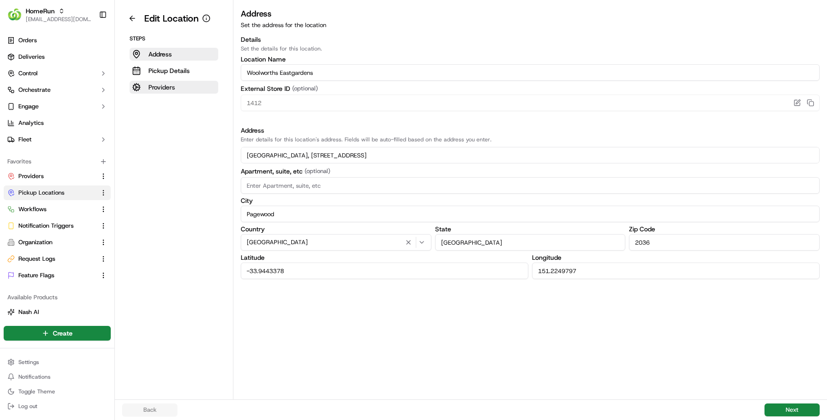
click at [191, 93] on button "Providers" at bounding box center [174, 87] width 89 height 13
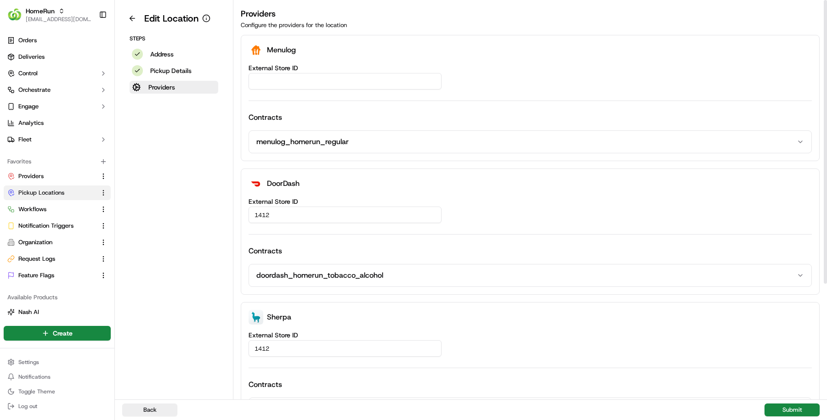
click at [365, 80] on input "External Store ID" at bounding box center [344, 81] width 193 height 17
paste input "51c841ad-a44b-45ec-8229-9a275bff8f95"
type input "51c841ad-a44b-45ec-8229-9a275bff8f95"
click at [785, 407] on button "Submit" at bounding box center [791, 410] width 55 height 13
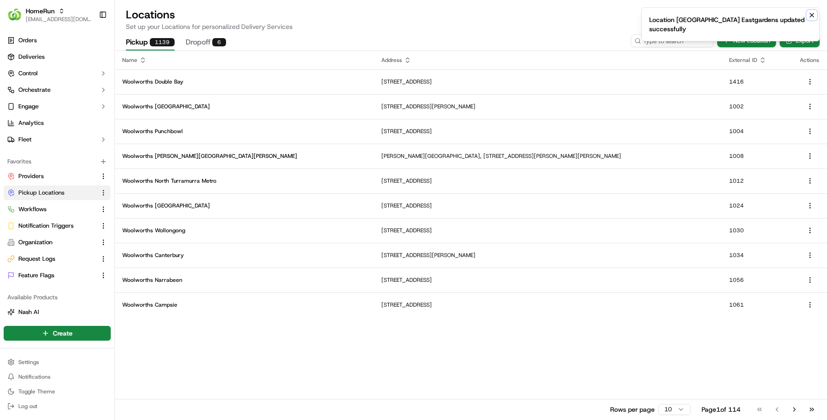
click at [813, 17] on icon "Notifications (F8)" at bounding box center [811, 14] width 7 height 7
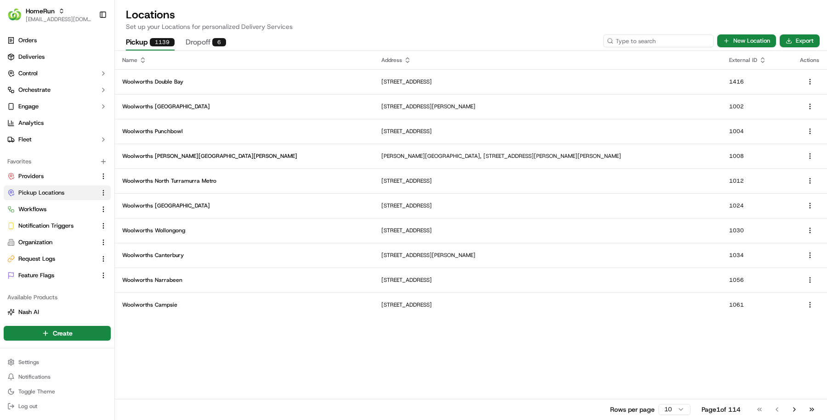
click at [671, 35] on input at bounding box center [658, 40] width 110 height 13
paste input "1449"
type input "1449"
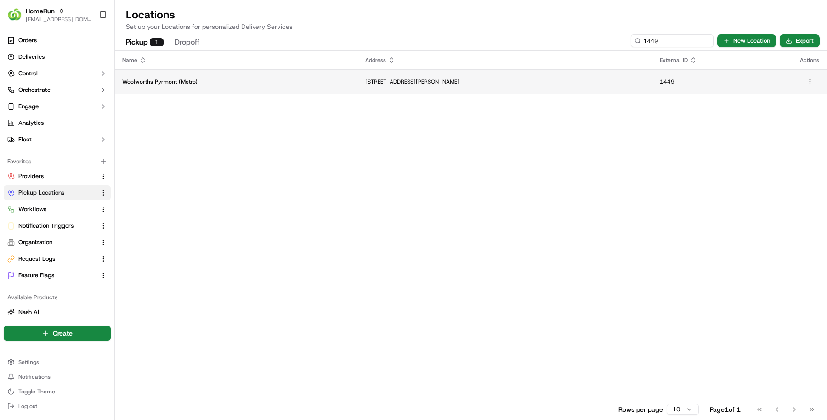
click at [245, 91] on td "Woolworths Pyrmont (Metro)" at bounding box center [236, 81] width 243 height 25
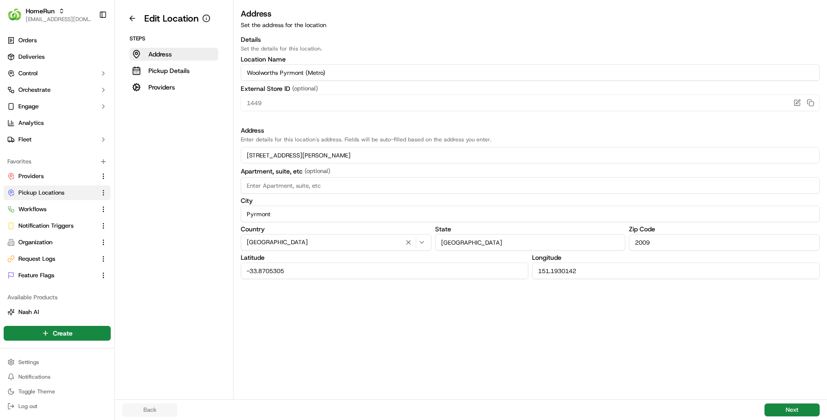
click at [169, 95] on aside "Edit Location Steps Address Pickup Details Providers" at bounding box center [174, 200] width 119 height 400
click at [169, 88] on p "Providers" at bounding box center [161, 87] width 27 height 9
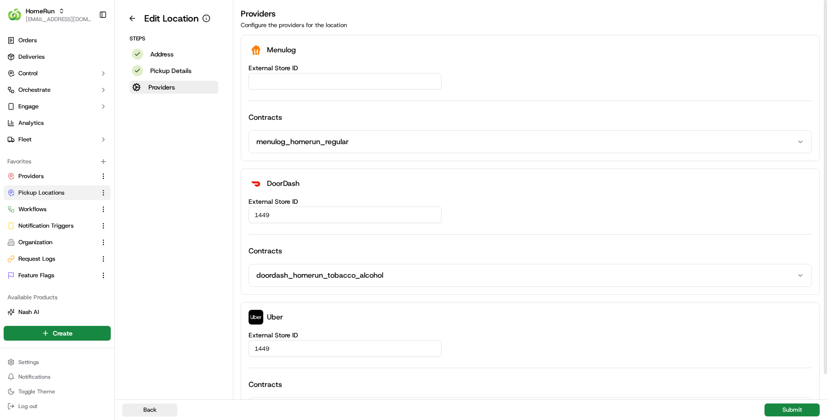
click at [381, 79] on input "External Store ID" at bounding box center [344, 81] width 193 height 17
paste input "f6f453f7-d202-47cf-9c77-e99b55559cf2"
type input "f6f453f7-d202-47cf-9c77-e99b55559cf2"
click at [775, 412] on button "Submit" at bounding box center [791, 410] width 55 height 13
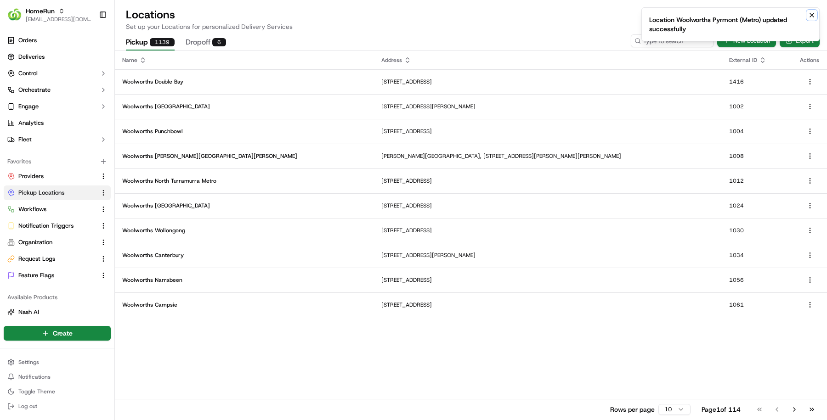
click at [813, 15] on icon "Notifications (F8)" at bounding box center [811, 14] width 7 height 7
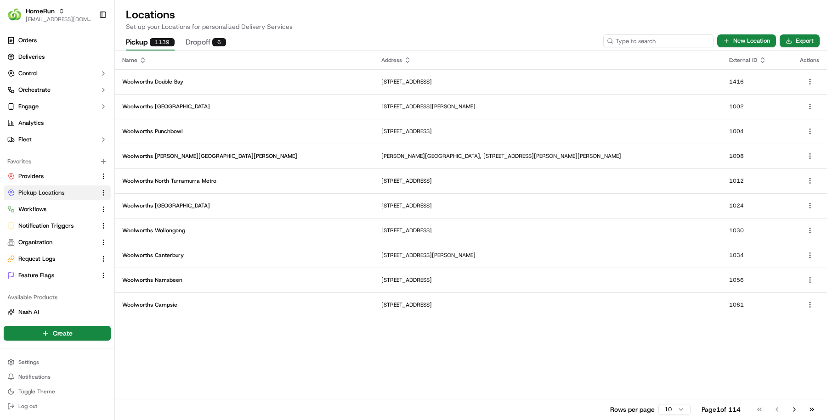
click at [671, 44] on input at bounding box center [658, 40] width 110 height 13
paste input "1556"
type input "1556"
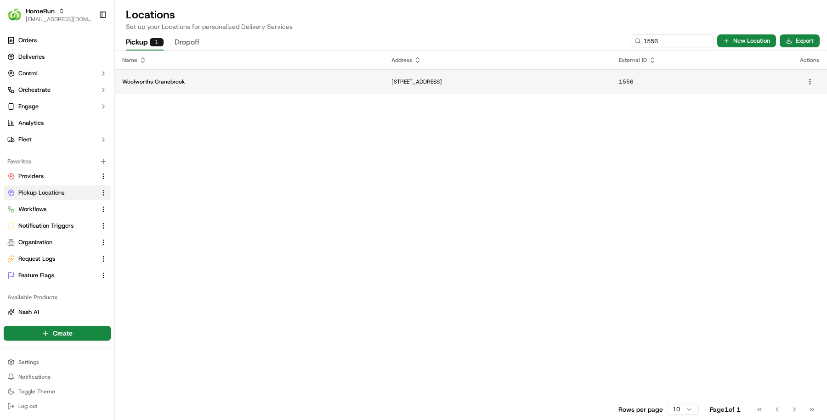
click at [423, 79] on p "80 - 98 Borrowdale Way, Cranebrook, NSW 2749, AU" at bounding box center [497, 81] width 213 height 7
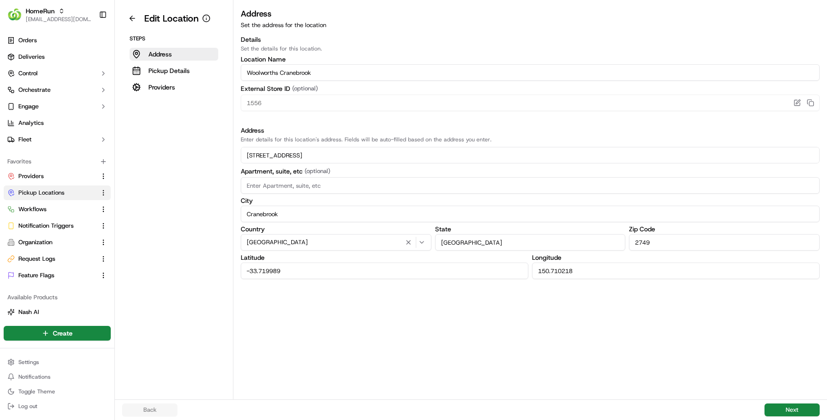
click at [175, 94] on aside "Edit Location Steps Address Pickup Details Providers" at bounding box center [174, 200] width 119 height 400
click at [175, 92] on button "Providers" at bounding box center [174, 87] width 89 height 13
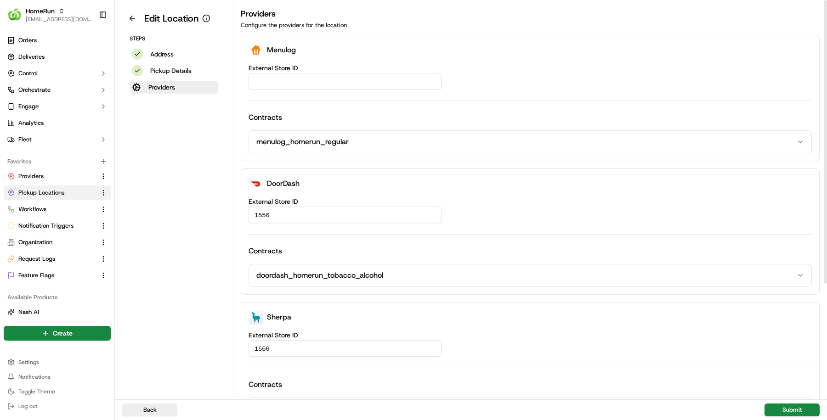
click at [405, 87] on input "External Store ID" at bounding box center [344, 81] width 193 height 17
paste input "d1592a2f-05e9-48d1-b508-494205171894"
type input "d1592a2f-05e9-48d1-b508-494205171894"
click at [801, 408] on button "Submit" at bounding box center [791, 410] width 55 height 13
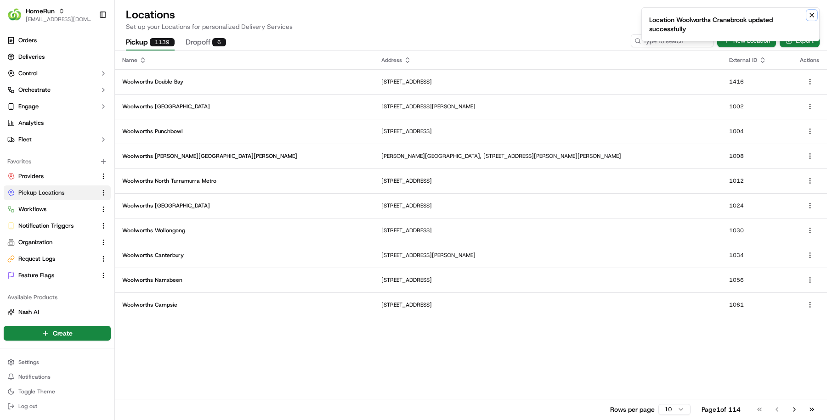
click at [812, 16] on icon "Notifications (F8)" at bounding box center [812, 15] width 4 height 4
click at [683, 39] on input at bounding box center [658, 40] width 110 height 13
paste input "1759"
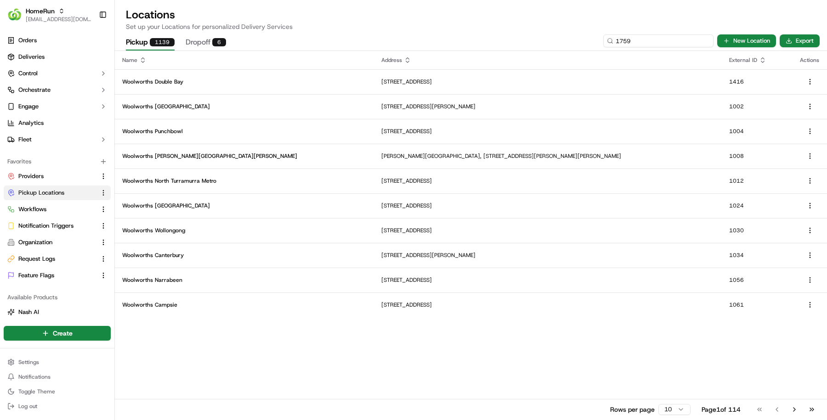
type input "1759"
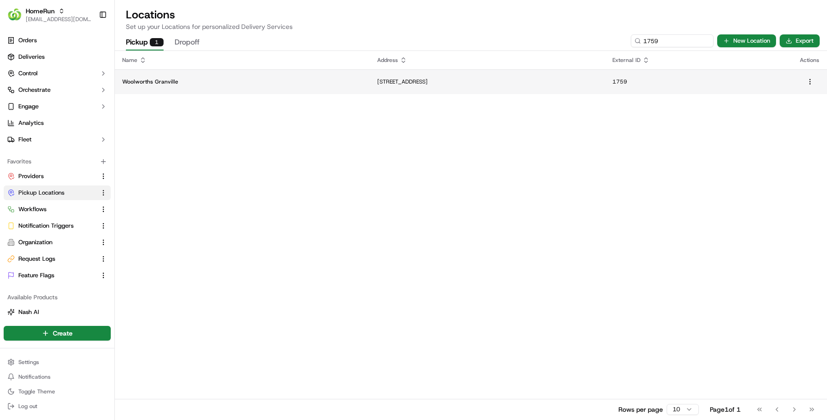
click at [377, 83] on p "6 Louis Street, Granville, NSW 2142, AU" at bounding box center [487, 81] width 220 height 7
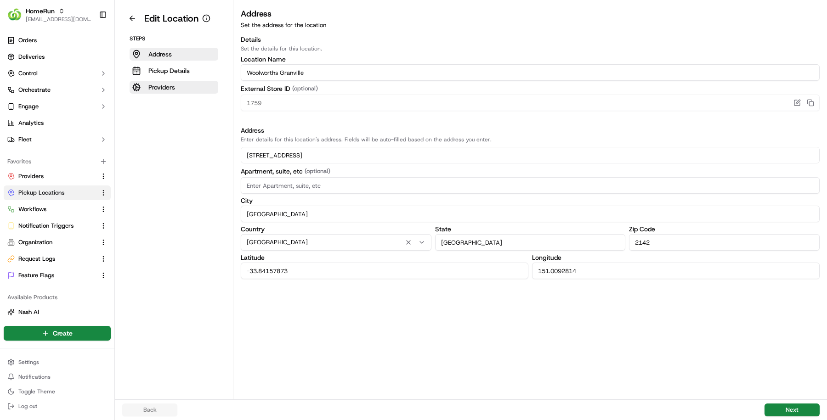
click at [175, 86] on button "Providers" at bounding box center [174, 87] width 89 height 13
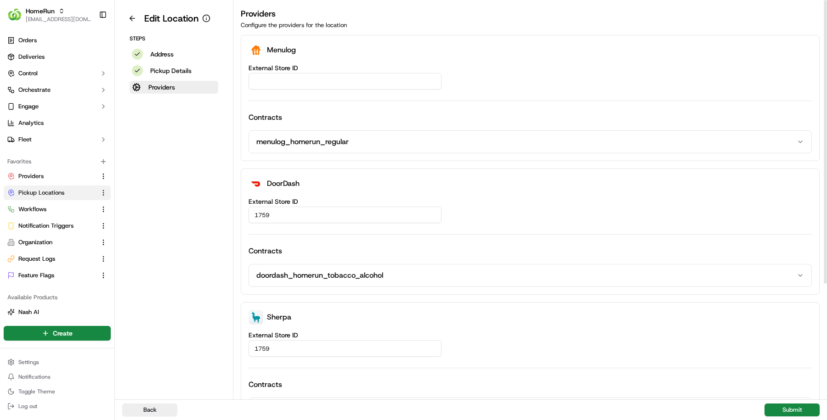
click at [302, 85] on input "External Store ID" at bounding box center [344, 81] width 193 height 17
paste input "65837c88-0a3a-4931-9a78-c3fc94d08312"
type input "65837c88-0a3a-4931-9a78-c3fc94d08312"
click at [776, 408] on button "Submit" at bounding box center [791, 410] width 55 height 13
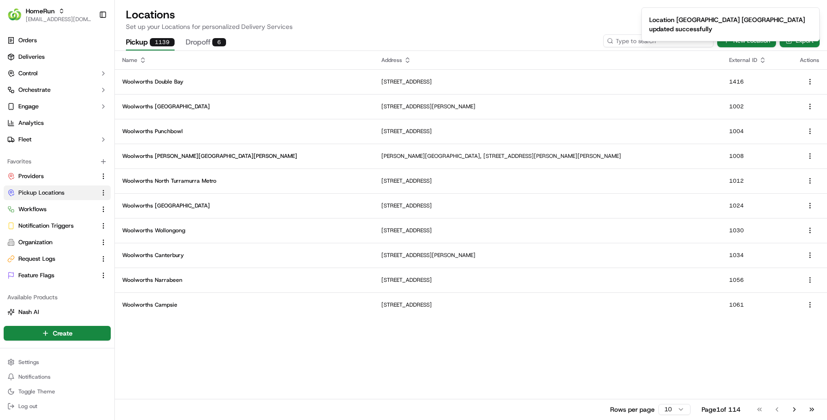
click at [655, 45] on input at bounding box center [658, 40] width 110 height 13
paste input "5547"
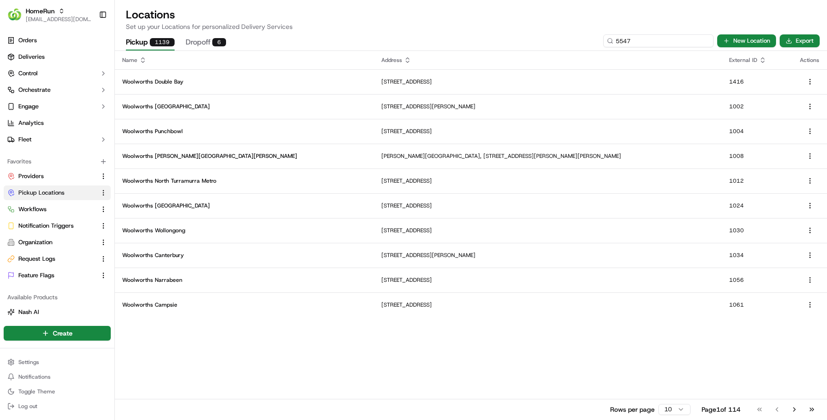
type input "5547"
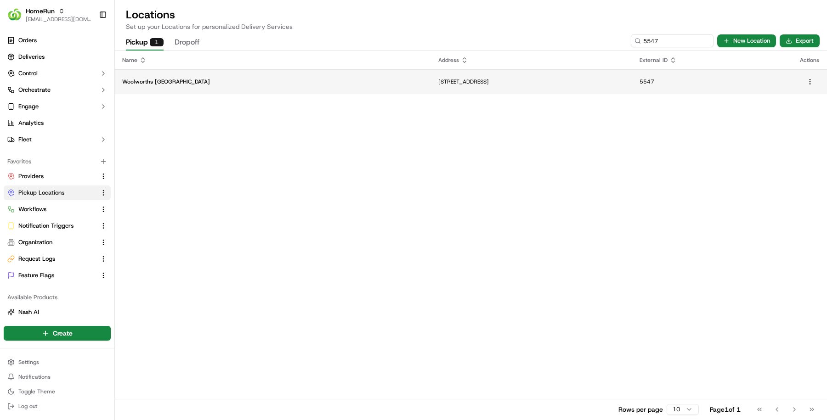
click at [431, 77] on td "14/104 Walkerville Terrace, Walkerville, SA 5081, AU" at bounding box center [531, 81] width 201 height 25
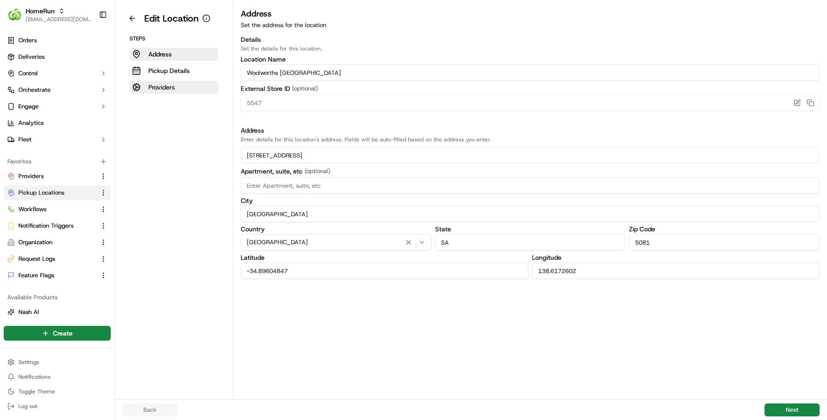
click at [174, 85] on p "Providers" at bounding box center [161, 87] width 27 height 9
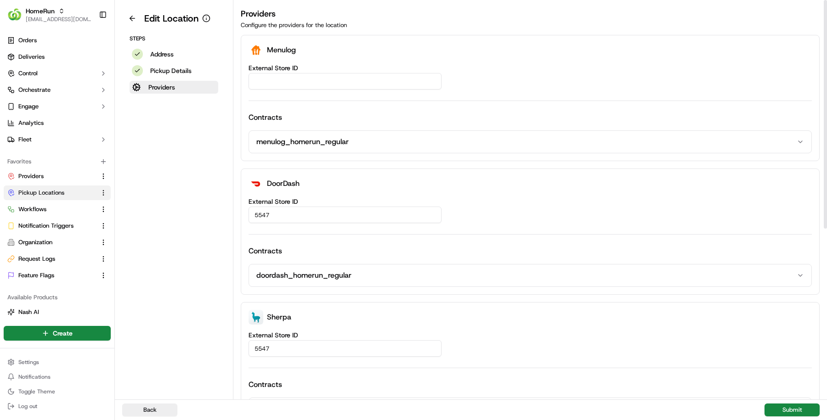
click at [347, 88] on input "External Store ID" at bounding box center [344, 81] width 193 height 17
paste input "40004cb5-0f0f-4031-be86-cdc1ec110a2e"
type input "40004cb5-0f0f-4031-be86-cdc1ec110a2e"
click at [704, 78] on div "40004cb5-0f0f-4031-be86-cdc1ec110a2e" at bounding box center [529, 81] width 563 height 17
click at [787, 410] on button "Submit" at bounding box center [791, 410] width 55 height 13
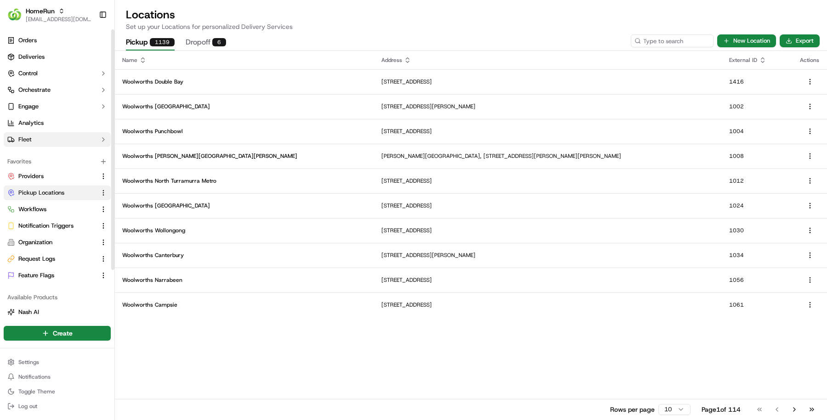
click at [47, 137] on button "Fleet" at bounding box center [57, 139] width 107 height 15
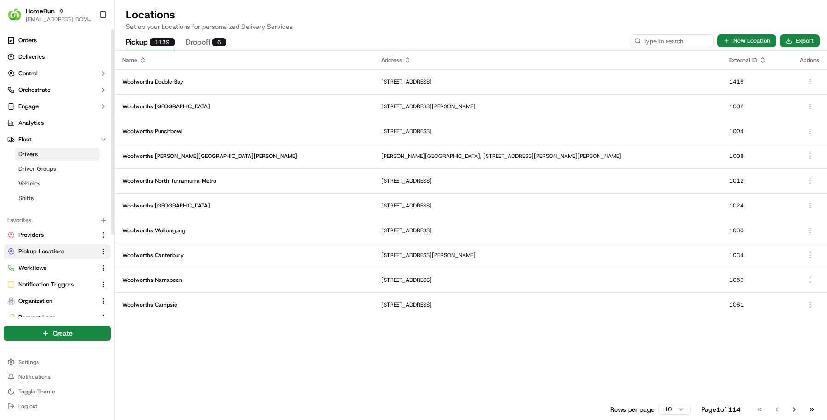
click at [46, 148] on link "Drivers" at bounding box center [57, 154] width 85 height 13
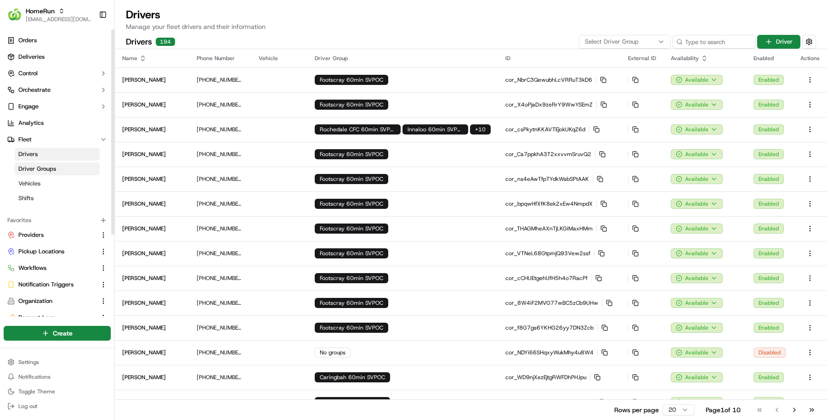
click at [50, 167] on span "Driver Groups" at bounding box center [37, 169] width 38 height 8
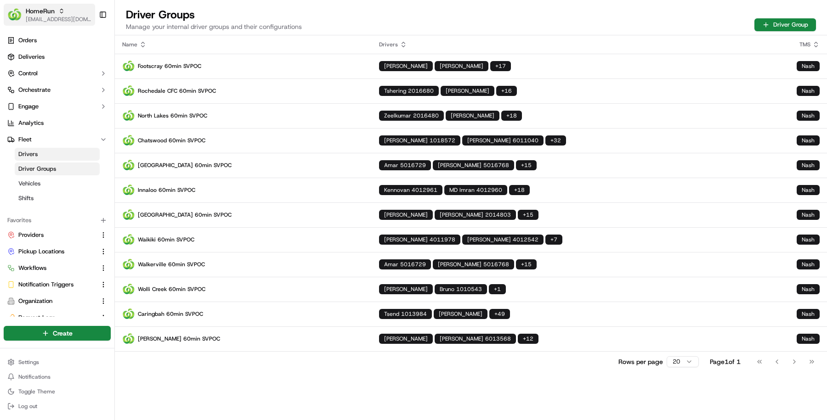
click at [51, 17] on span "[EMAIL_ADDRESS][DOMAIN_NAME]" at bounding box center [59, 19] width 66 height 7
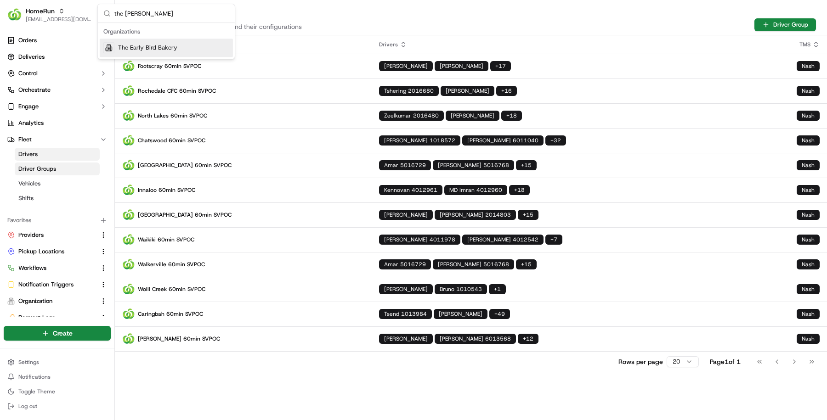
type input "the earl"
click at [201, 49] on div "The Early Bird Bakery" at bounding box center [166, 48] width 133 height 18
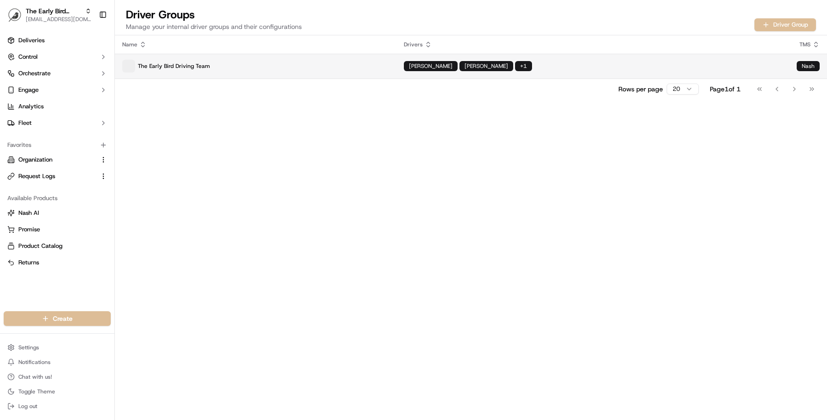
click at [190, 63] on p "The Early Bird Driving Team" at bounding box center [255, 66] width 267 height 13
click at [134, 67] on span at bounding box center [128, 66] width 13 height 13
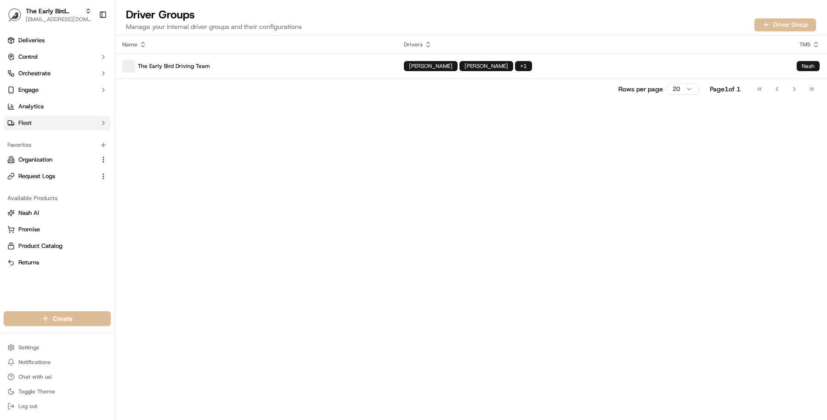
click at [57, 125] on button "Fleet" at bounding box center [57, 123] width 107 height 15
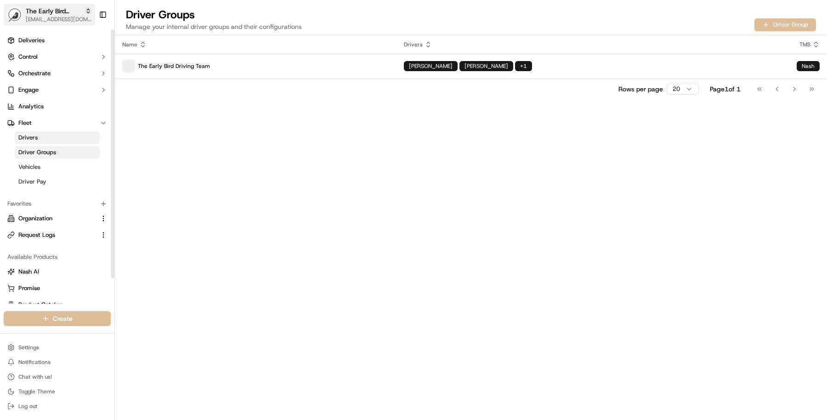
click at [56, 17] on span "[EMAIL_ADDRESS][DOMAIN_NAME]" at bounding box center [59, 19] width 66 height 7
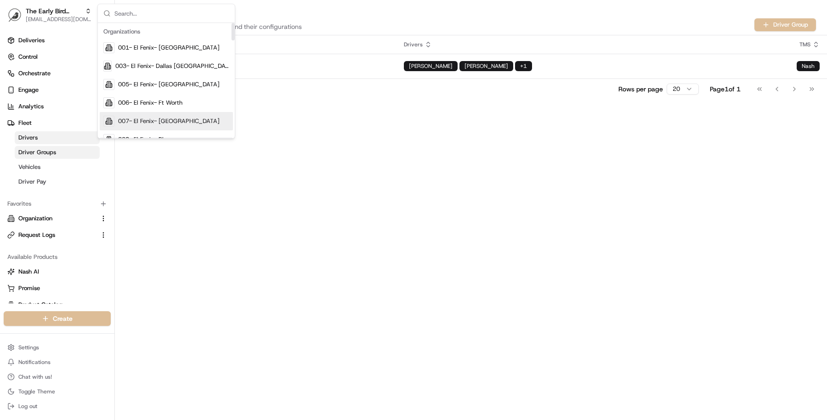
click at [173, 200] on div "Name Drivers TMS The Early Bird Driving Team Reuven Gershon Imjid Hussain + 1 N…" at bounding box center [471, 227] width 712 height 385
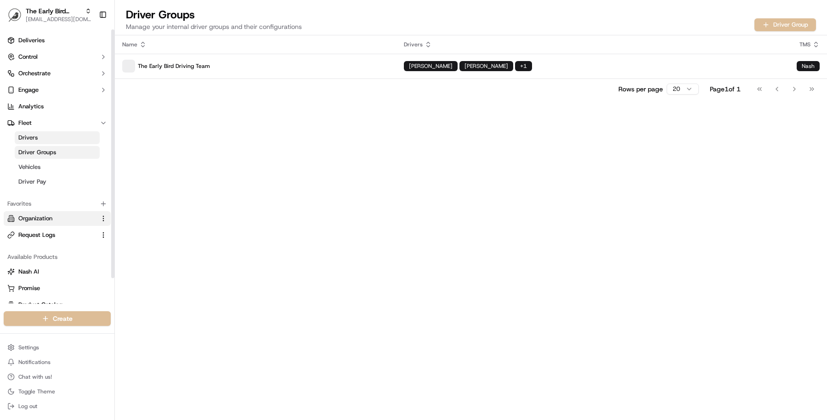
scroll to position [28, 0]
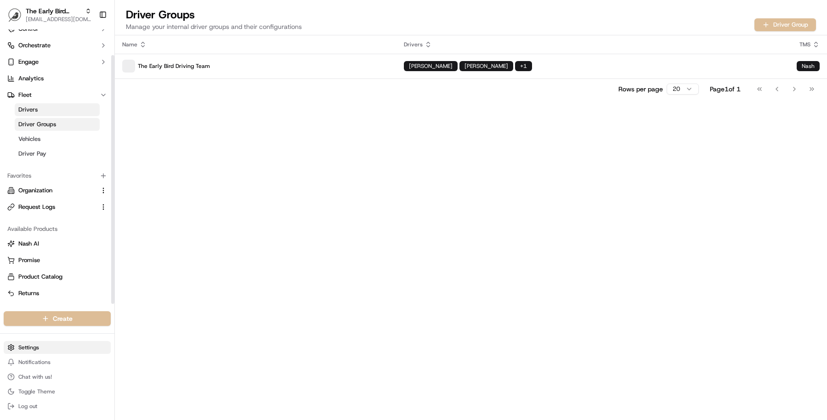
click at [45, 350] on html "The Early Bird Bakery masood@usenash.com Toggle Sidebar Deliveries Control Orch…" at bounding box center [413, 210] width 827 height 420
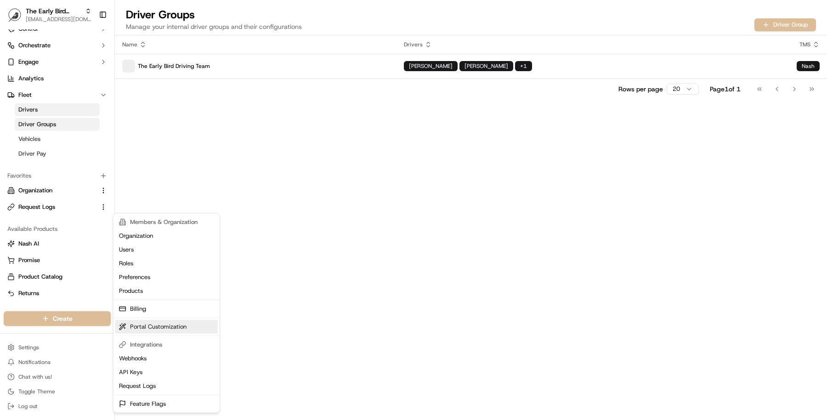
click at [152, 327] on link "Portal Customization" at bounding box center [166, 327] width 102 height 14
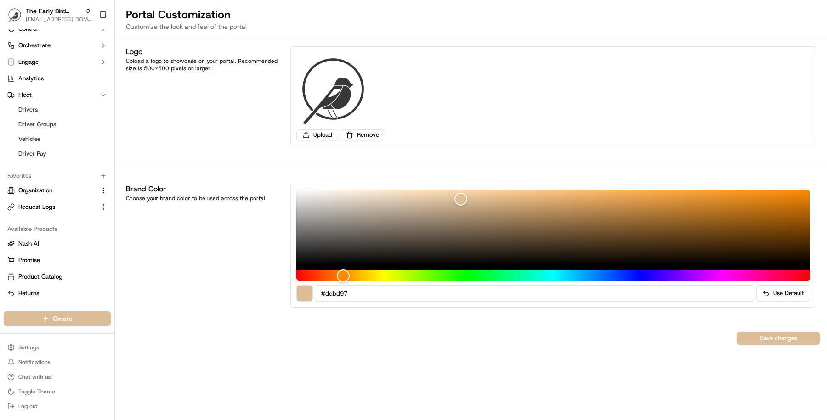
click at [333, 86] on img at bounding box center [332, 88] width 73 height 73
click at [331, 91] on img at bounding box center [332, 88] width 73 height 73
click at [55, 107] on link "Drivers" at bounding box center [57, 109] width 85 height 13
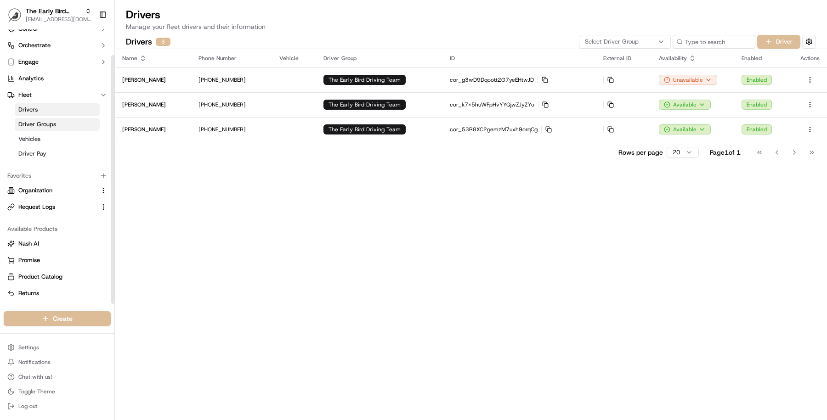
click at [55, 125] on span "Driver Groups" at bounding box center [37, 124] width 38 height 8
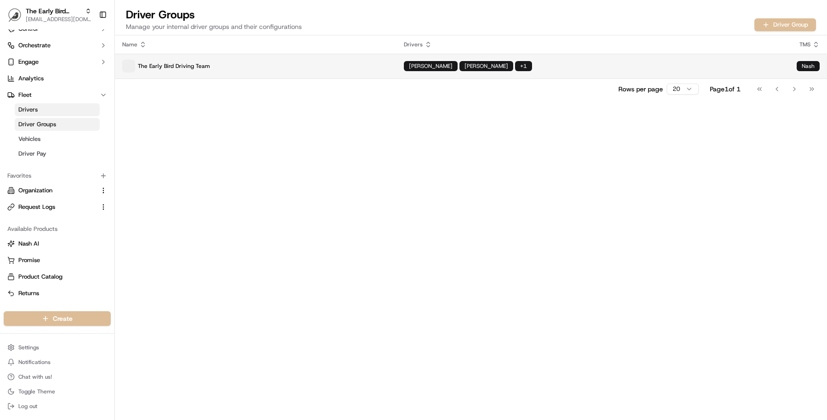
click at [145, 68] on p "The Early Bird Driving Team" at bounding box center [255, 66] width 267 height 13
click at [131, 65] on span at bounding box center [128, 66] width 13 height 13
click at [307, 66] on p "The Early Bird Driving Team" at bounding box center [255, 66] width 267 height 13
click at [307, 67] on p "The Early Bird Driving Team" at bounding box center [255, 66] width 267 height 13
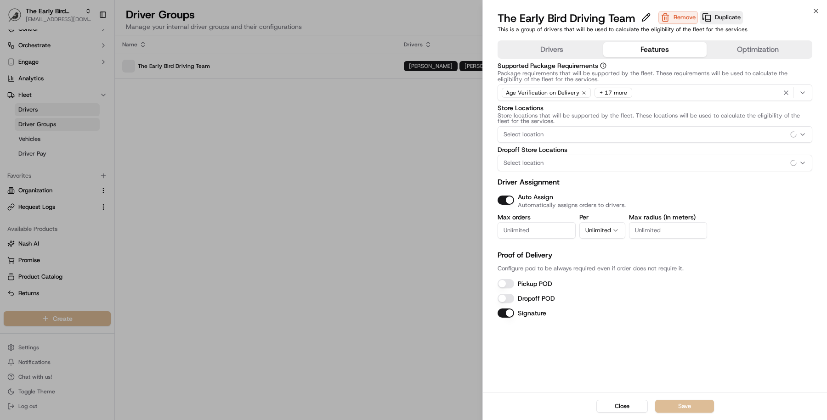
click at [643, 43] on button "Features" at bounding box center [654, 49] width 103 height 15
click at [745, 51] on button "Optimization" at bounding box center [757, 49] width 103 height 15
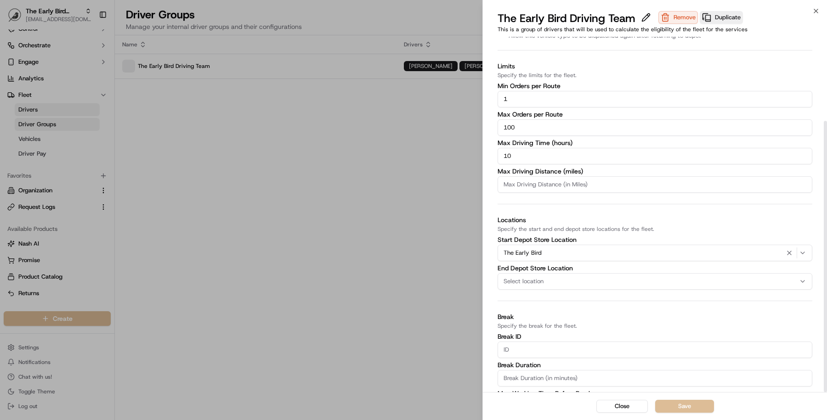
scroll to position [110, 0]
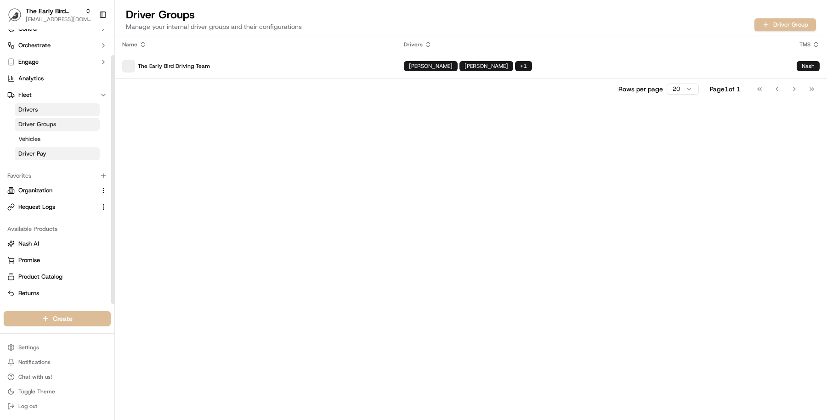
click at [62, 148] on link "Driver Pay" at bounding box center [57, 153] width 85 height 13
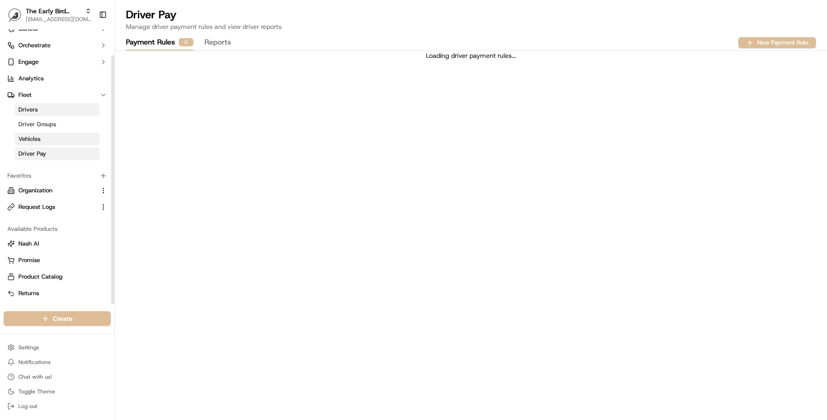
click at [62, 139] on link "Vehicles" at bounding box center [57, 139] width 85 height 13
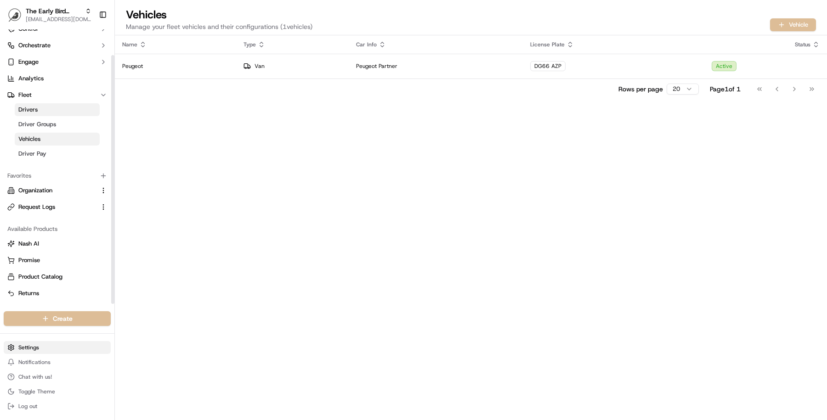
click at [52, 350] on html "The Early Bird Bakery masood@usenash.com Toggle Sidebar Deliveries Control Orch…" at bounding box center [413, 210] width 827 height 420
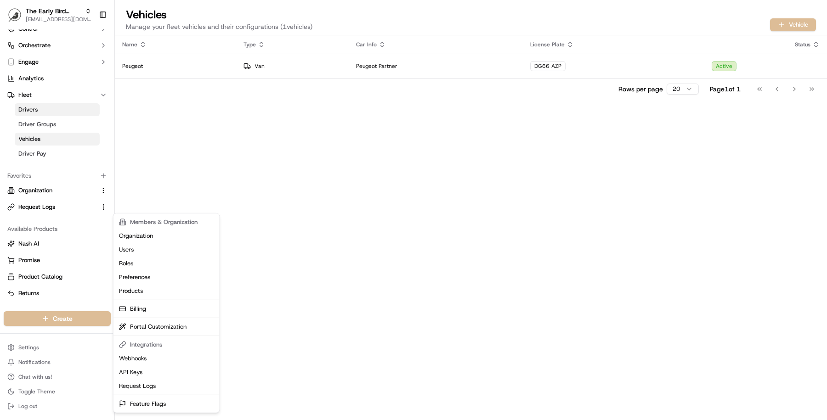
click at [249, 300] on html "The Early Bird Bakery masood@usenash.com Toggle Sidebar Deliveries Control Orch…" at bounding box center [413, 210] width 827 height 420
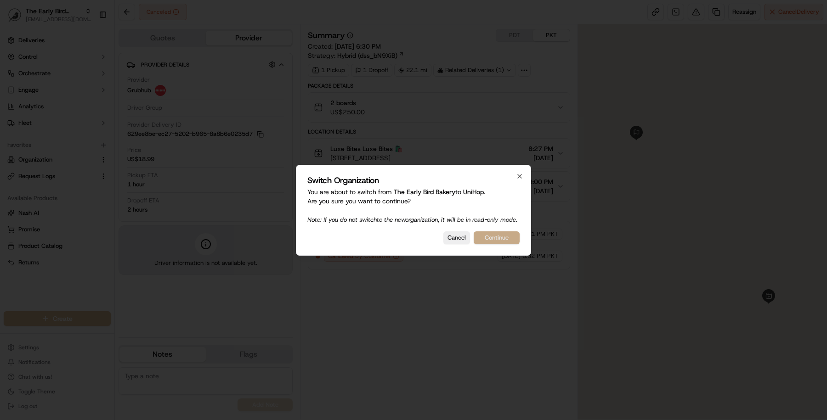
click at [505, 236] on button "Continue" at bounding box center [497, 237] width 46 height 13
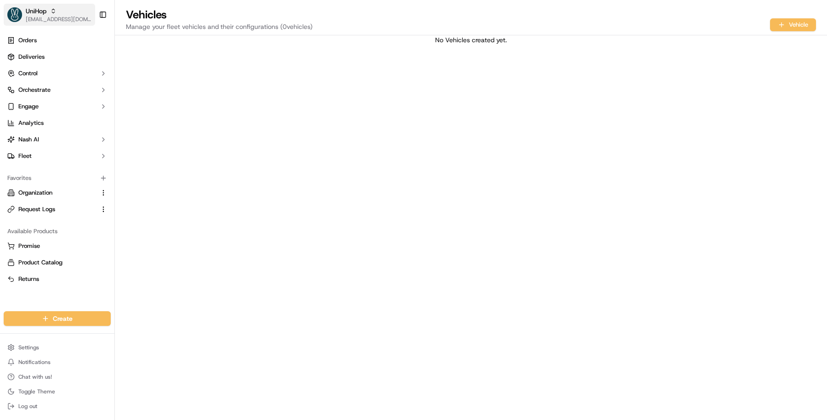
click at [67, 21] on span "[EMAIL_ADDRESS][DOMAIN_NAME]" at bounding box center [59, 19] width 66 height 7
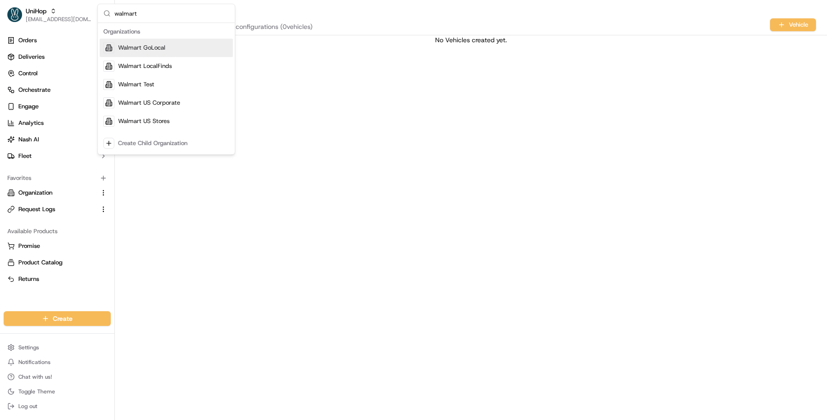
type input "walmart"
click at [145, 51] on span "Walmart GoLocal" at bounding box center [141, 48] width 47 height 8
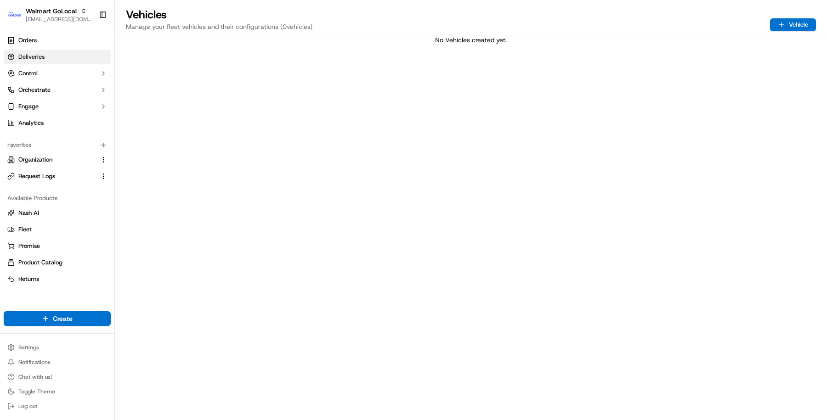
click at [63, 62] on link "Deliveries" at bounding box center [57, 57] width 107 height 15
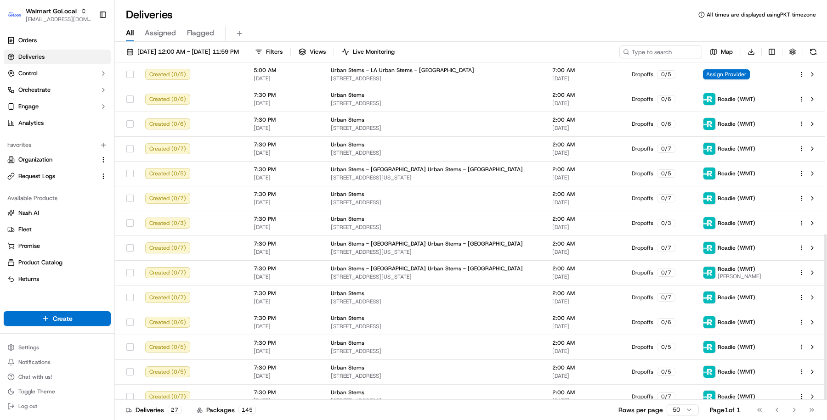
scroll to position [350, 0]
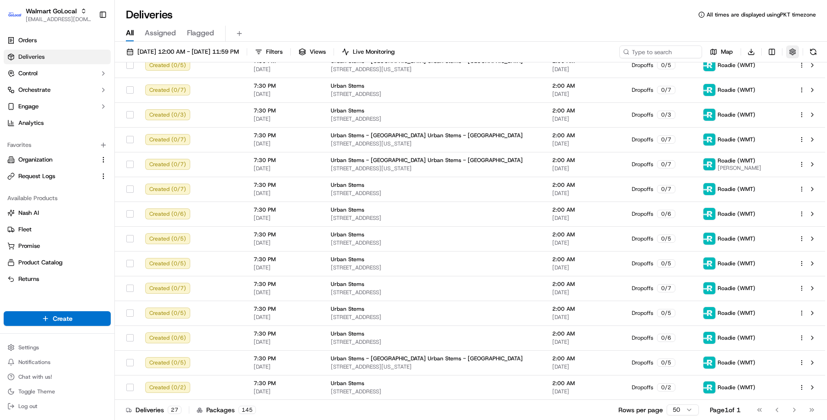
click at [796, 53] on button "button" at bounding box center [792, 51] width 13 height 13
click at [796, 87] on html "Walmart GoLocal [EMAIL_ADDRESS][DOMAIN_NAME] Toggle Sidebar Orders Deliveries C…" at bounding box center [413, 210] width 827 height 420
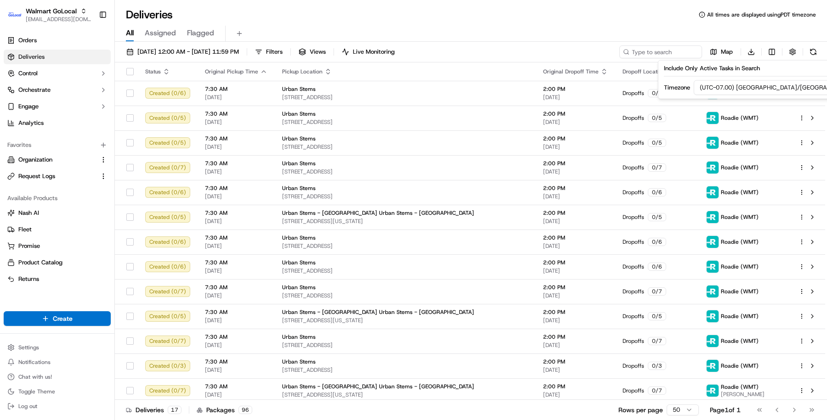
click at [564, 52] on div "[DATE] 12:00 AM - [DATE] 11:59 PM Filters Views Live Monitoring Map Download" at bounding box center [471, 53] width 712 height 17
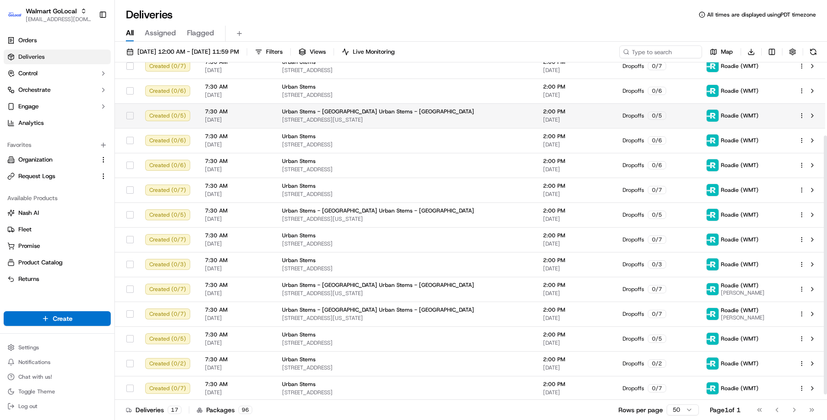
scroll to position [102, 0]
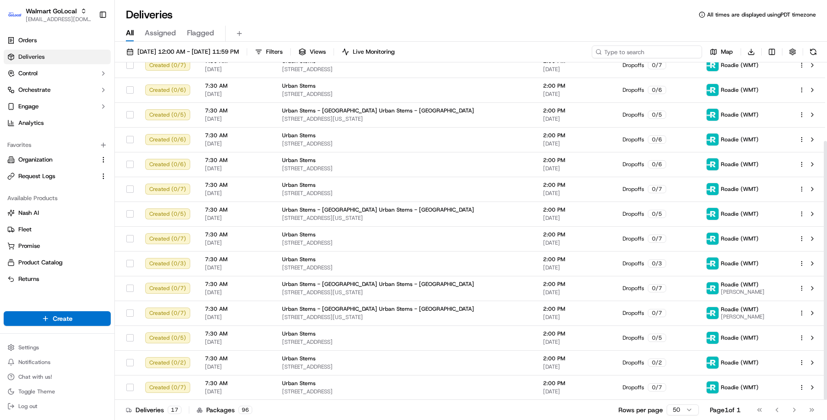
click at [641, 49] on input at bounding box center [647, 51] width 110 height 13
type input "kendal"
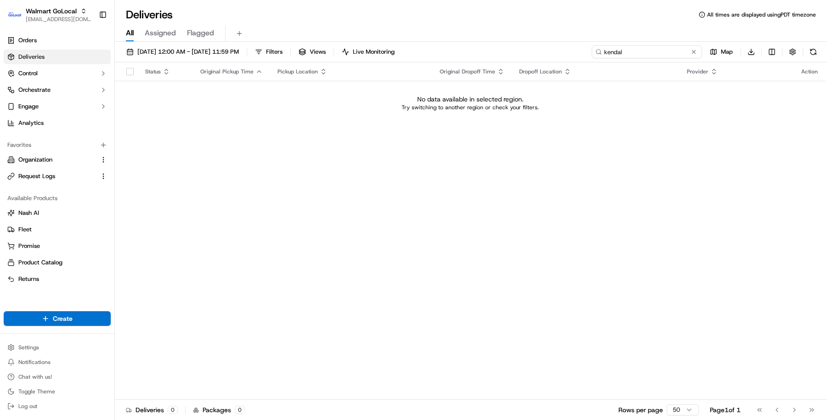
click at [616, 53] on input "kendal" at bounding box center [647, 51] width 110 height 13
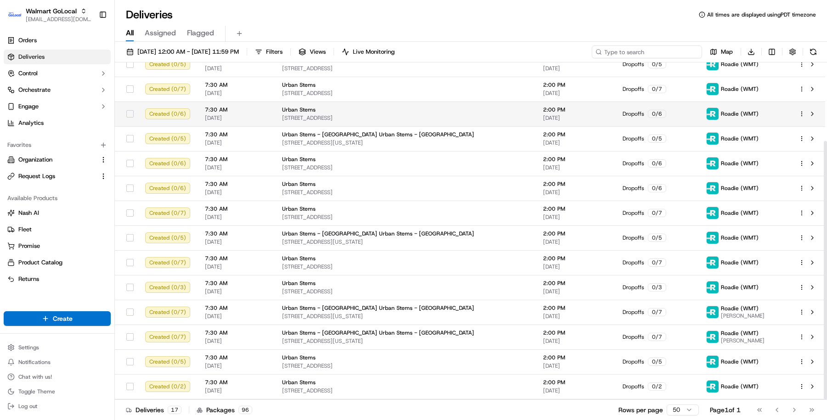
scroll to position [102, 0]
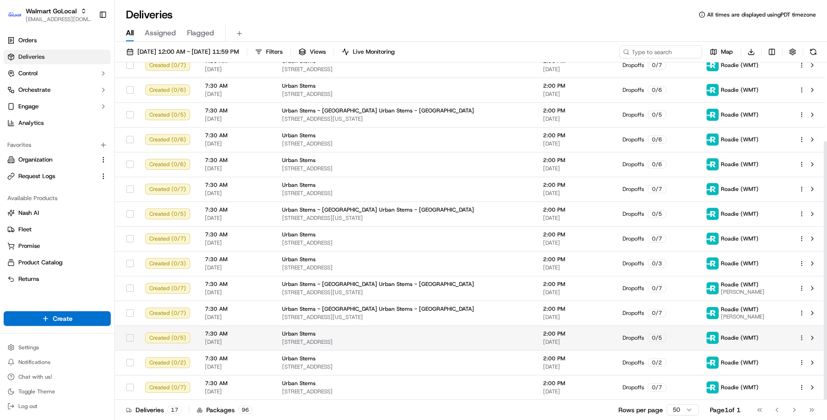
click at [482, 345] on td "Urban Stems [STREET_ADDRESS]" at bounding box center [405, 338] width 261 height 25
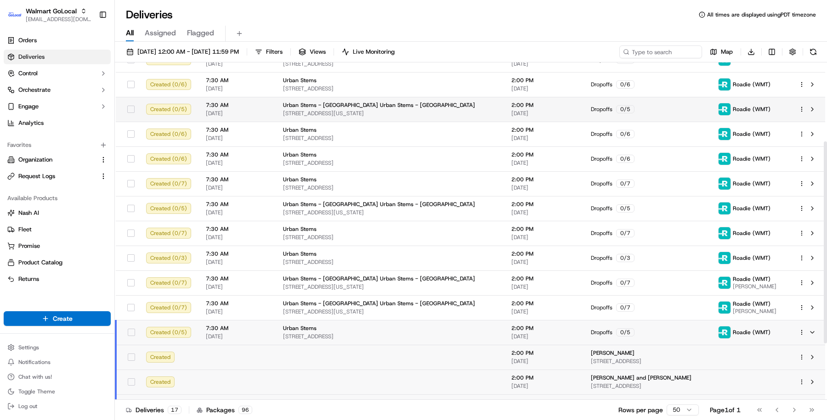
scroll to position [226, 0]
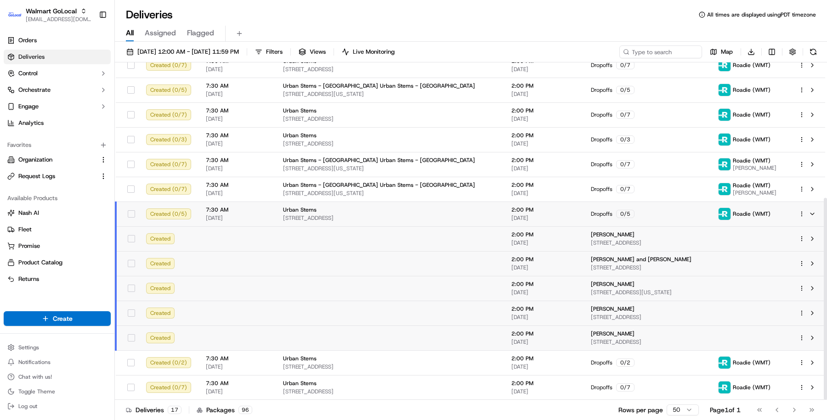
click at [604, 217] on div "Dropoffs 0 / 5" at bounding box center [647, 214] width 113 height 8
